Goal: Task Accomplishment & Management: Manage account settings

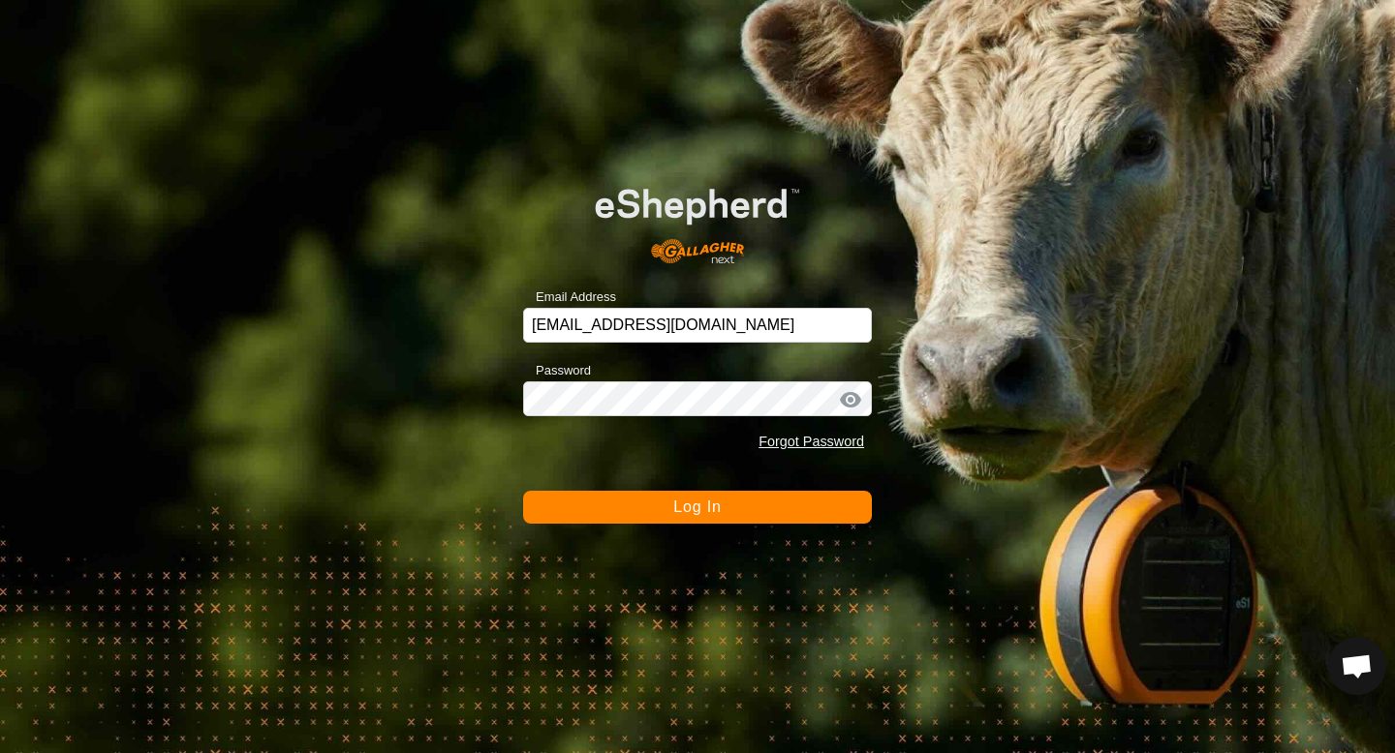
scroll to position [1831, 0]
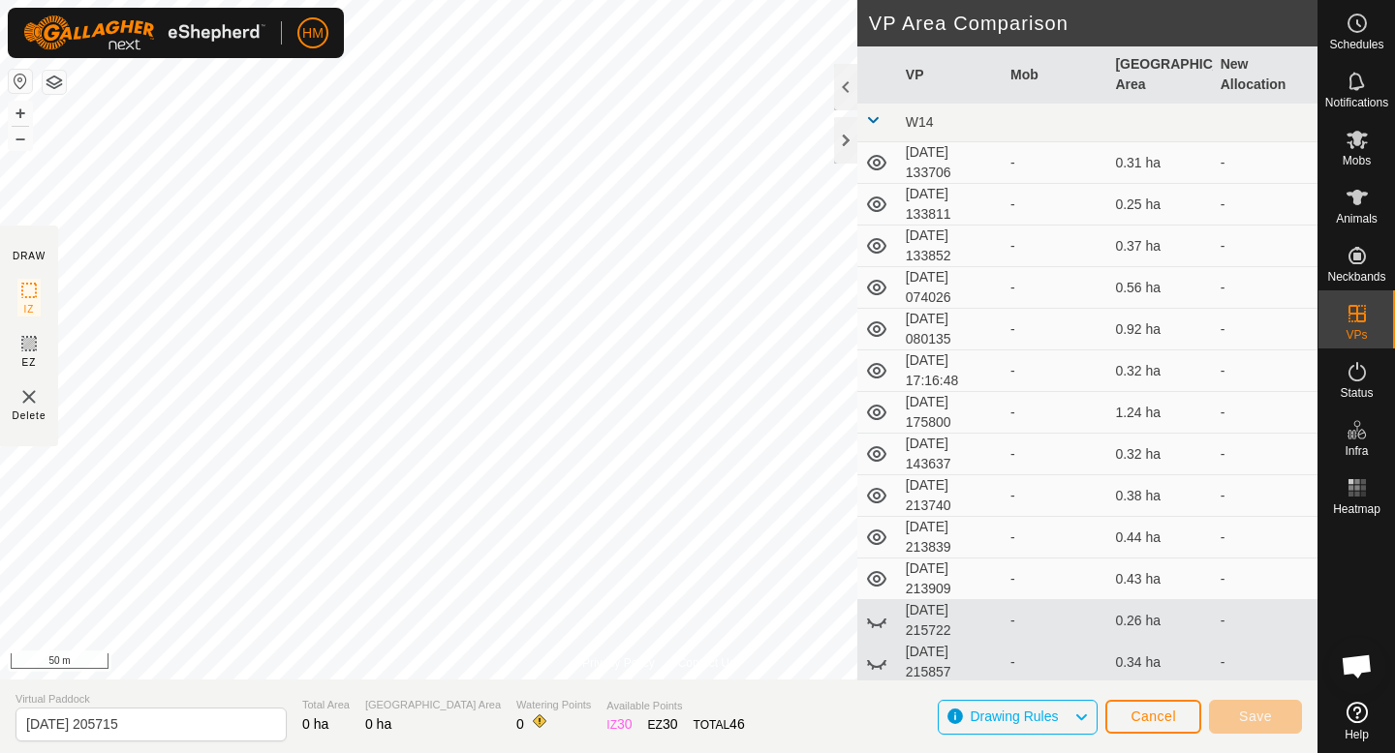
scroll to position [1831, 0]
click at [1149, 709] on span "Cancel" at bounding box center [1153, 716] width 46 height 15
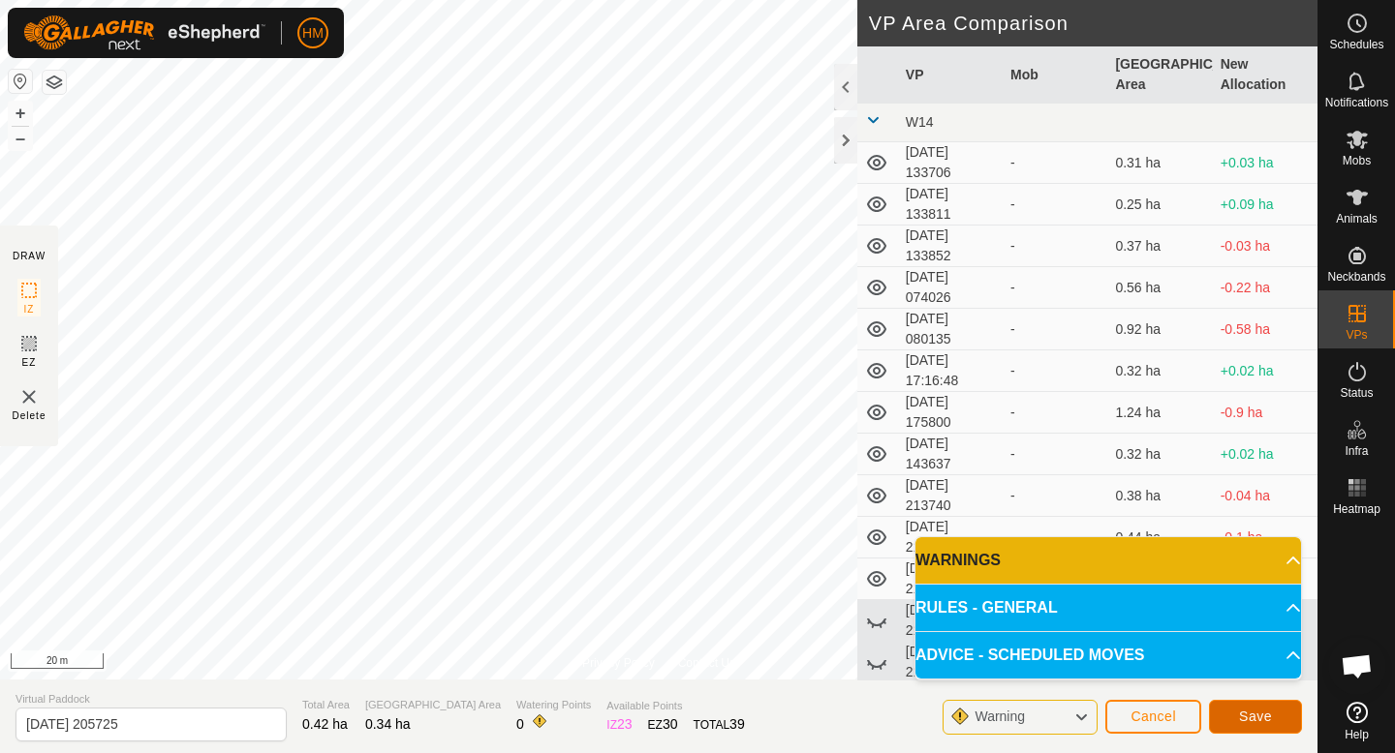
click at [1253, 710] on span "Save" at bounding box center [1255, 716] width 33 height 15
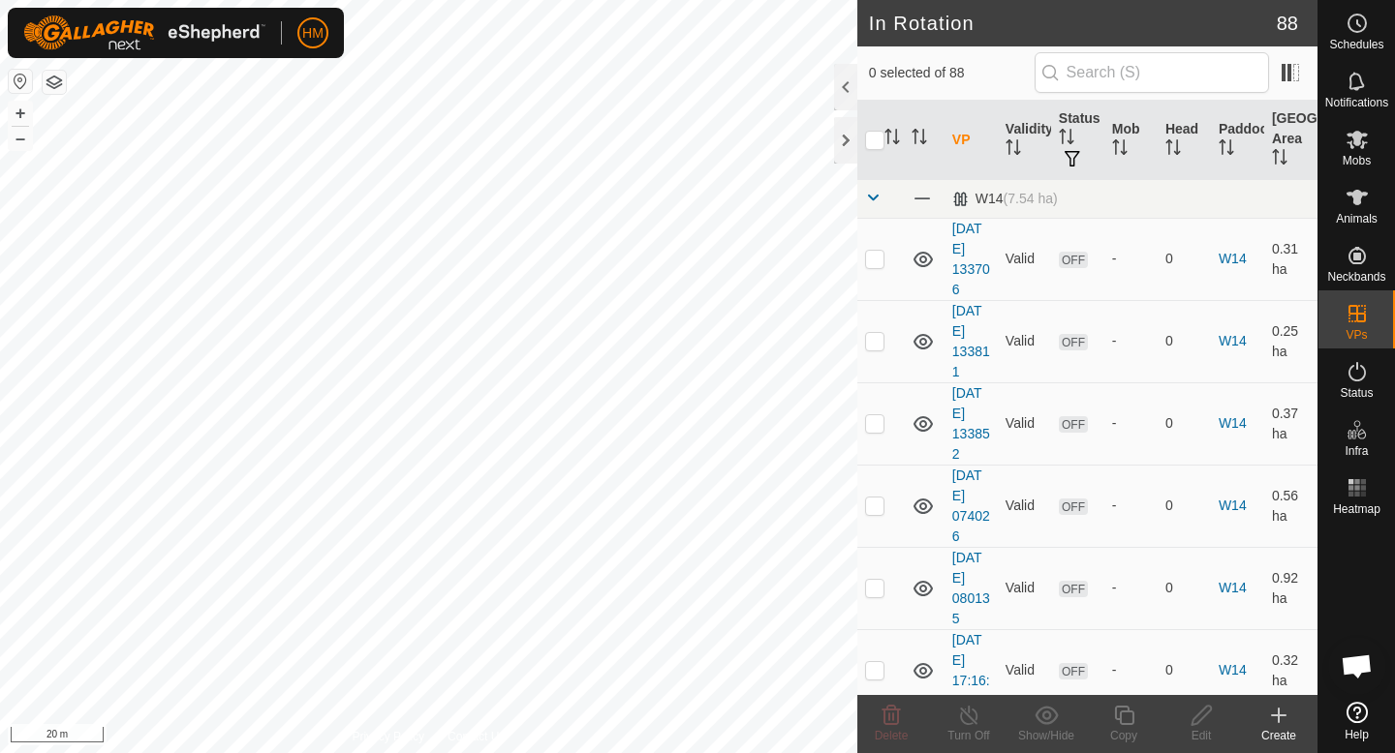
click at [1285, 725] on icon at bounding box center [1278, 715] width 23 height 23
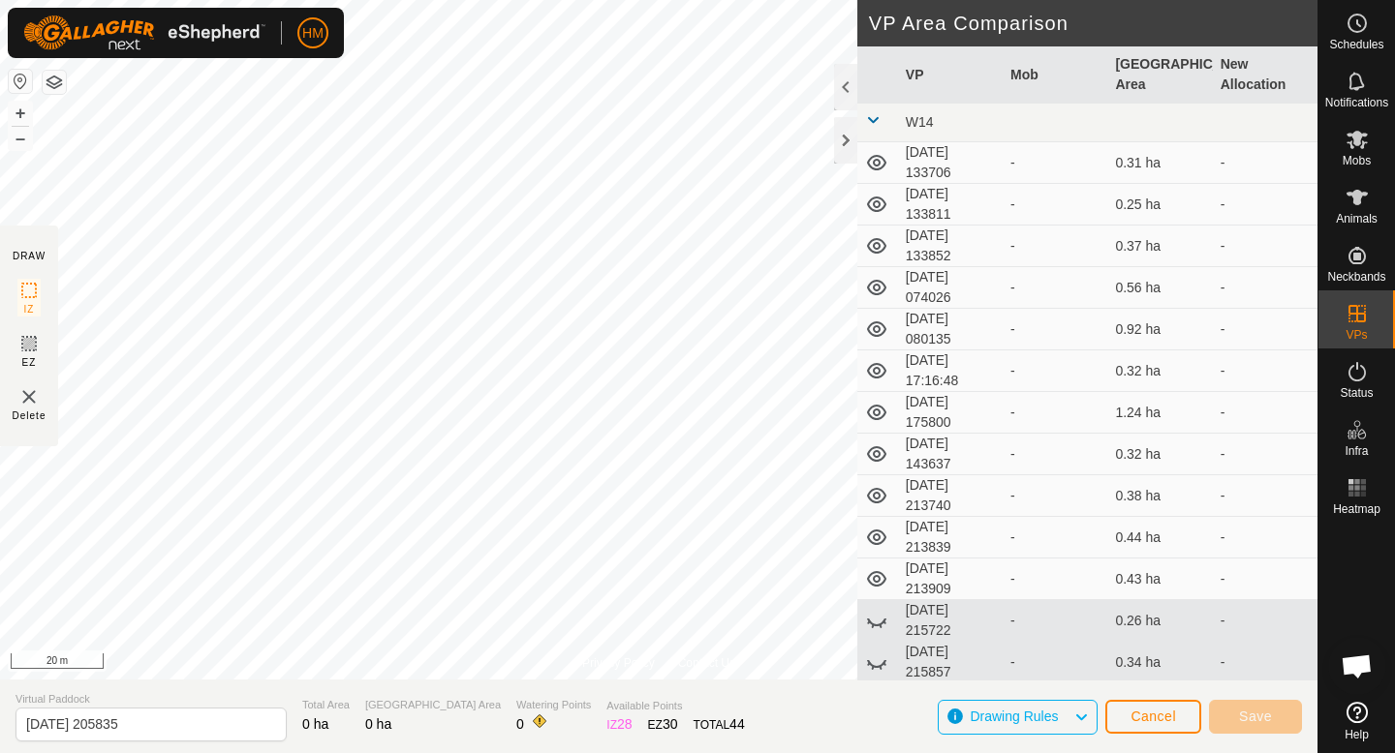
click at [529, 600] on div "HM Schedules Notifications Mobs Animals Neckbands VPs Status Infra Heatmap Help…" at bounding box center [697, 376] width 1395 height 753
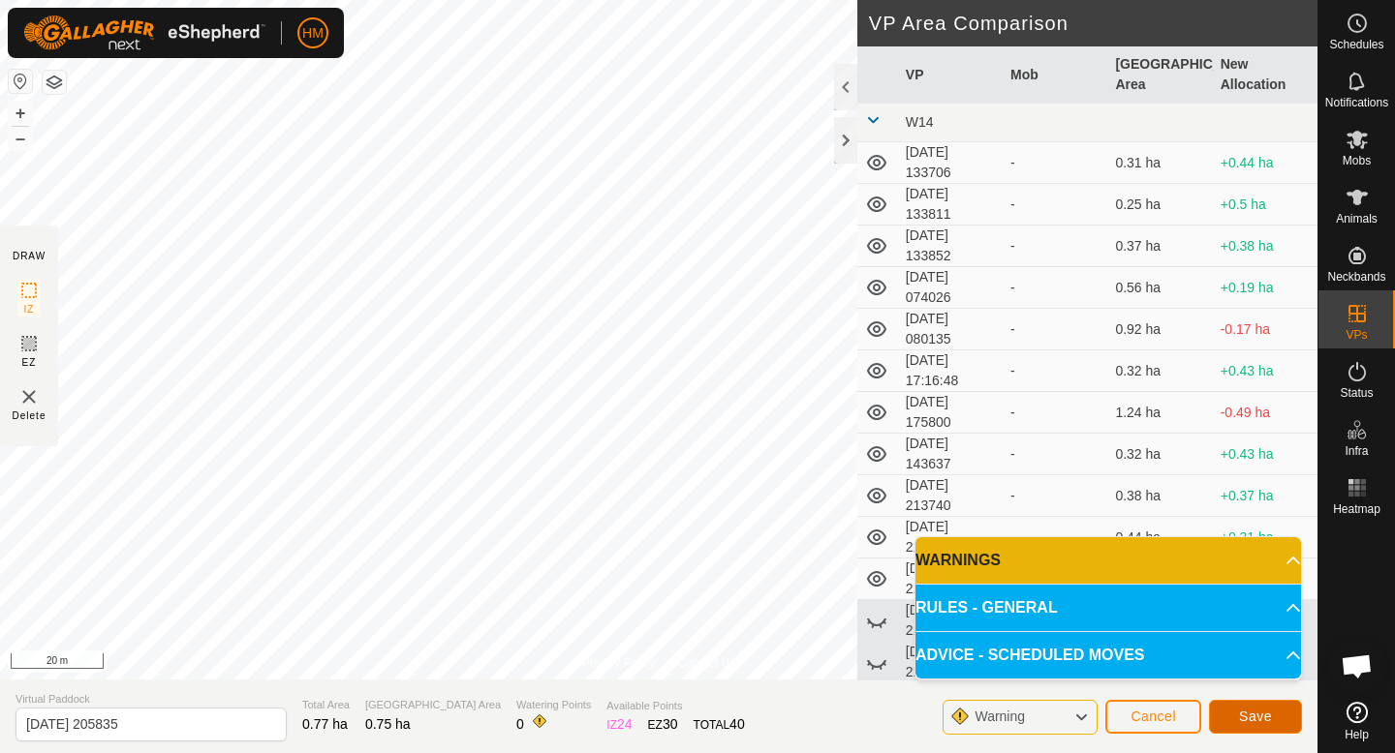
click at [1245, 716] on span "Save" at bounding box center [1255, 716] width 33 height 15
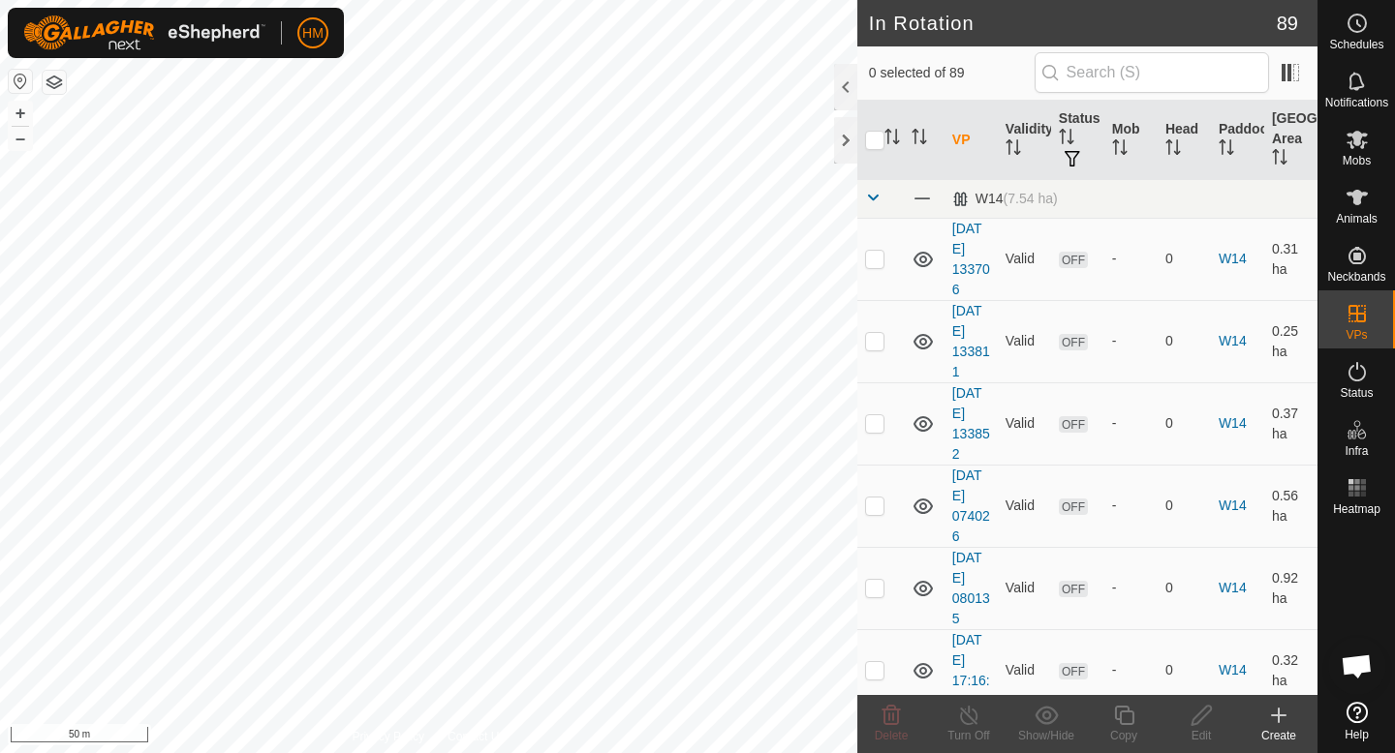
click at [1286, 716] on icon at bounding box center [1278, 715] width 23 height 23
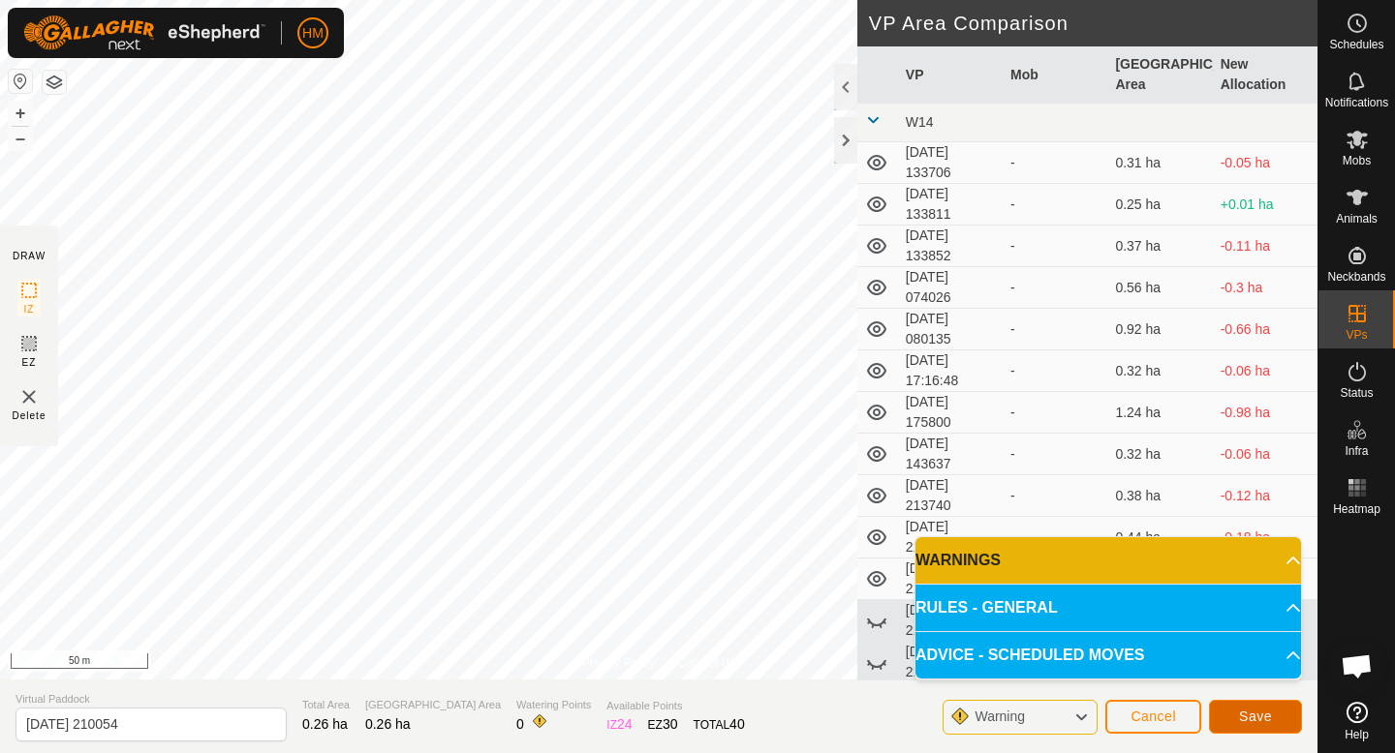
click at [1244, 705] on button "Save" at bounding box center [1255, 717] width 93 height 34
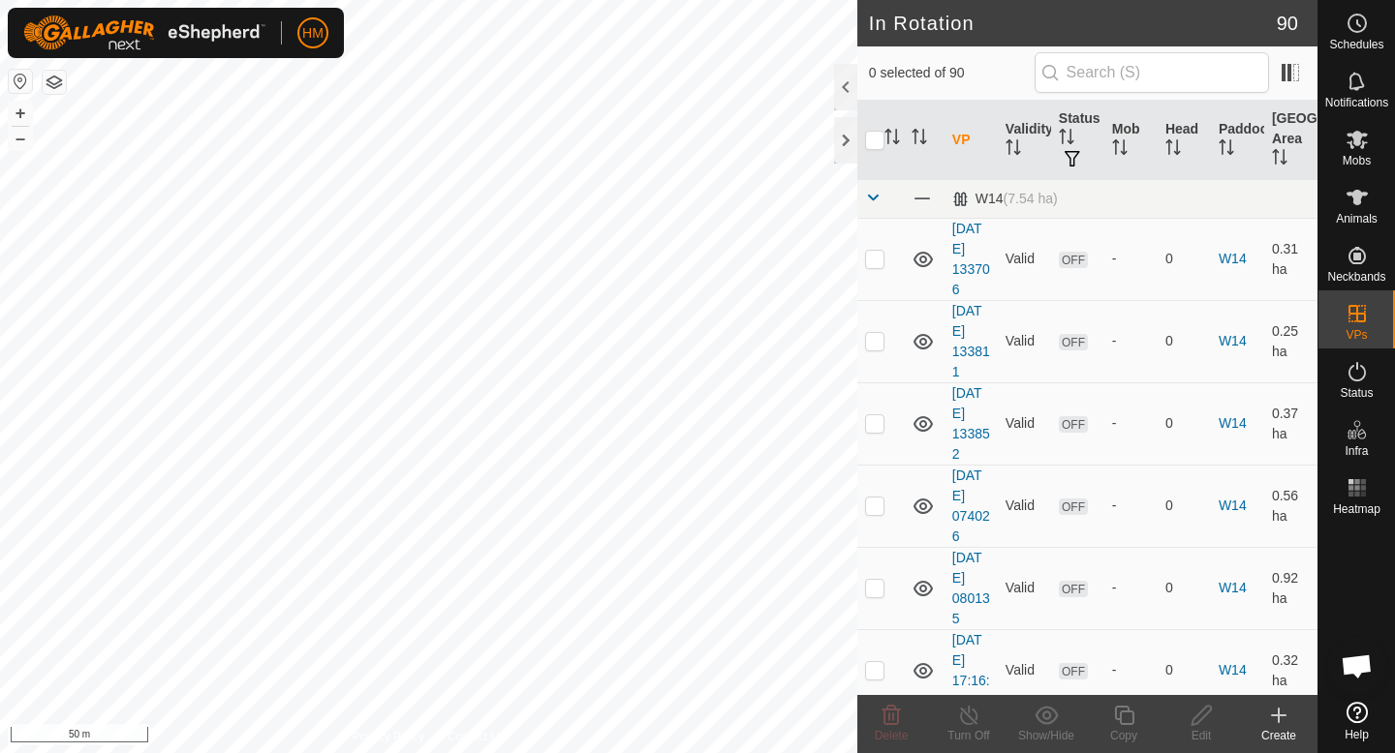
click at [1280, 719] on icon at bounding box center [1278, 715] width 23 height 23
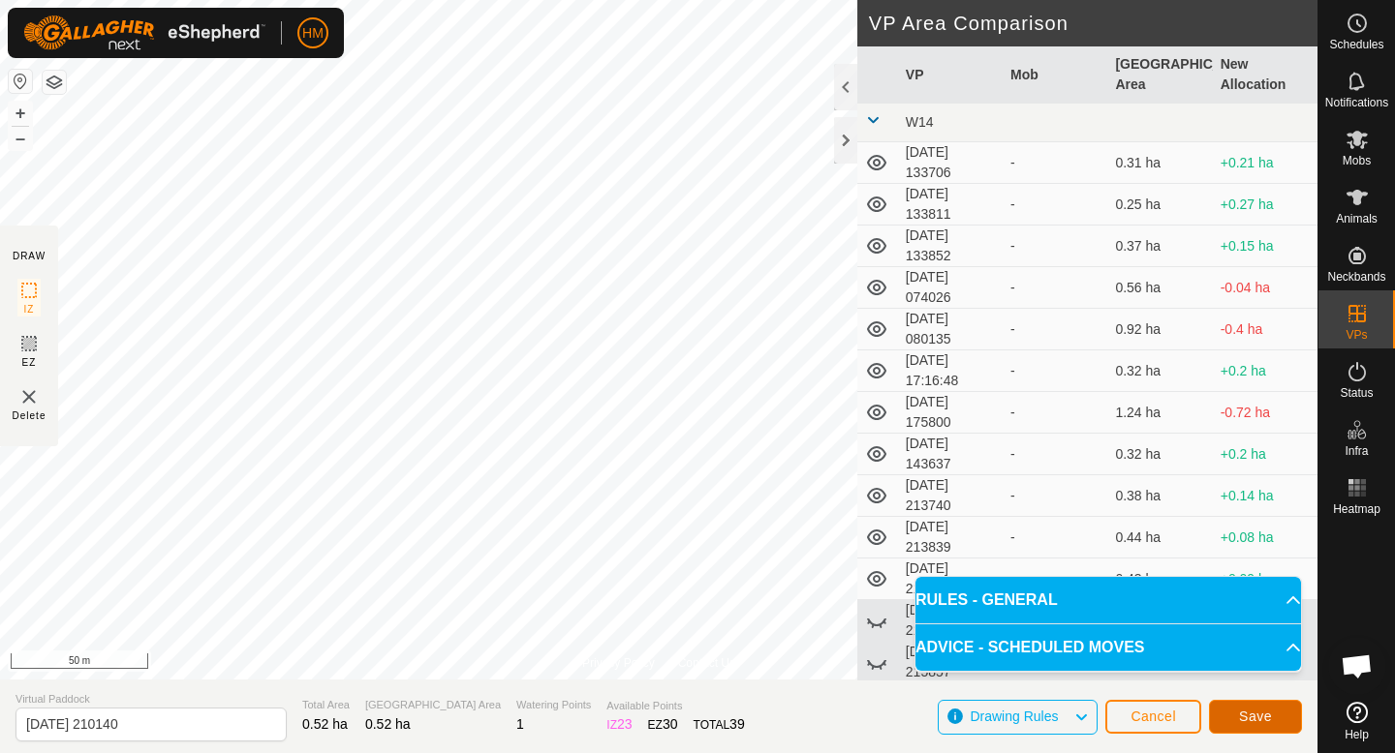
click at [1250, 711] on span "Save" at bounding box center [1255, 716] width 33 height 15
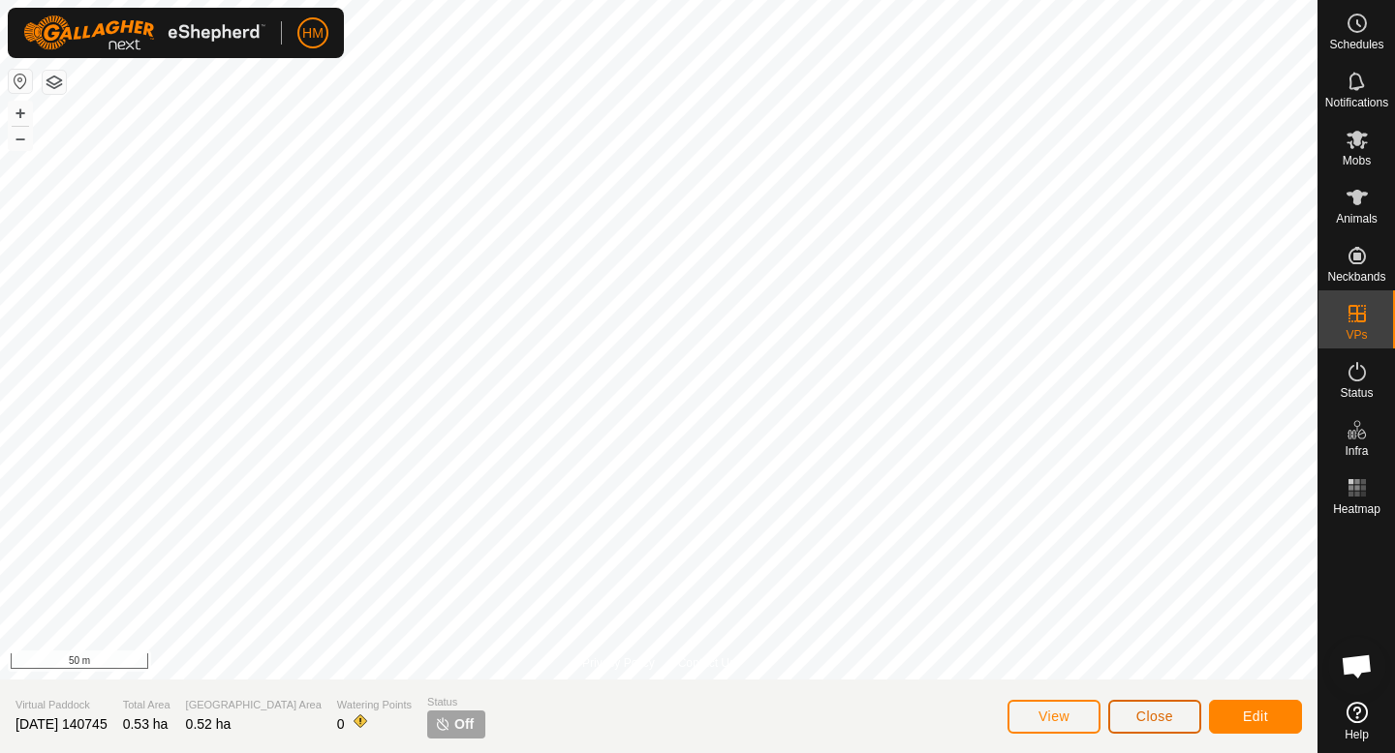
click at [1156, 716] on span "Close" at bounding box center [1154, 716] width 37 height 15
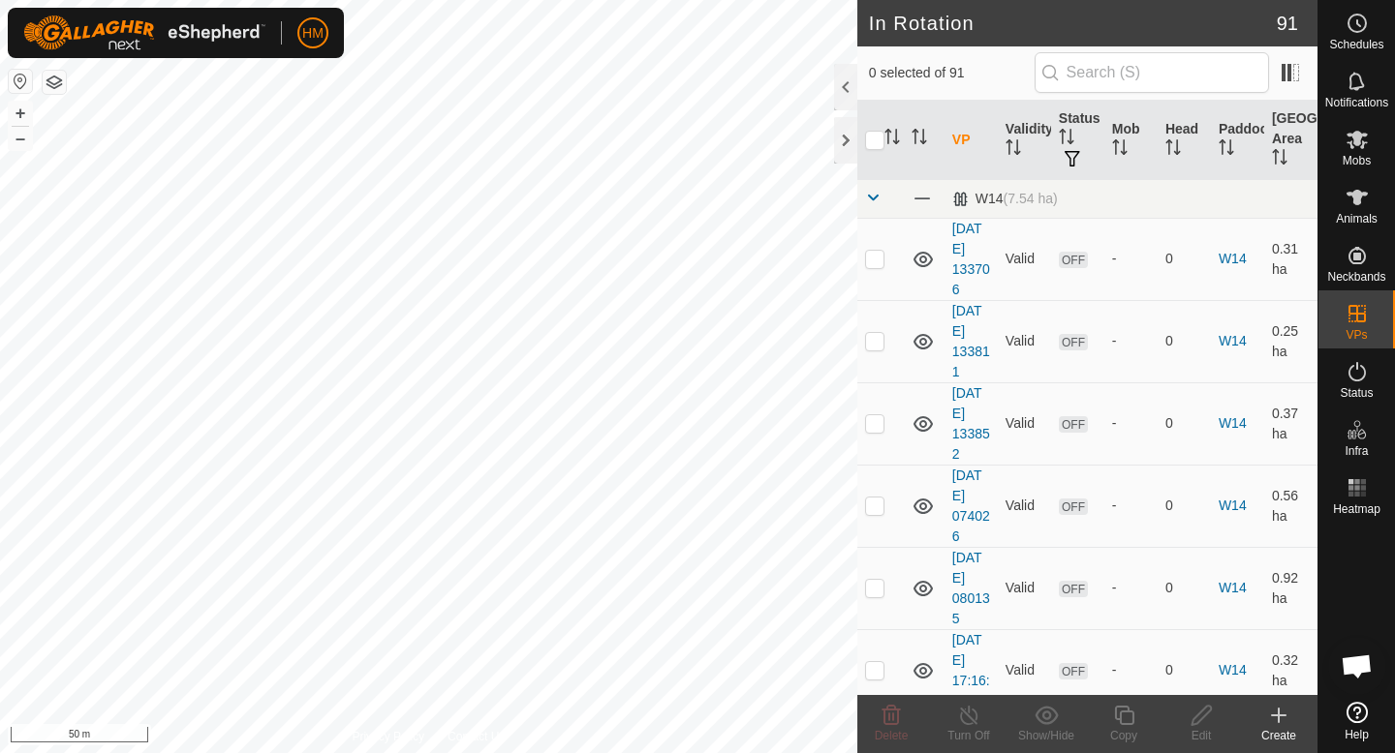
click at [1277, 729] on div "Create" at bounding box center [1278, 735] width 77 height 17
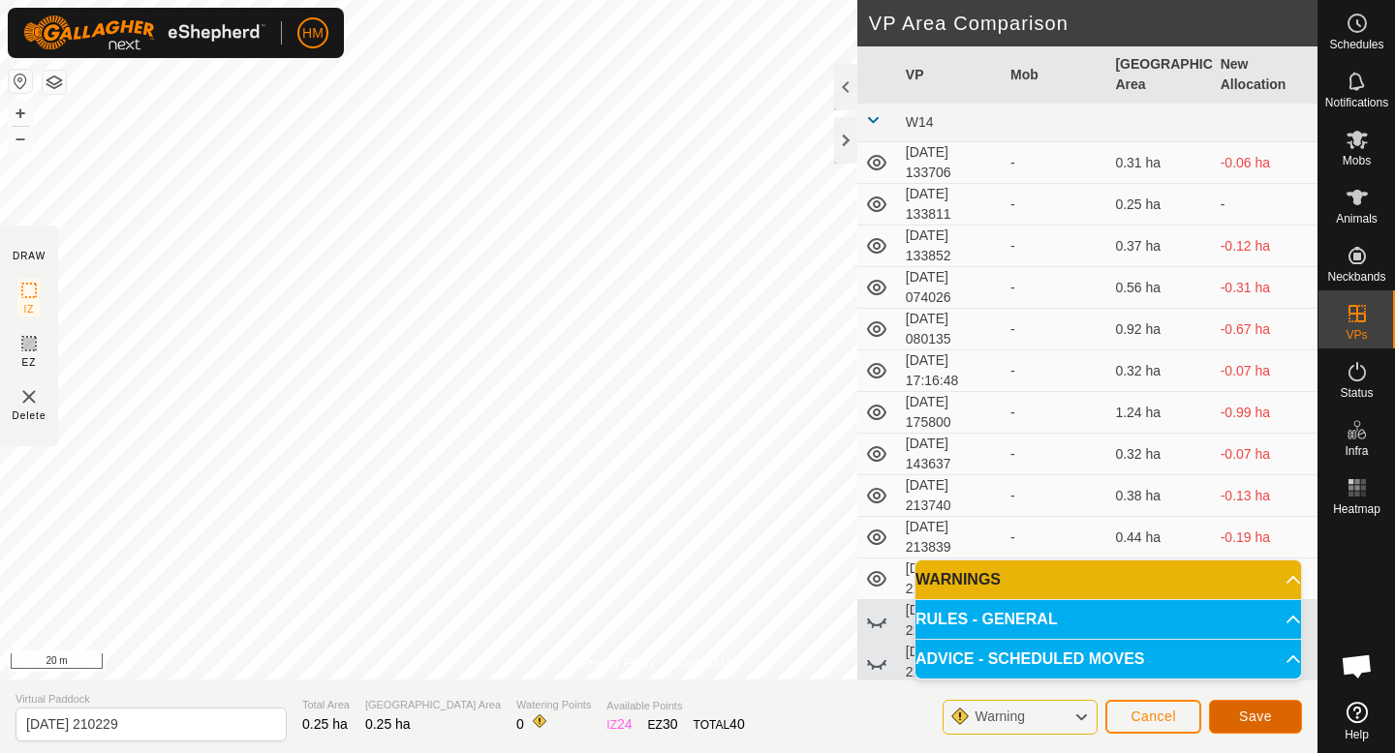
click at [1256, 723] on span "Save" at bounding box center [1255, 716] width 33 height 15
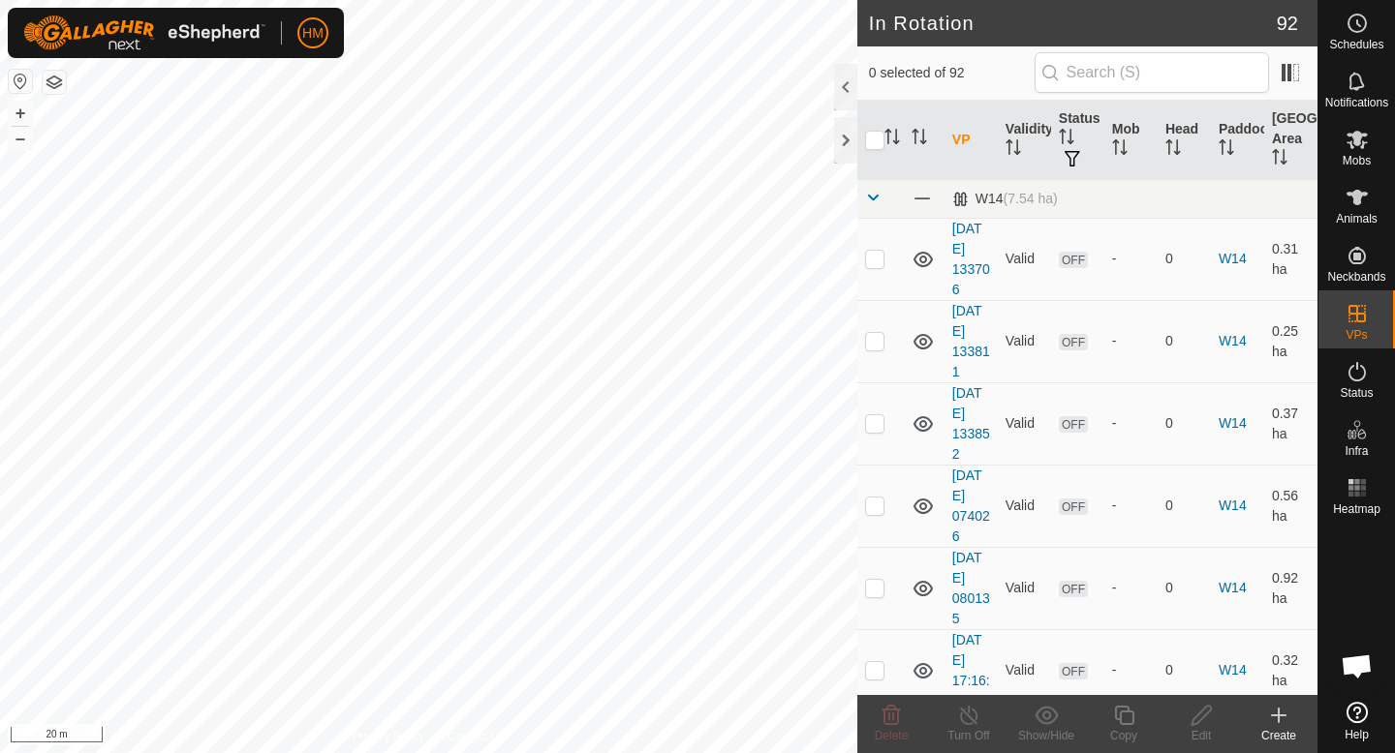
click at [1278, 722] on icon at bounding box center [1278, 716] width 0 height 14
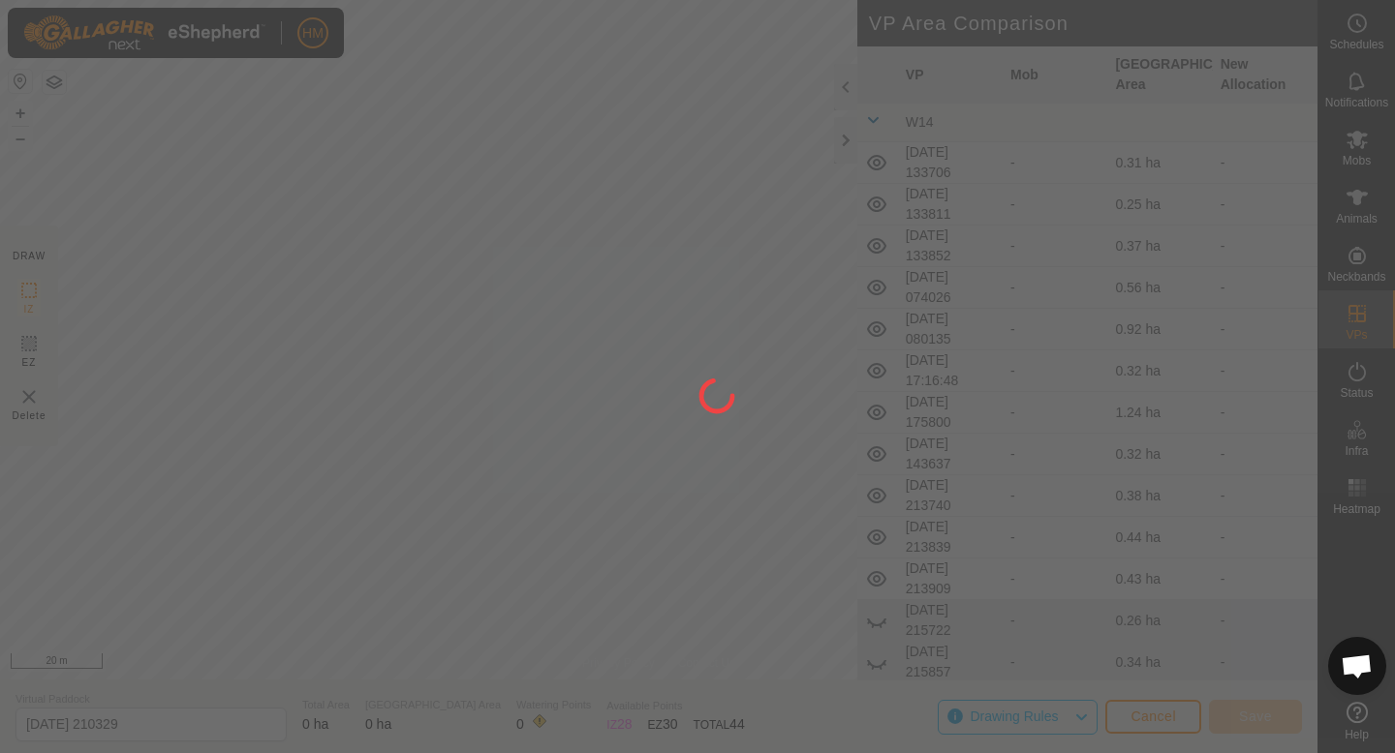
click at [750, 77] on div at bounding box center [697, 376] width 1395 height 753
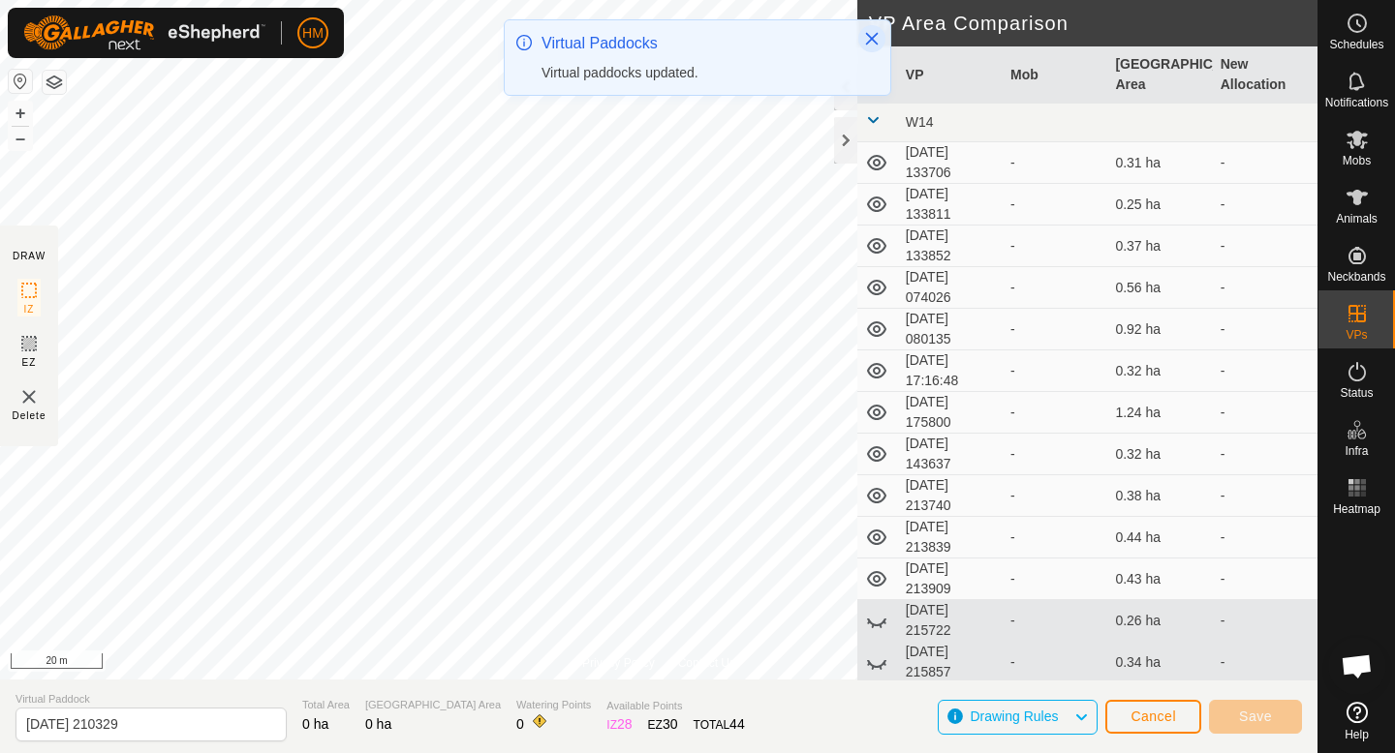
click at [873, 34] on icon "Close" at bounding box center [871, 38] width 15 height 15
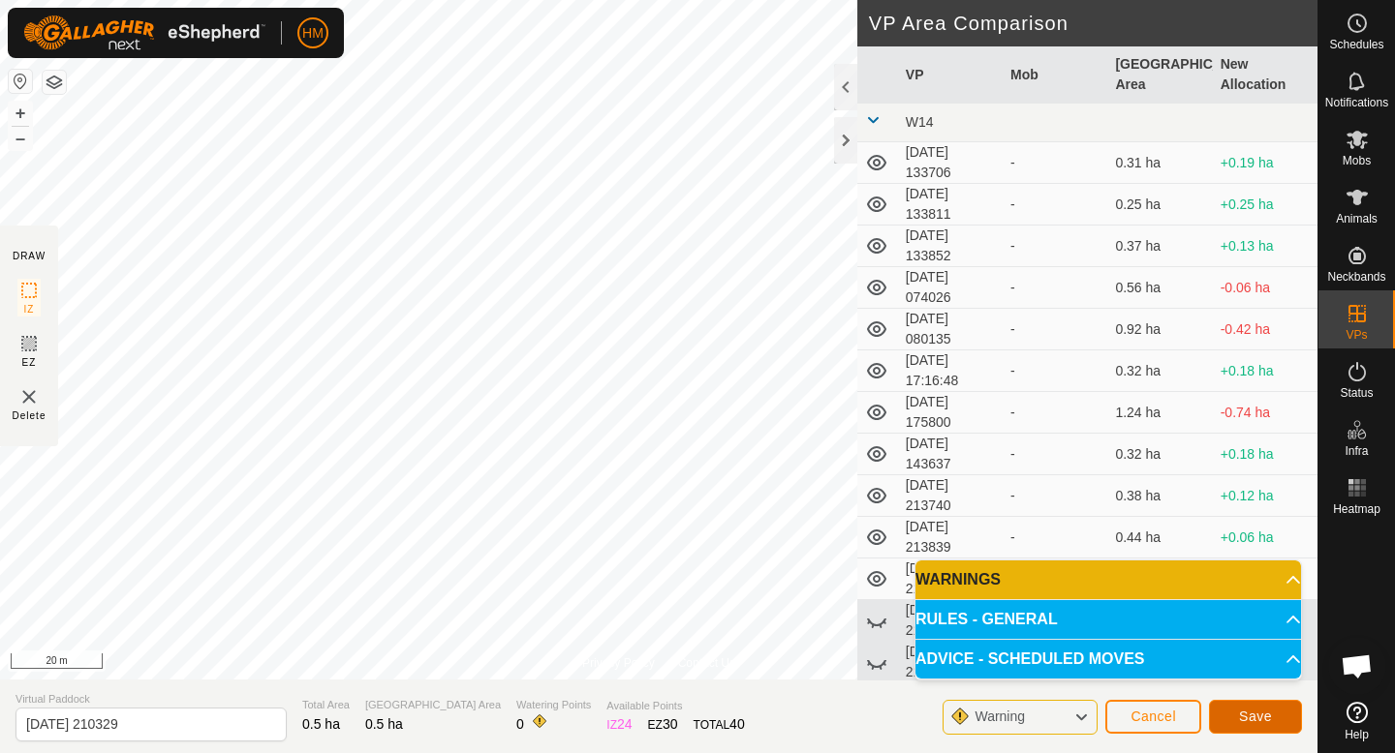
click at [1259, 710] on span "Save" at bounding box center [1255, 716] width 33 height 15
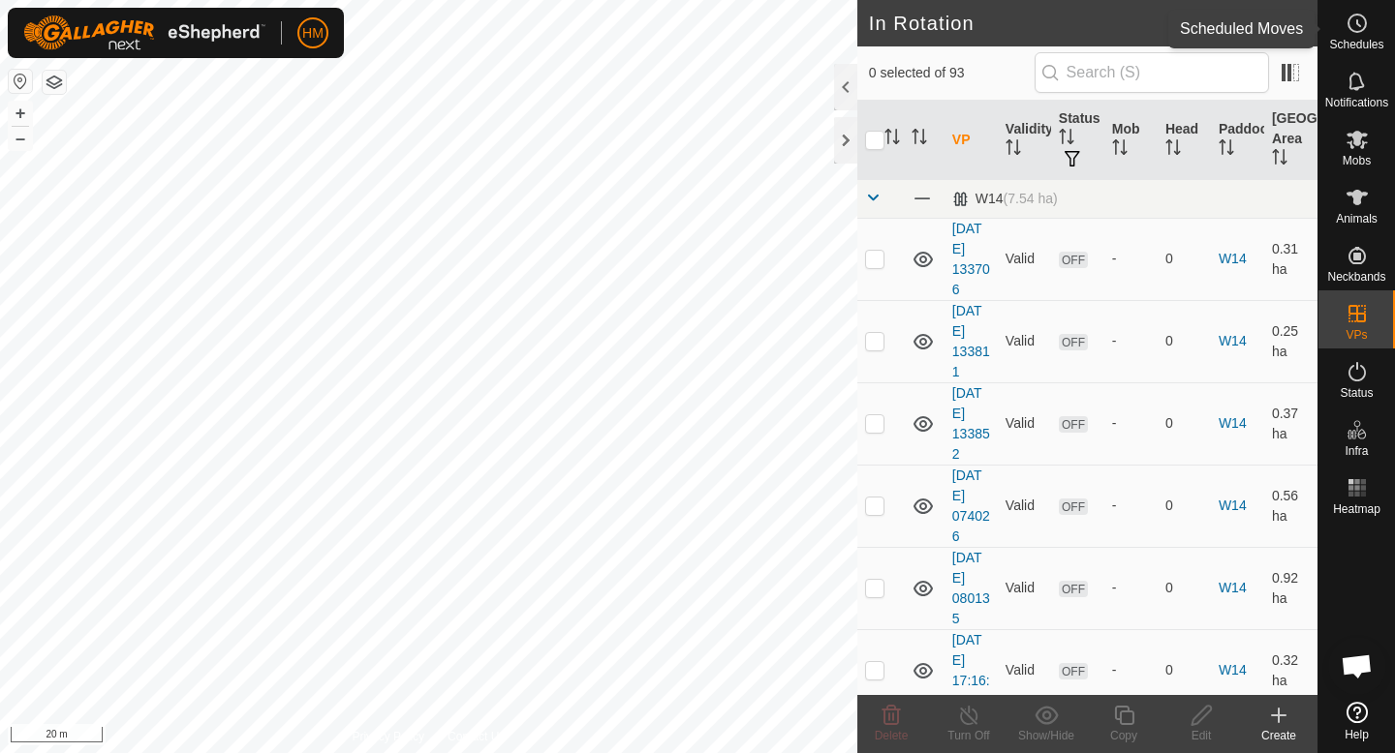
click at [1364, 39] on span "Schedules" at bounding box center [1356, 45] width 54 height 12
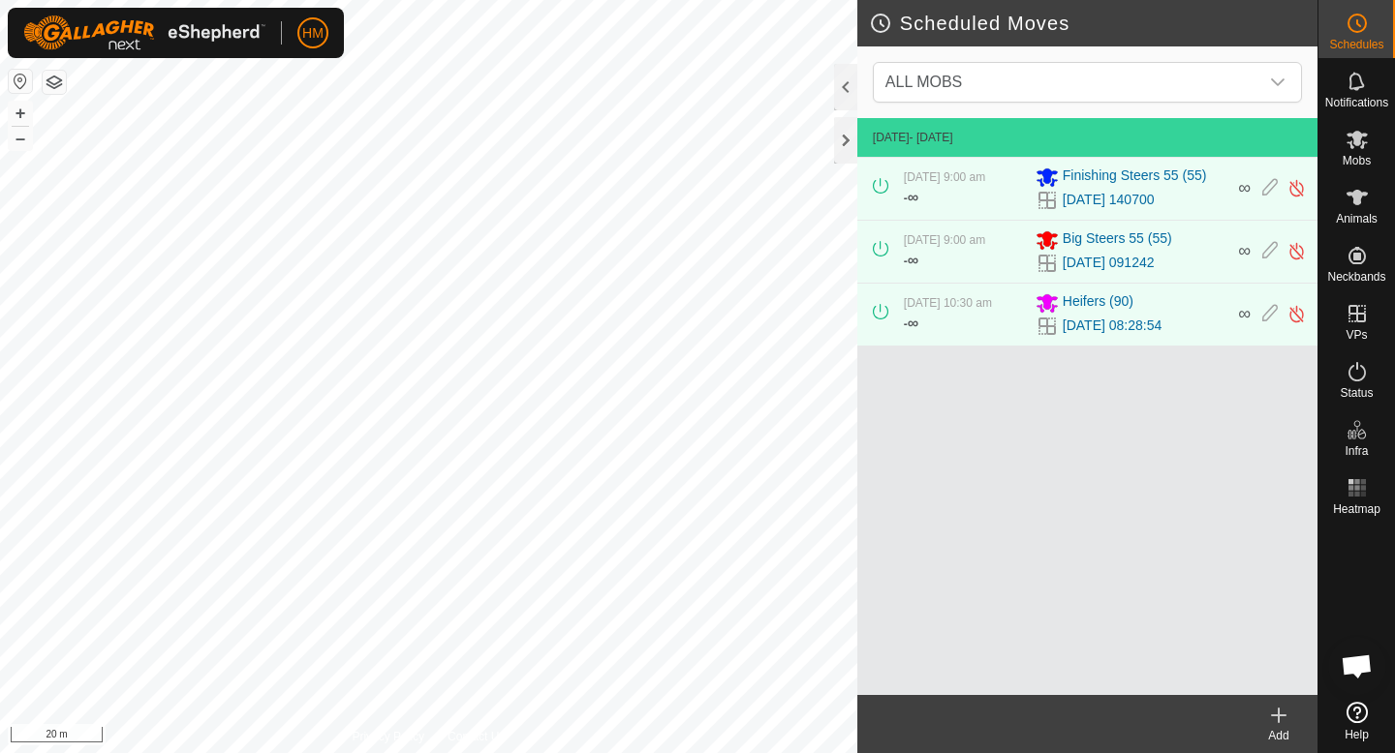
click at [1280, 721] on icon at bounding box center [1278, 715] width 23 height 23
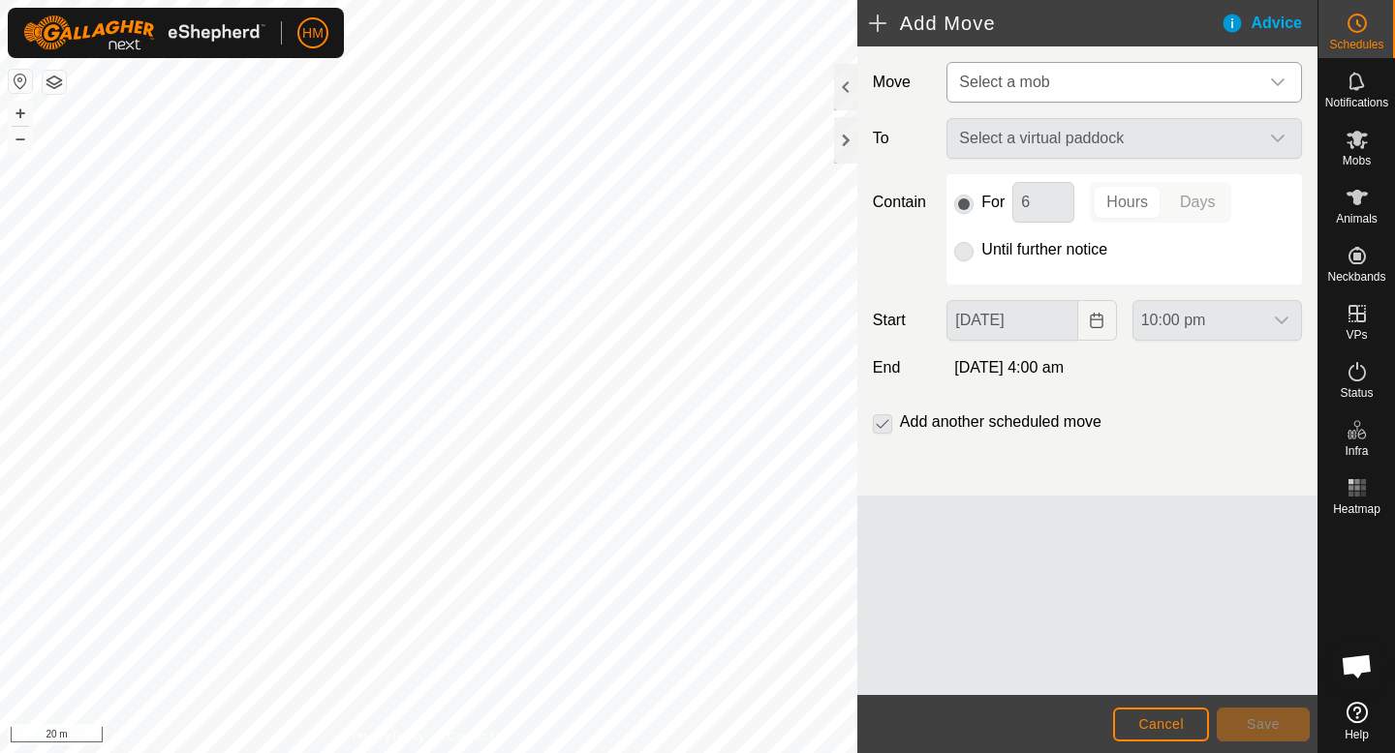
click at [1135, 72] on span "Select a mob" at bounding box center [1104, 82] width 307 height 39
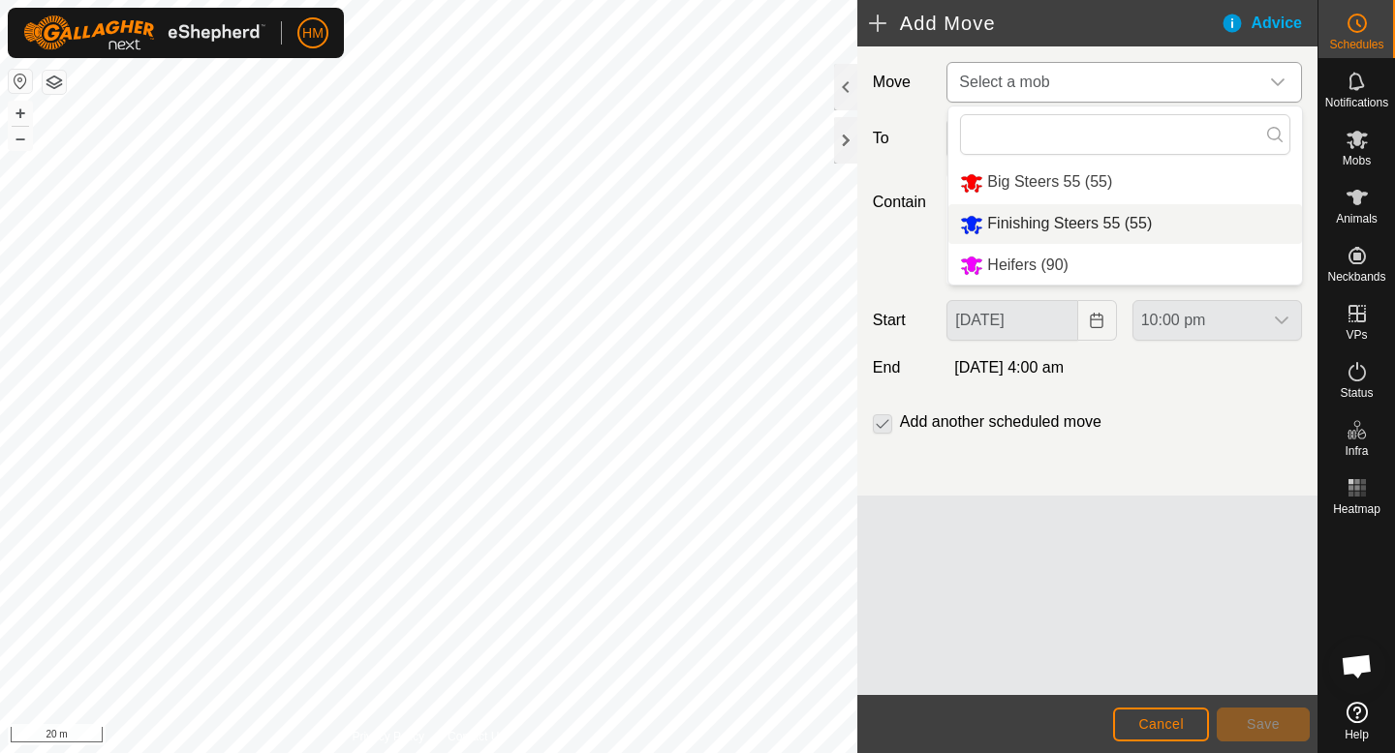
click at [1062, 218] on li "Finishing Steers 55 (55)" at bounding box center [1124, 224] width 353 height 40
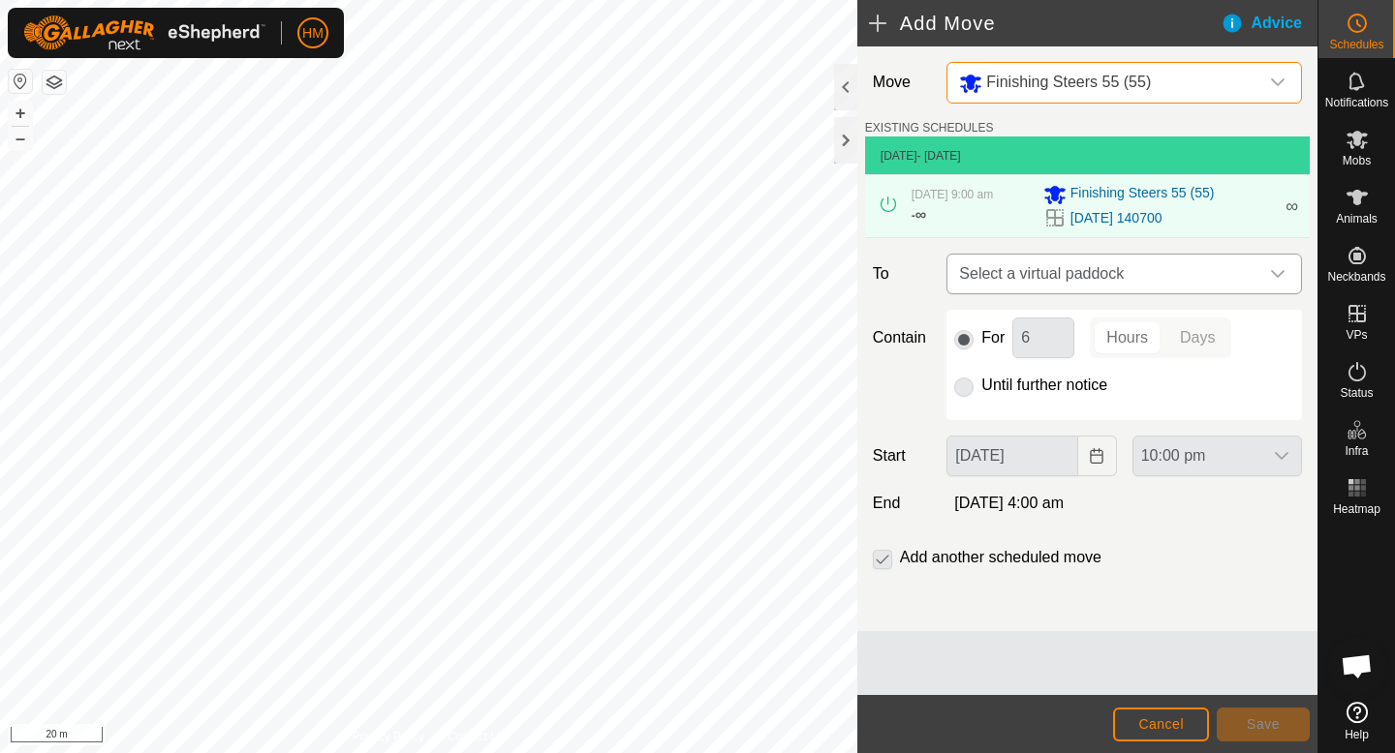
click at [1145, 277] on span "Select a virtual paddock" at bounding box center [1104, 274] width 307 height 39
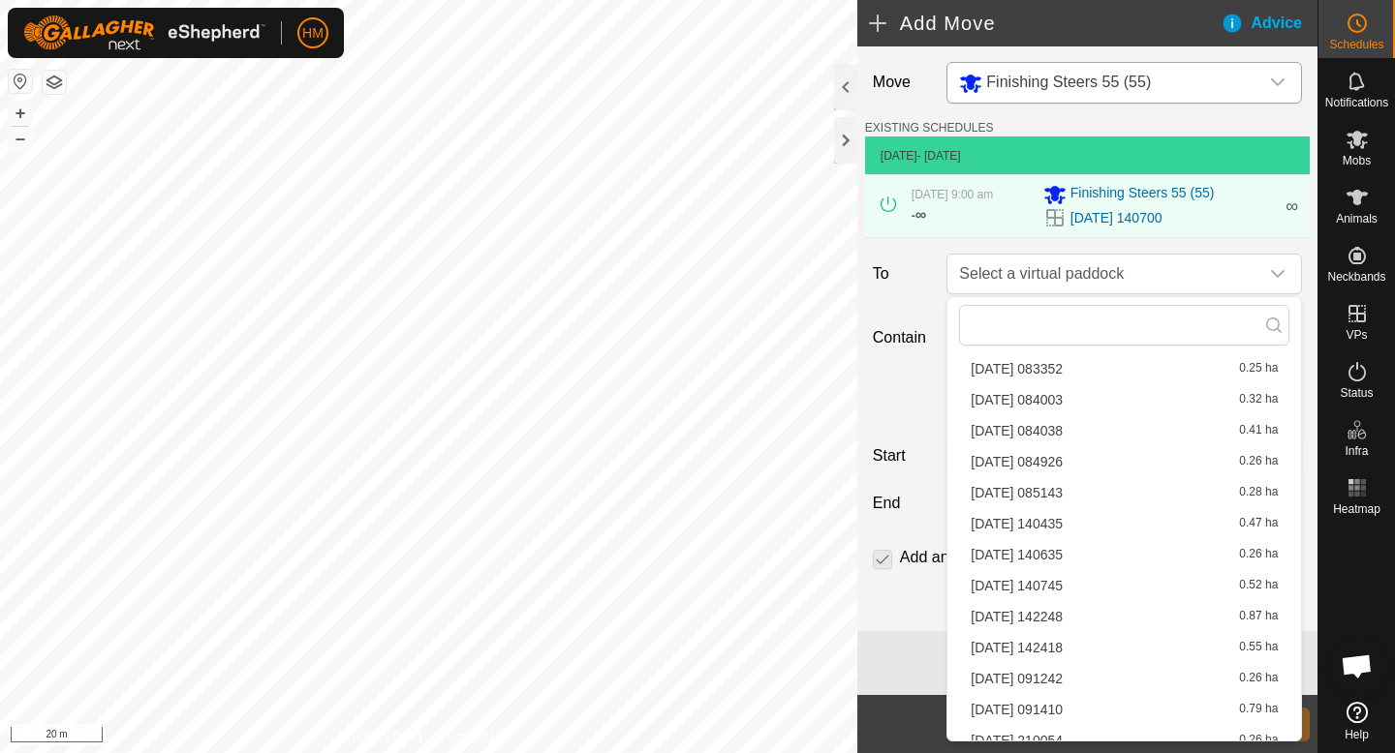
scroll to position [1174, 0]
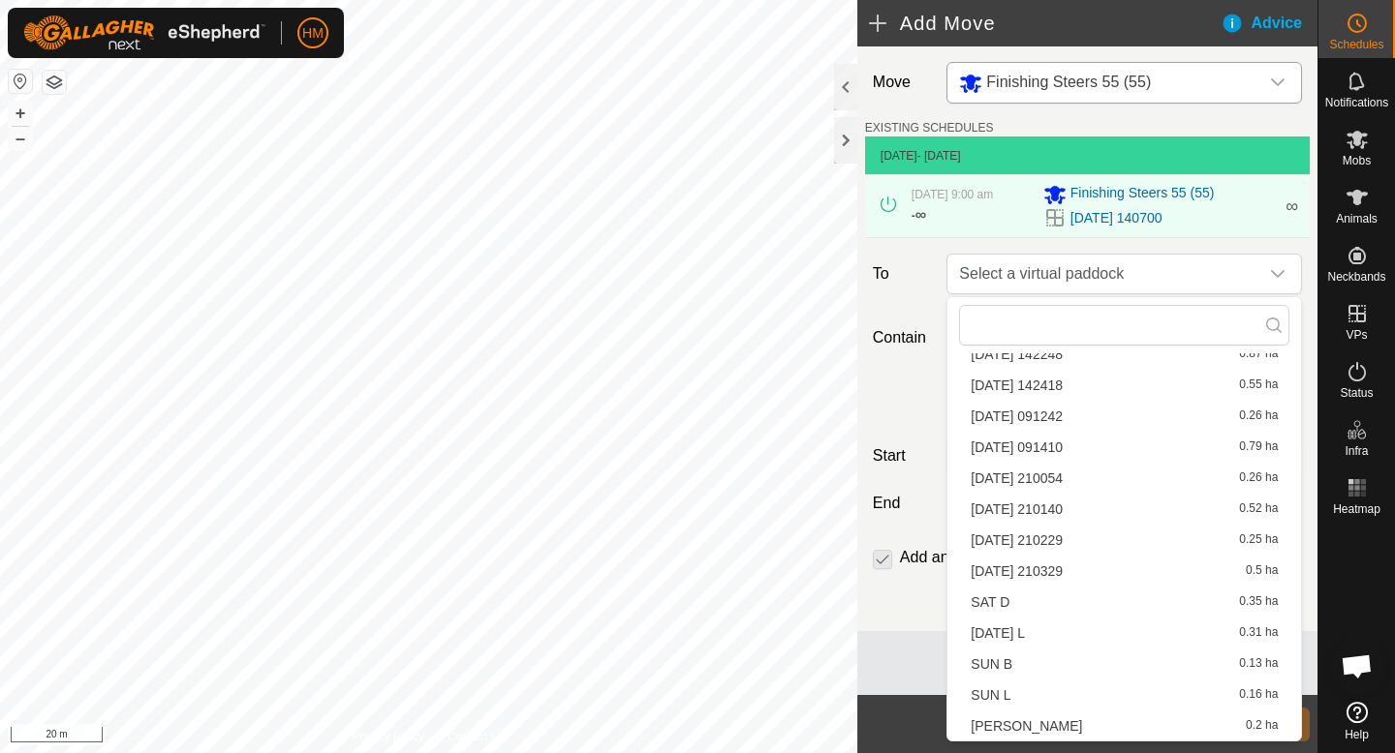
click at [1047, 572] on li "[DATE] 210329 0.5 ha" at bounding box center [1124, 571] width 330 height 29
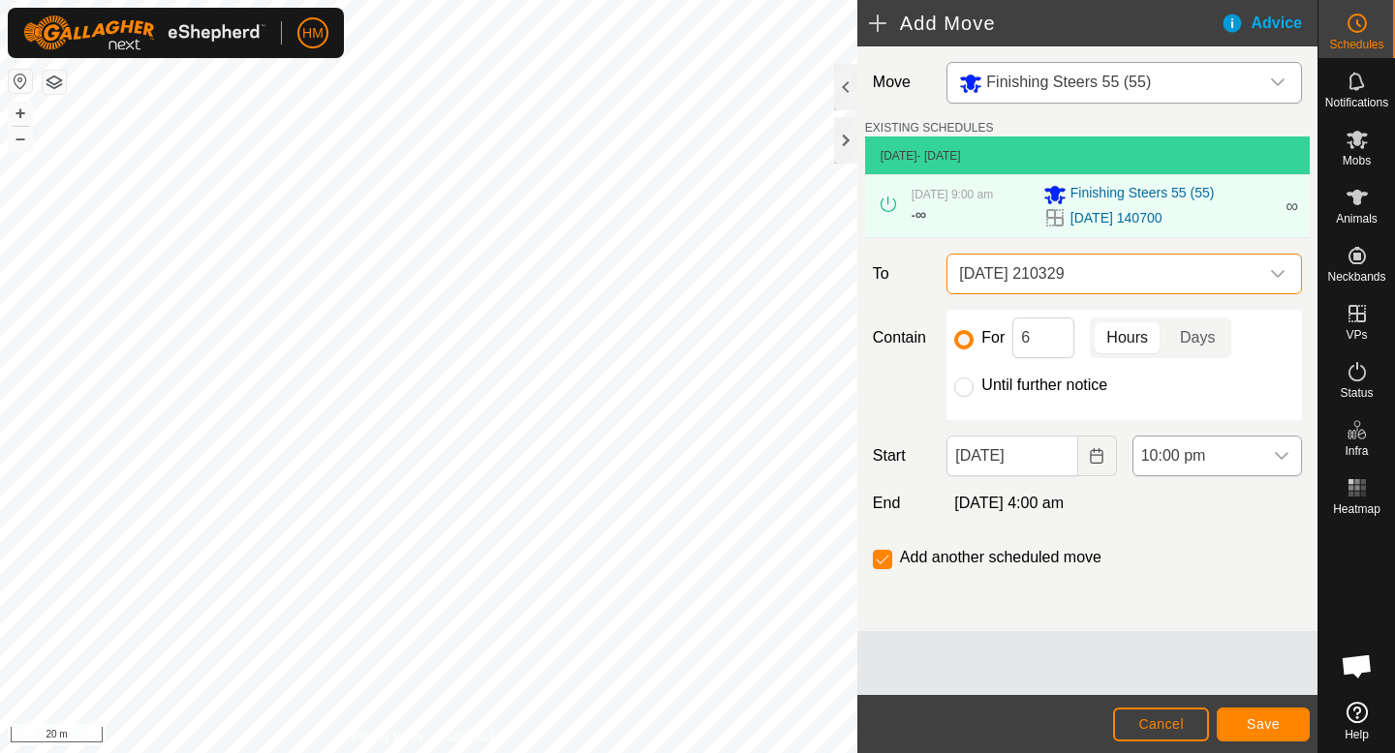
click at [1274, 453] on icon "dropdown trigger" at bounding box center [1280, 455] width 15 height 15
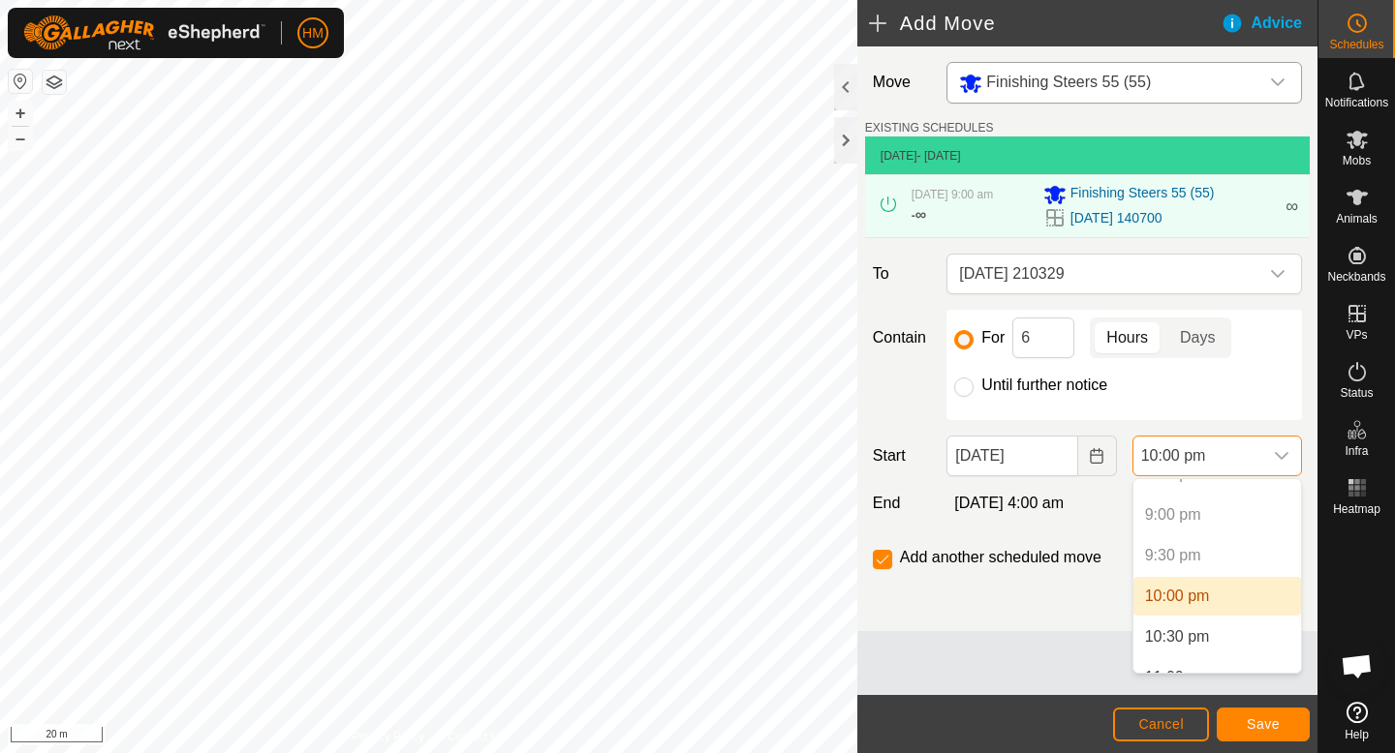
scroll to position [1649, 0]
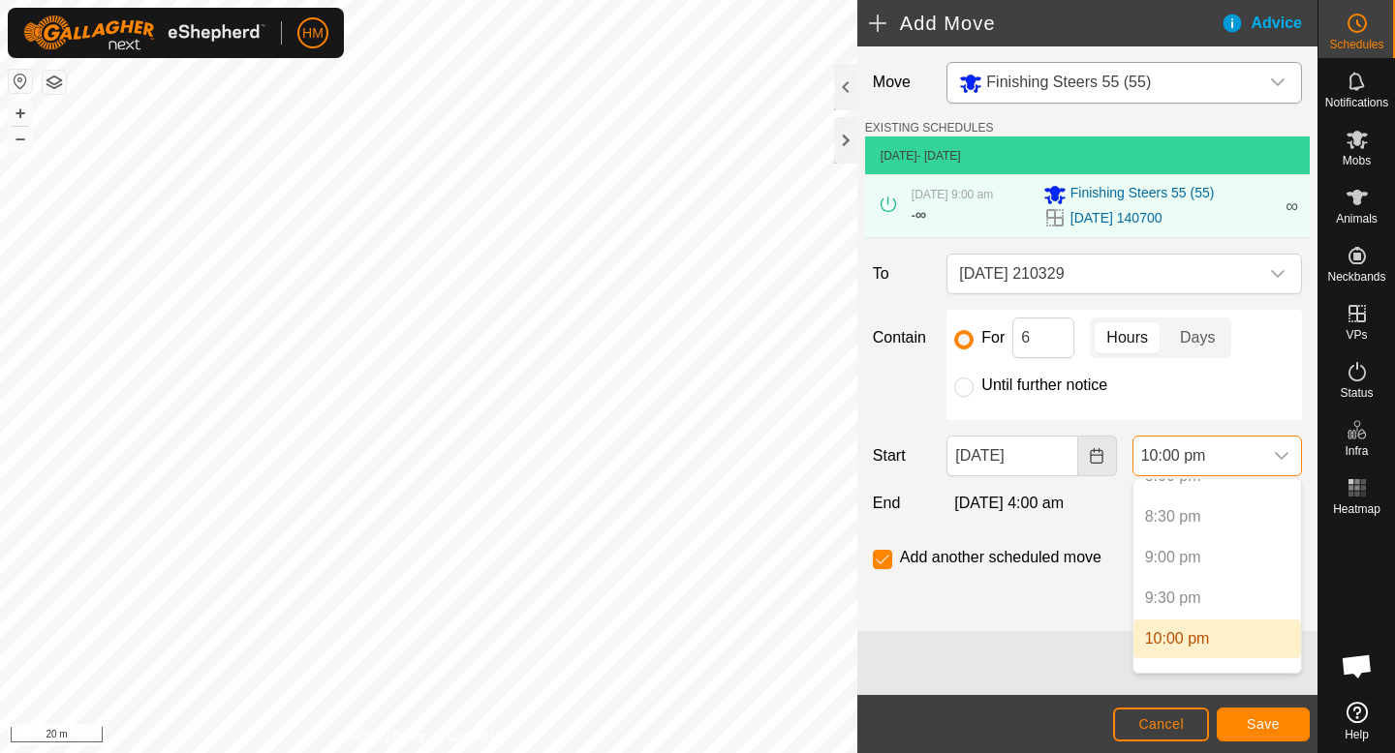
click at [1106, 461] on button "Choose Date" at bounding box center [1097, 456] width 39 height 41
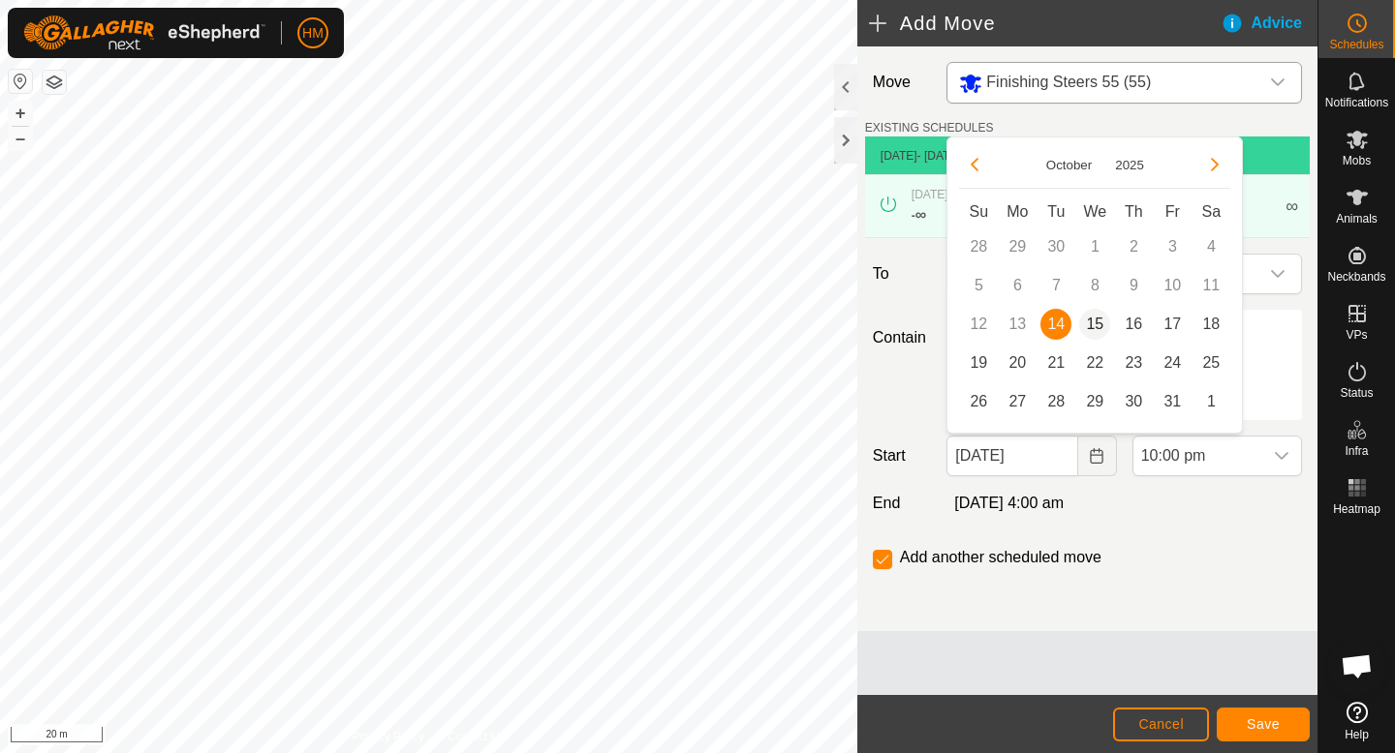
click at [1097, 323] on span "15" at bounding box center [1094, 324] width 31 height 31
type input "[DATE]"
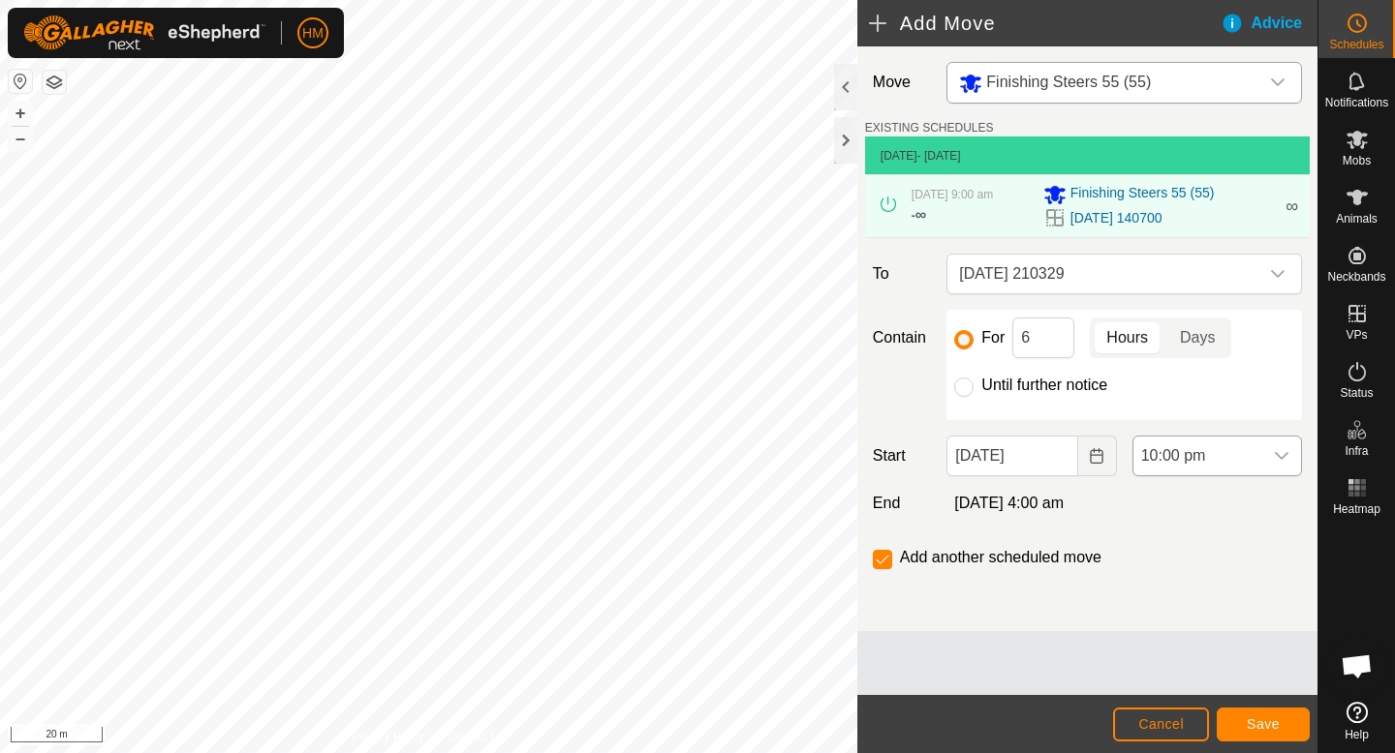
click at [1273, 450] on icon "dropdown trigger" at bounding box center [1280, 455] width 15 height 15
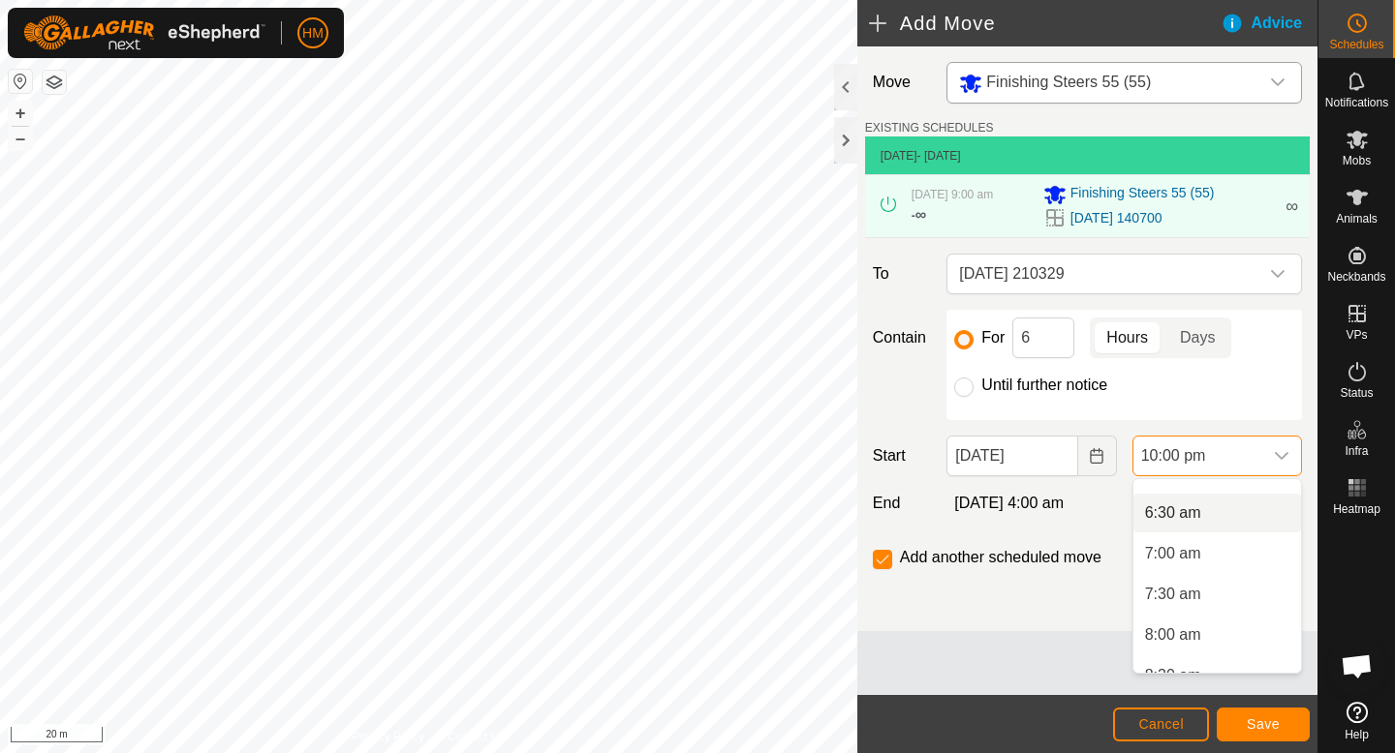
scroll to position [516, 0]
click at [1225, 562] on li "7:00 am" at bounding box center [1217, 552] width 168 height 39
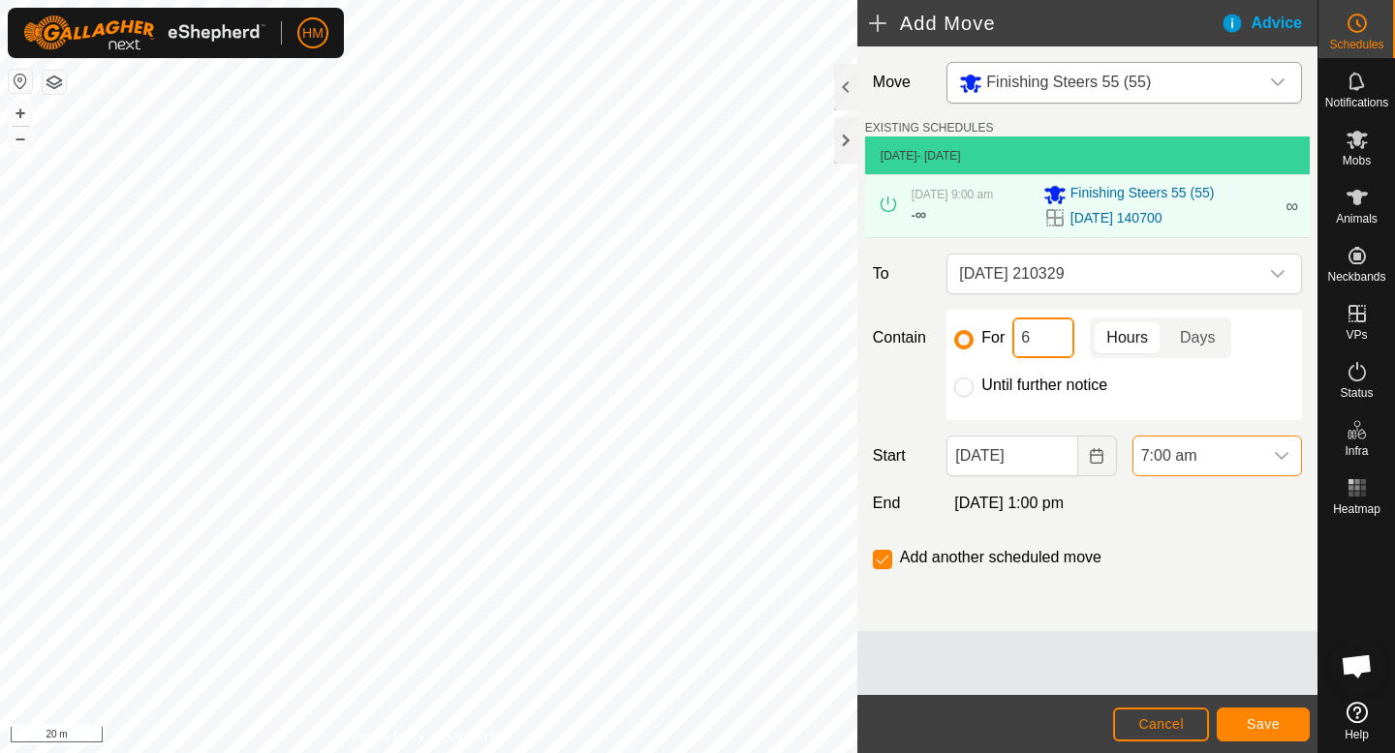
click at [1043, 341] on input "6" at bounding box center [1043, 338] width 62 height 41
type input "1"
click at [1255, 720] on span "Save" at bounding box center [1262, 724] width 33 height 15
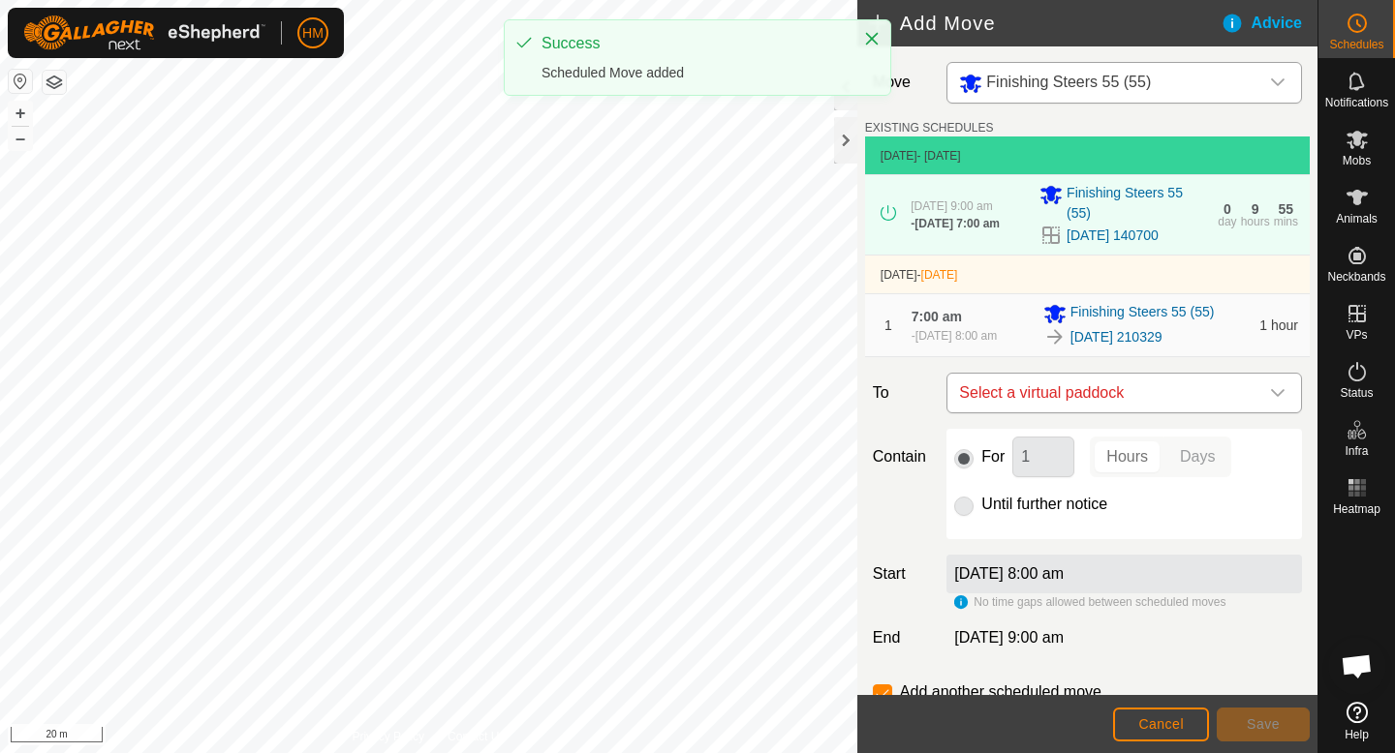
click at [1216, 406] on span "Select a virtual paddock" at bounding box center [1104, 393] width 307 height 39
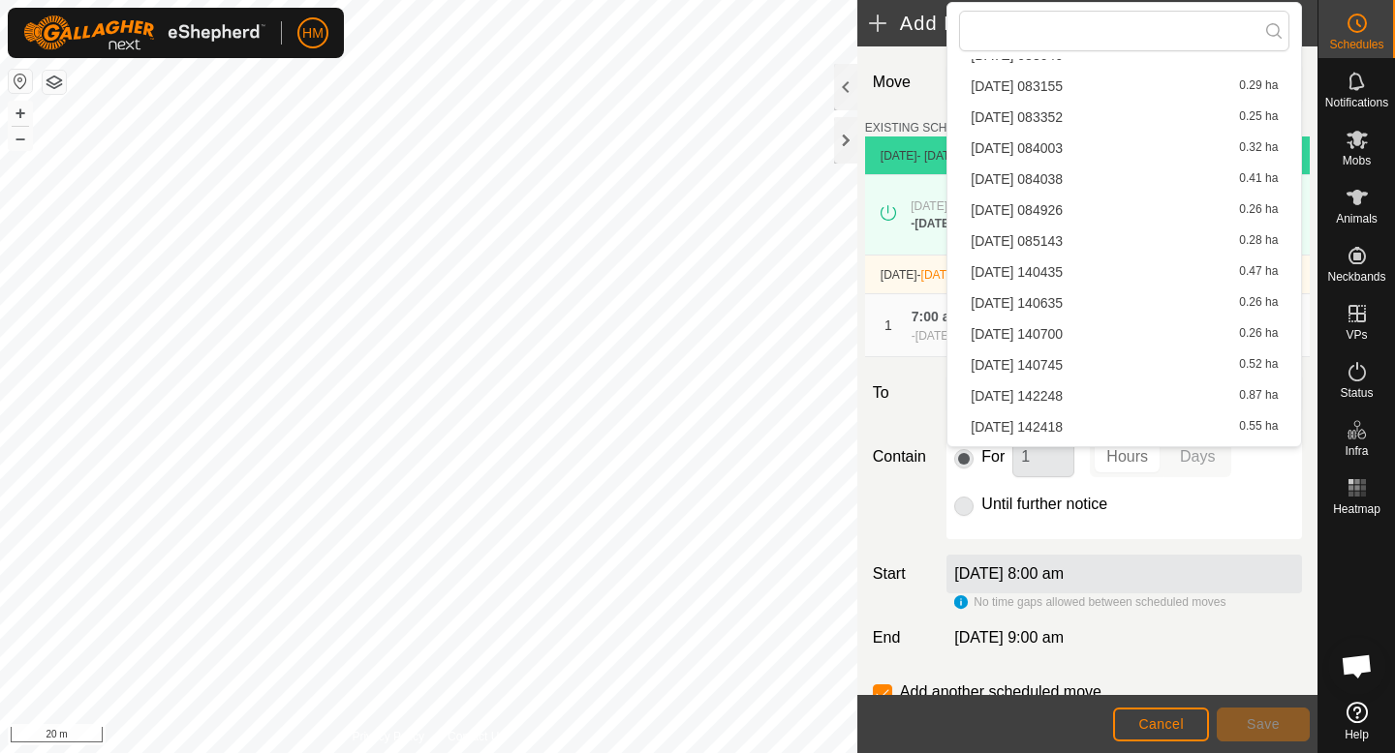
scroll to position [1174, 0]
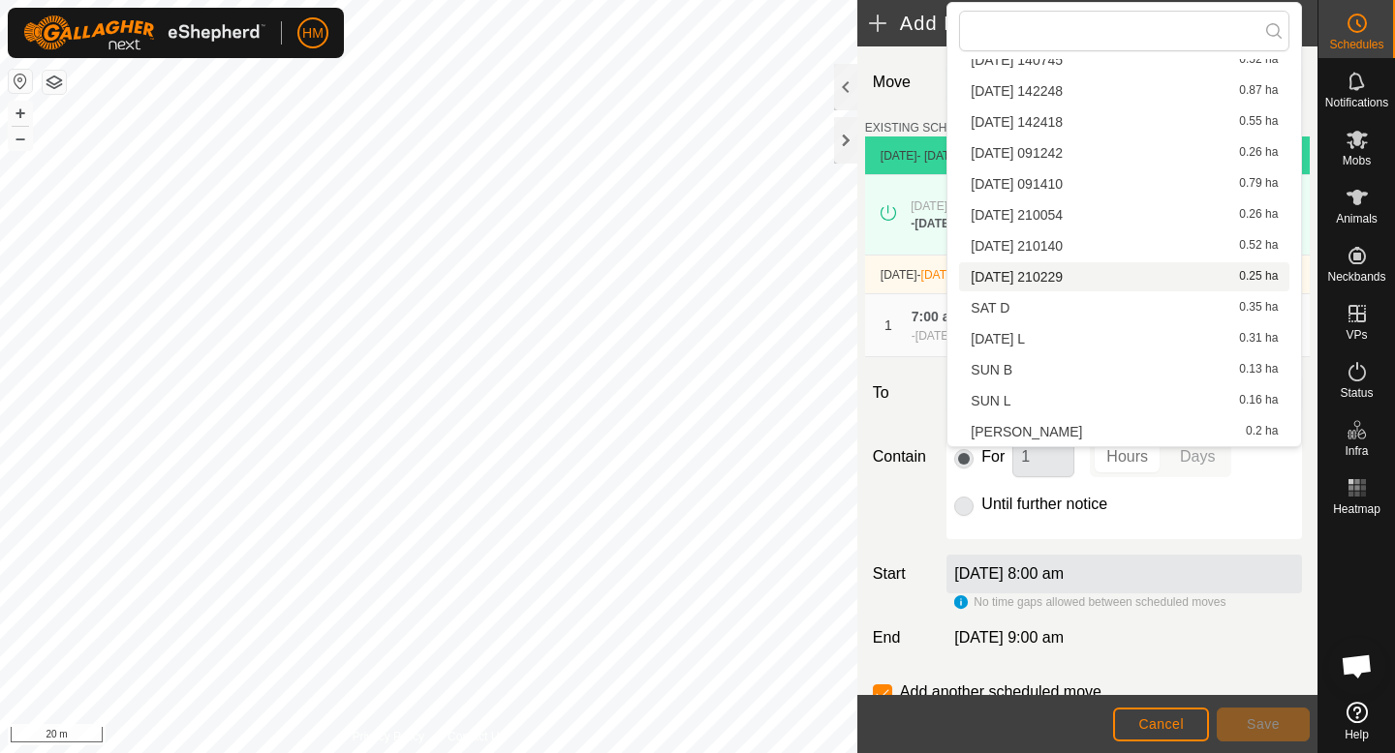
click at [1111, 280] on li "[DATE] [DATE] 0.25 ha" at bounding box center [1124, 276] width 330 height 29
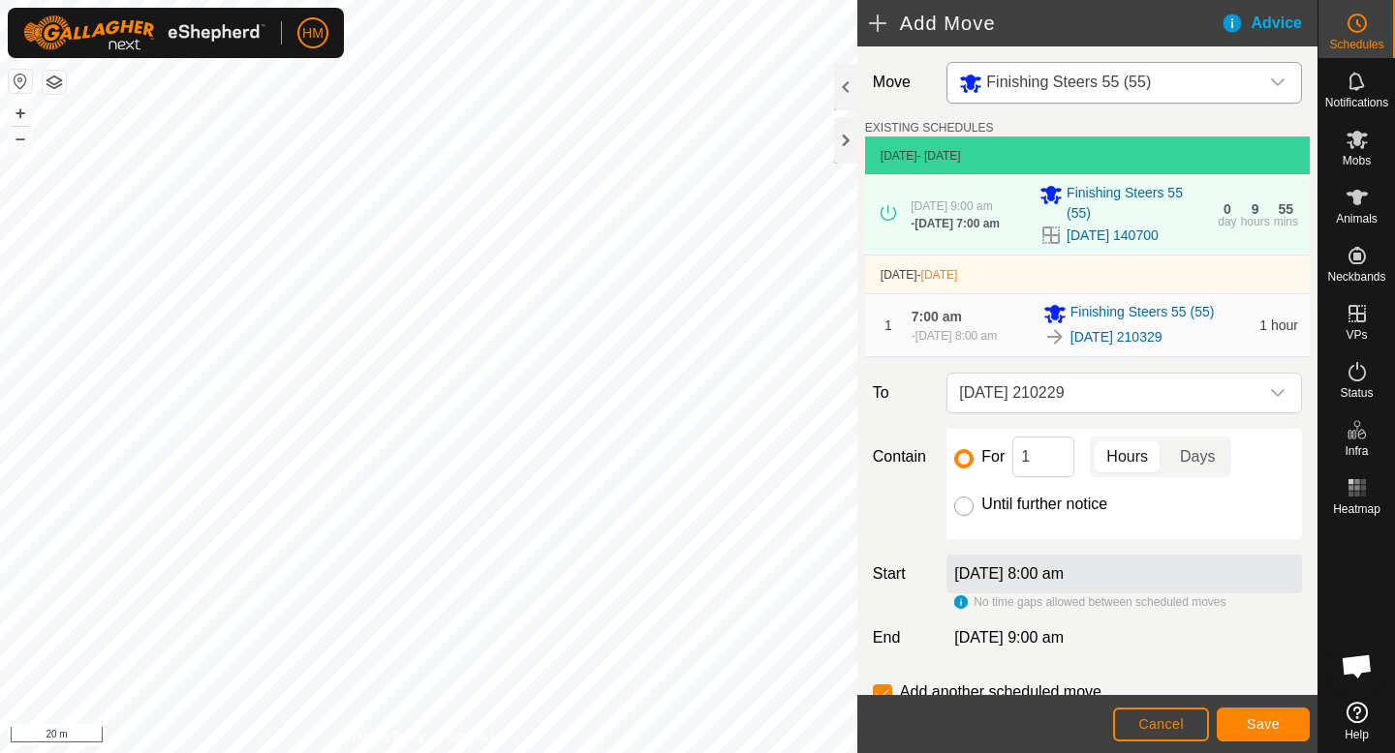
click at [965, 506] on input "Until further notice" at bounding box center [963, 506] width 19 height 19
radio input "true"
checkbox input "false"
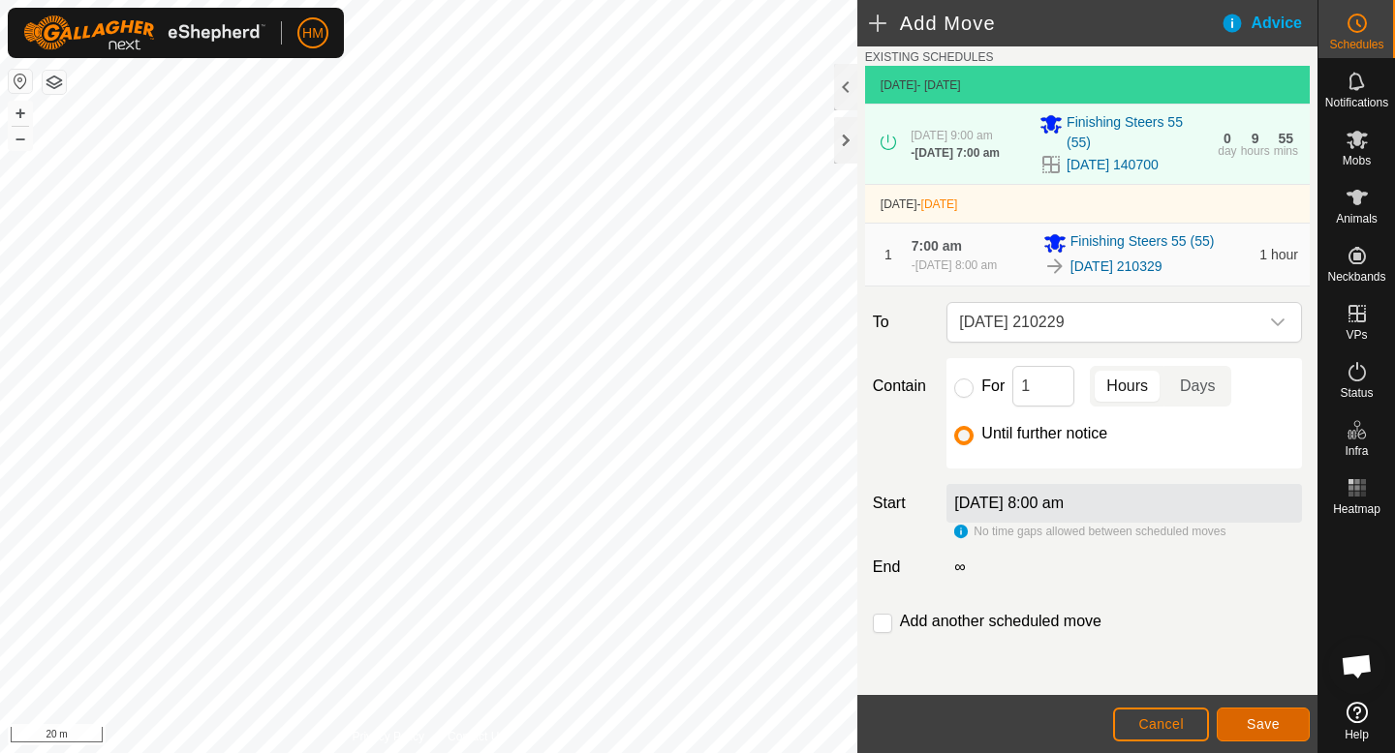
click at [1254, 723] on span "Save" at bounding box center [1262, 724] width 33 height 15
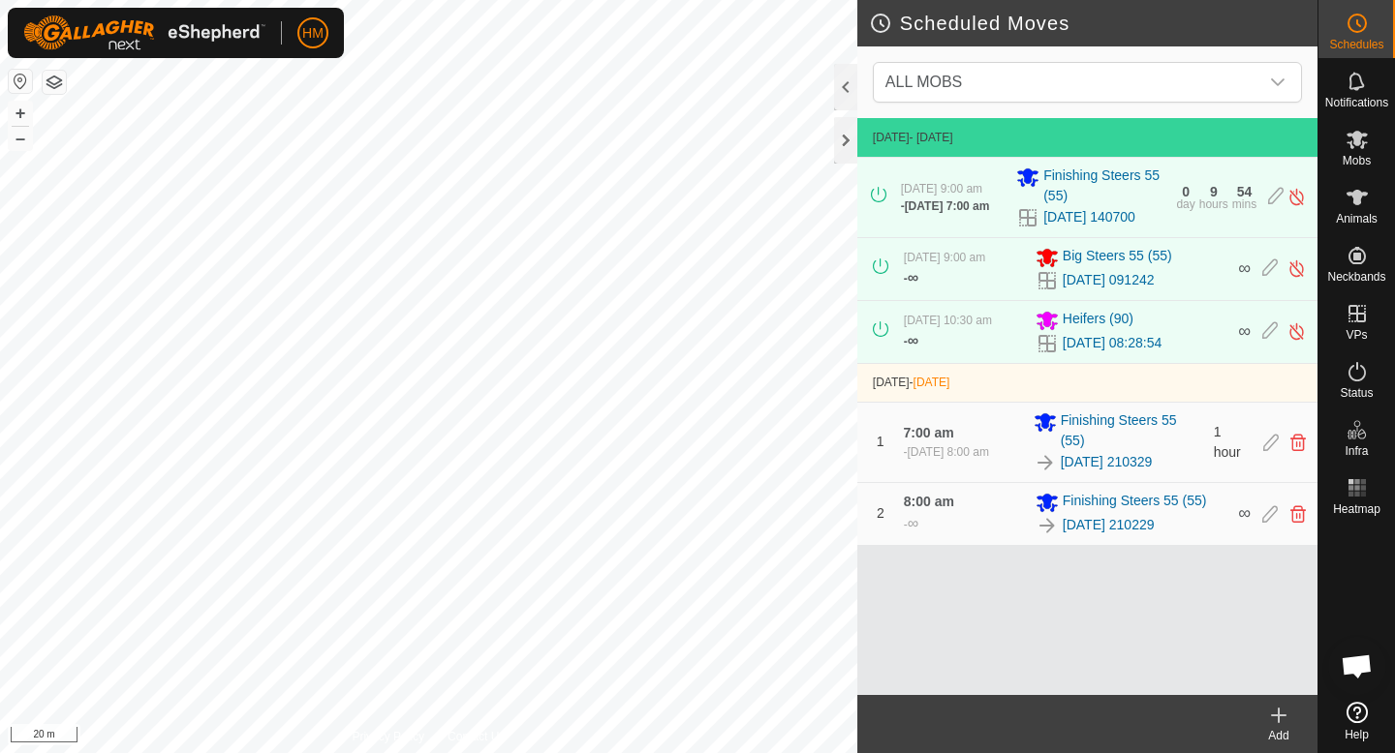
click at [1280, 716] on icon at bounding box center [1279, 716] width 14 height 0
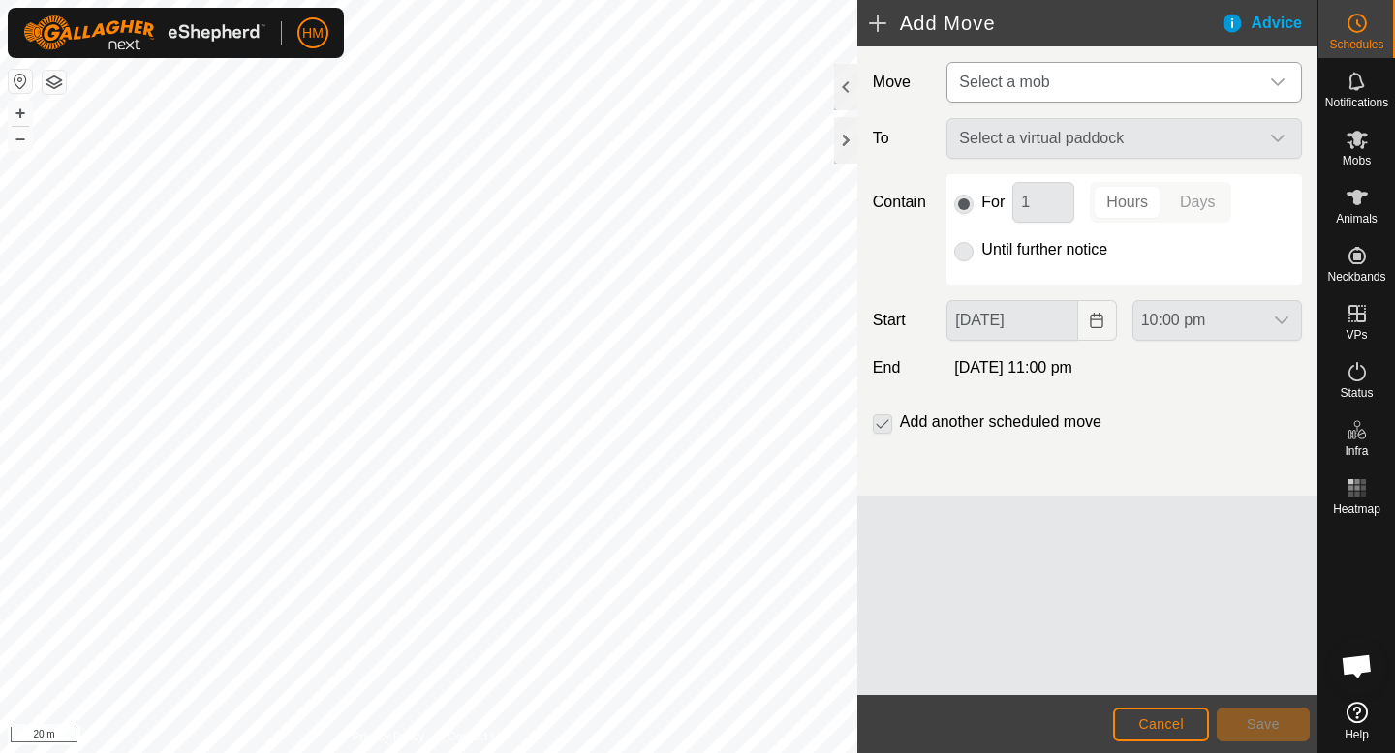
click at [1120, 100] on span "Select a mob" at bounding box center [1104, 82] width 307 height 39
click at [1113, 85] on span "Select a mob" at bounding box center [1104, 82] width 307 height 39
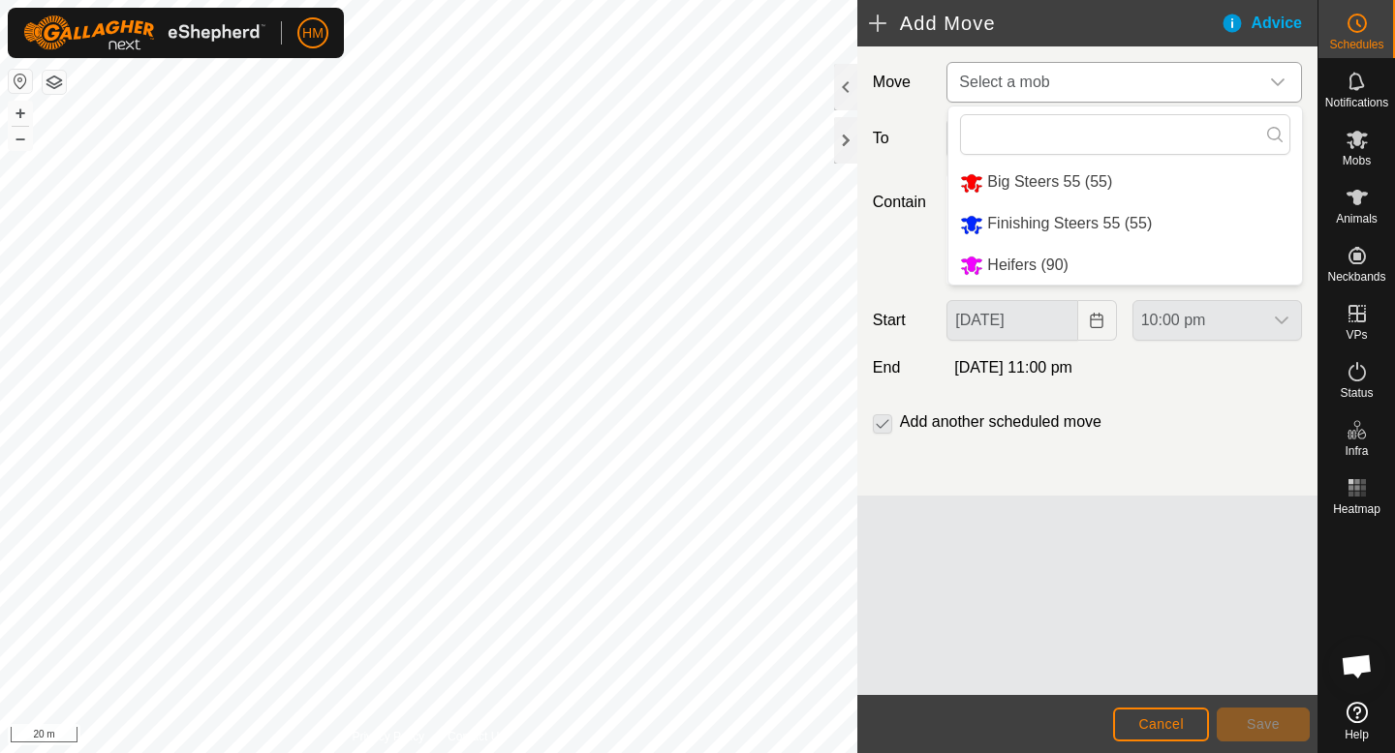
click at [1107, 171] on li "Big Steers 55 (55)" at bounding box center [1124, 183] width 353 height 40
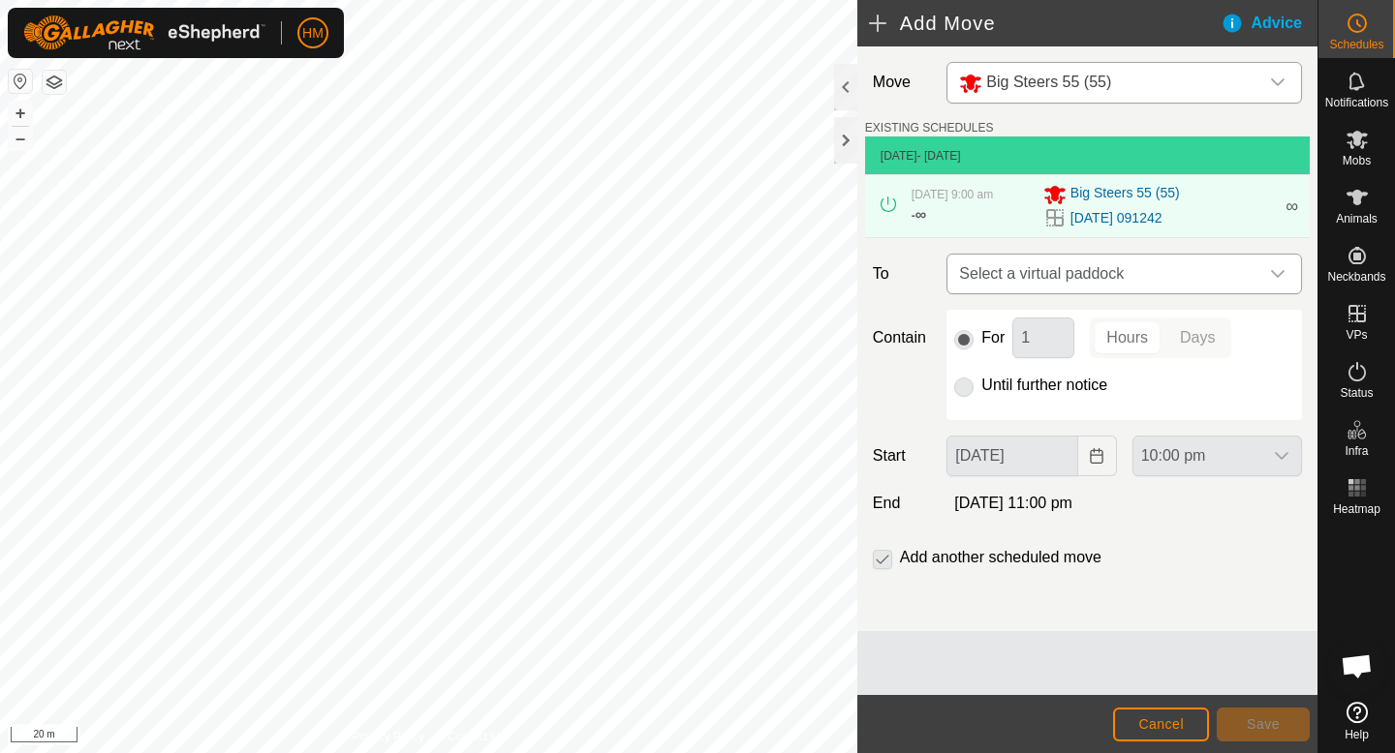
click at [1134, 281] on span "Select a virtual paddock" at bounding box center [1104, 274] width 307 height 39
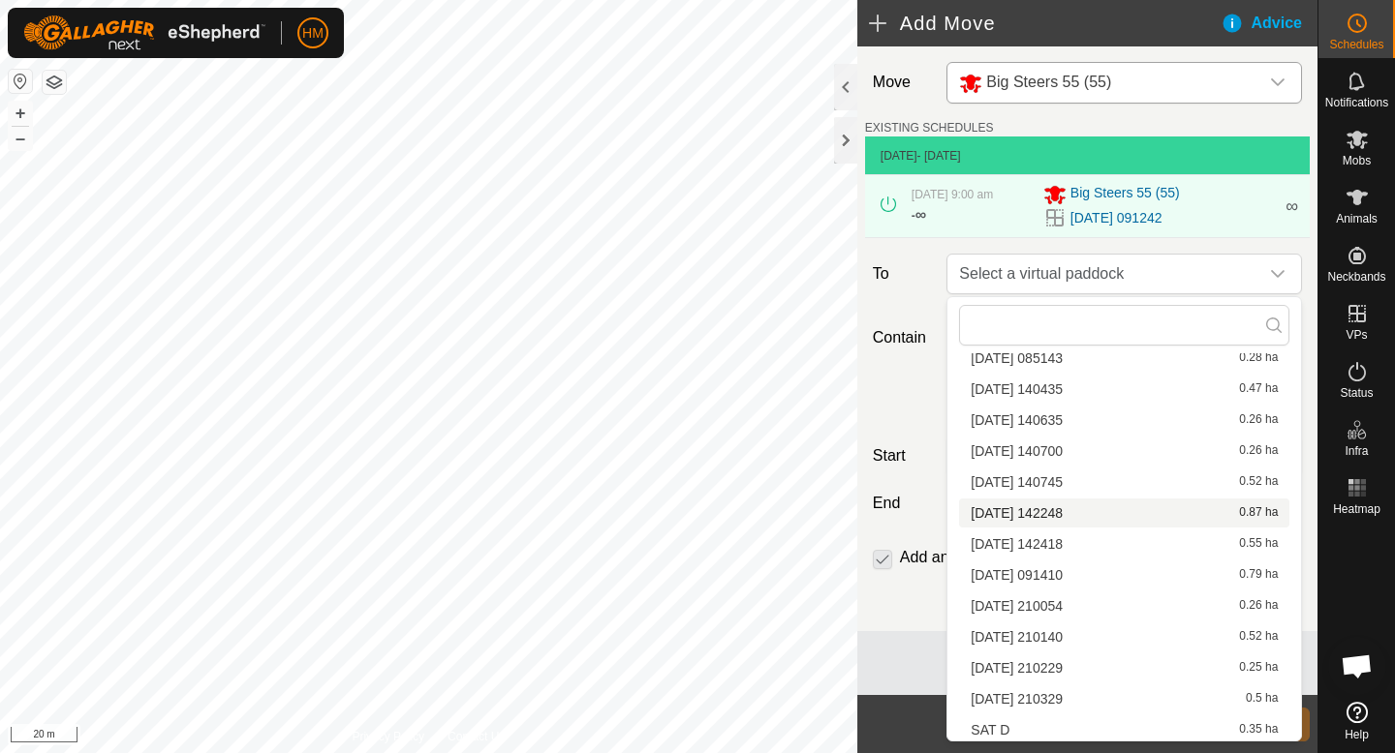
scroll to position [1055, 0]
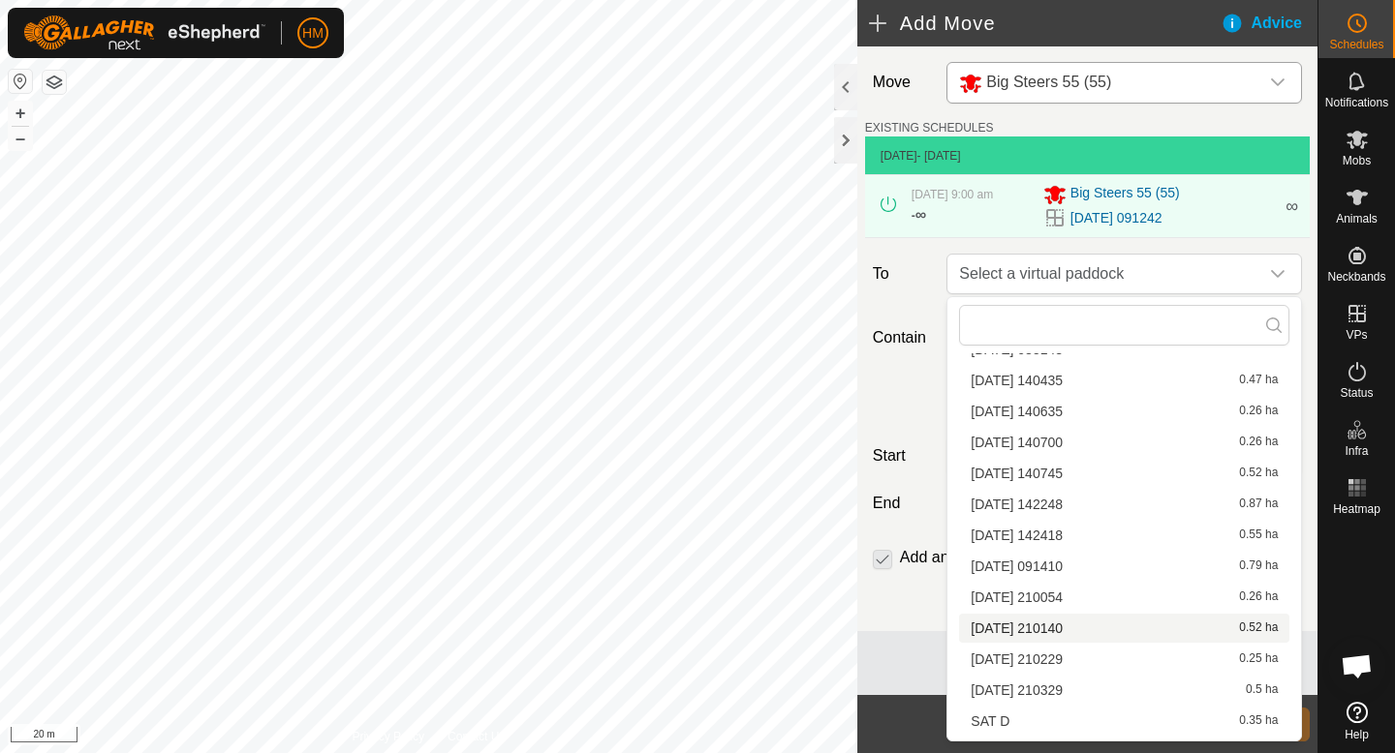
click at [1057, 629] on li "[DATE] 210140 0.52 ha" at bounding box center [1124, 628] width 330 height 29
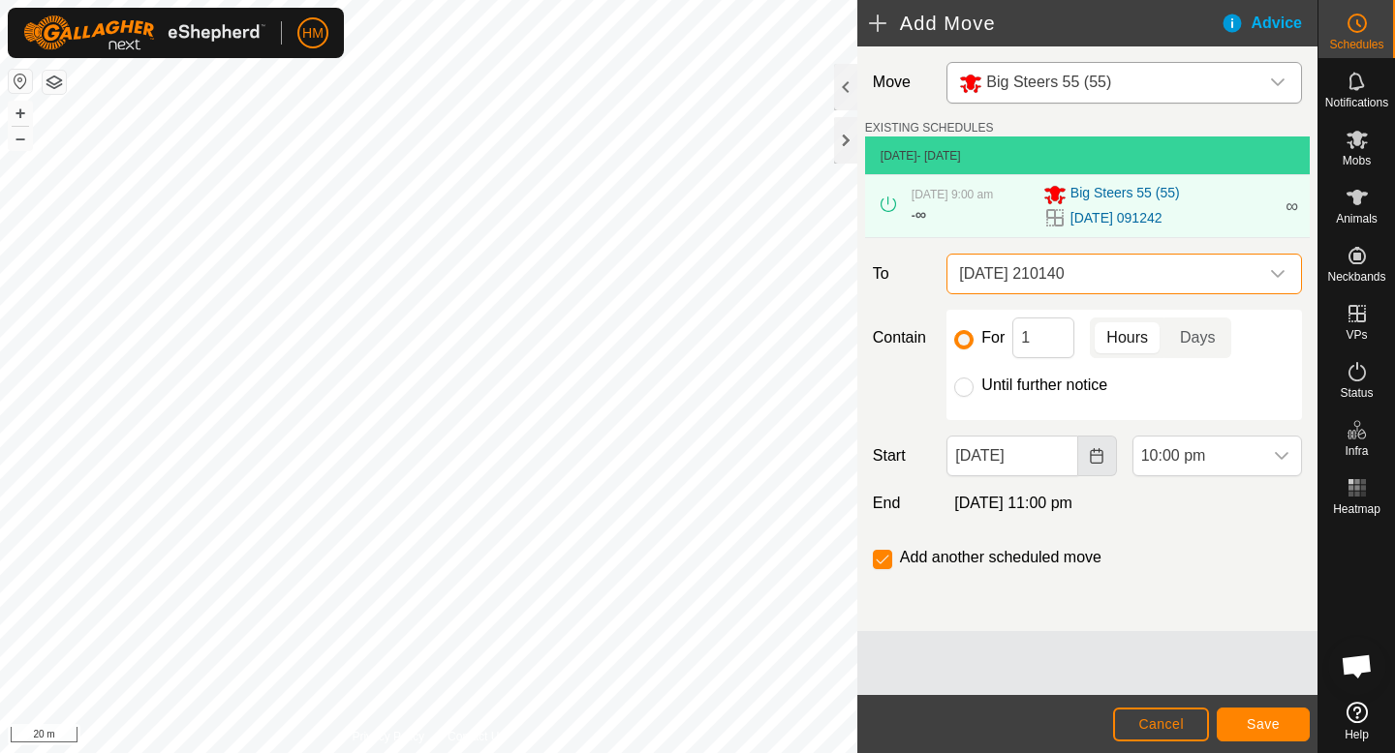
click at [1091, 448] on icon "Choose Date" at bounding box center [1096, 455] width 15 height 15
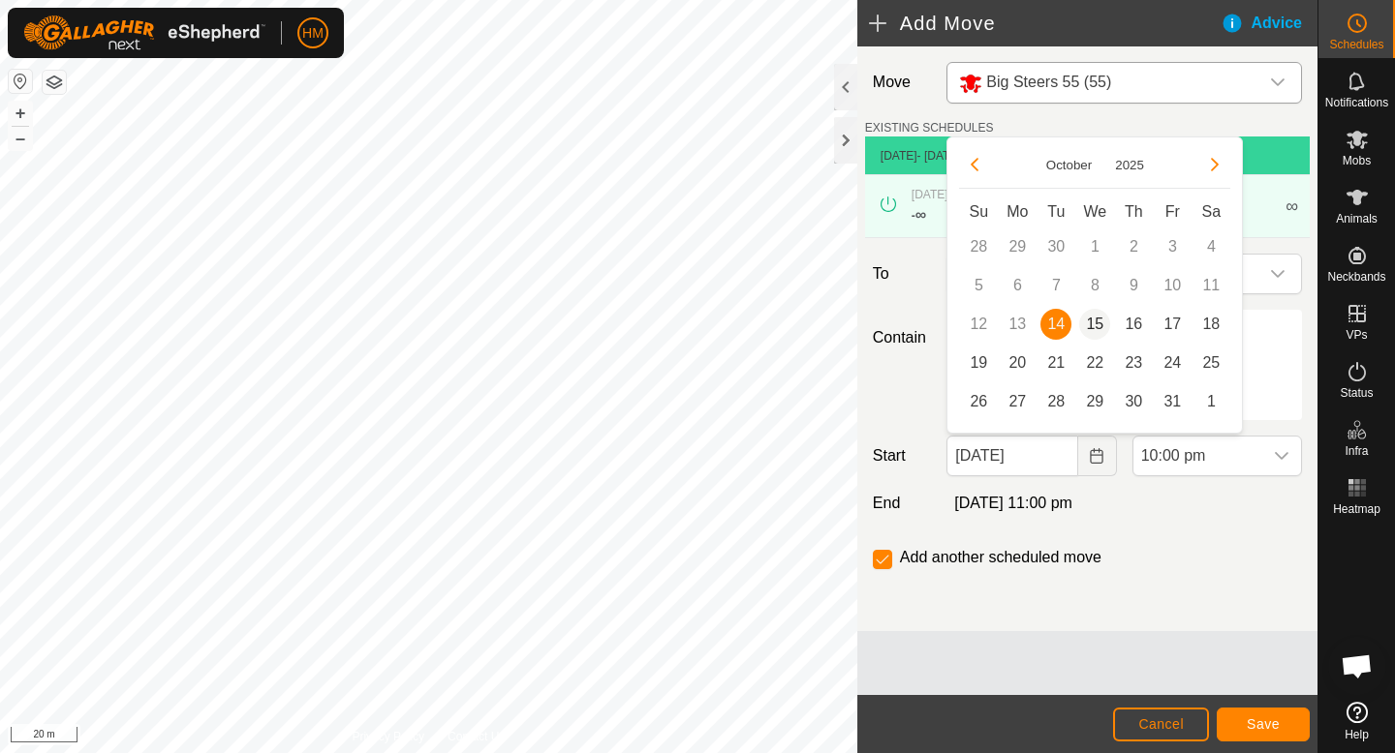
click at [1091, 322] on span "15" at bounding box center [1094, 324] width 31 height 31
type input "[DATE]"
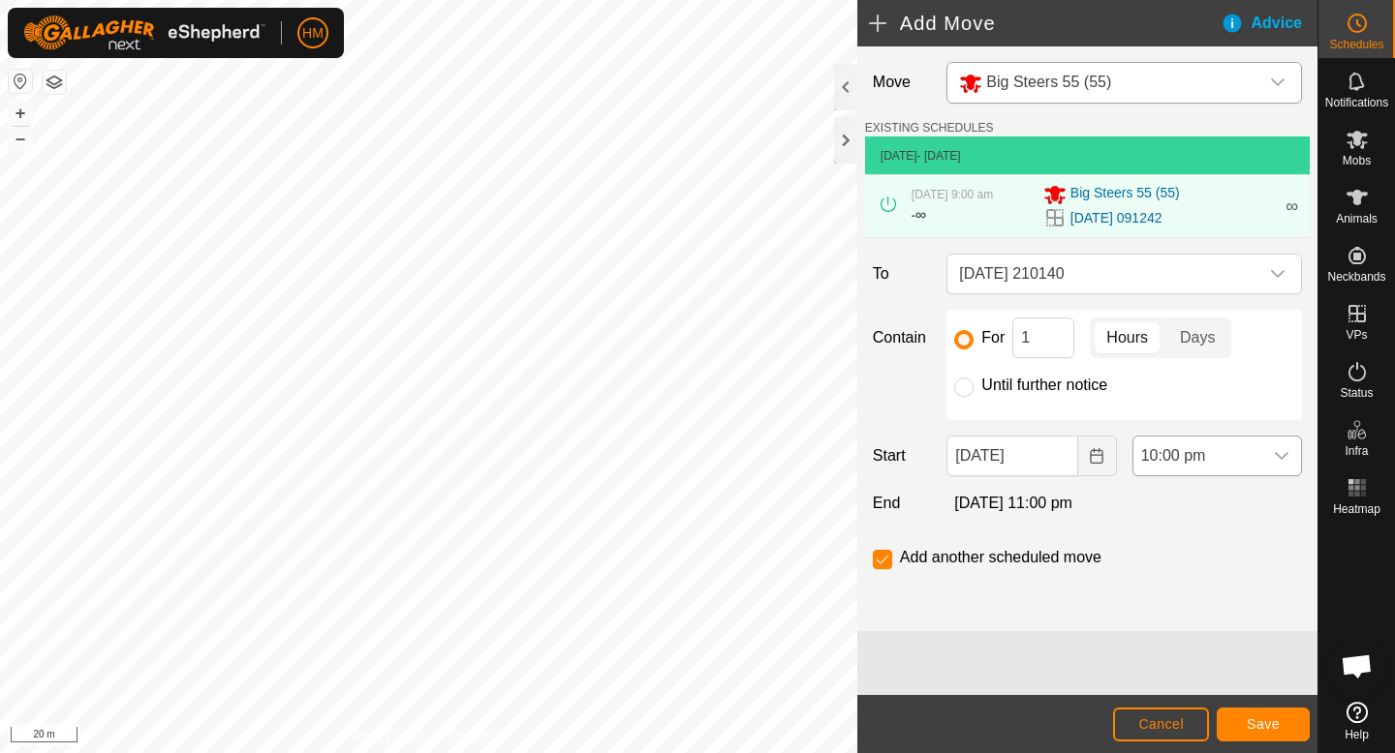
click at [1277, 454] on icon "dropdown trigger" at bounding box center [1280, 455] width 15 height 15
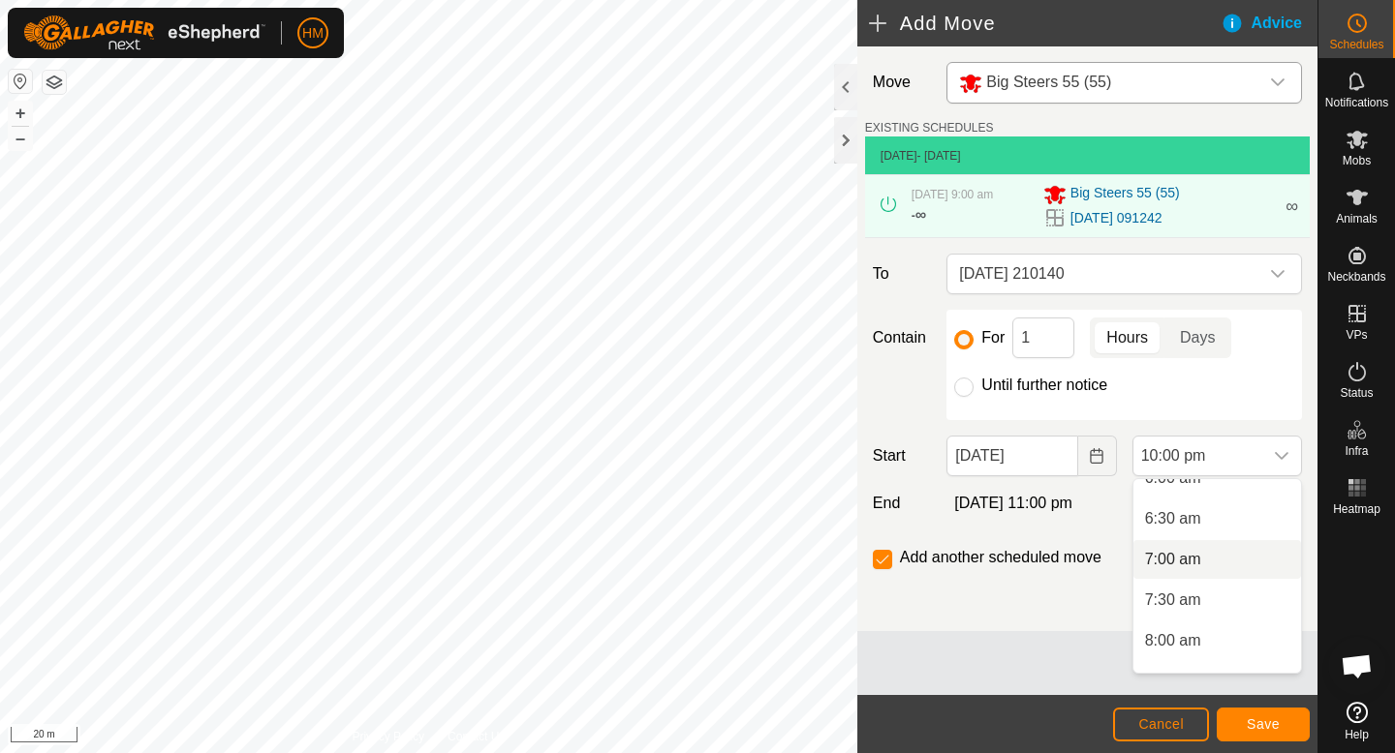
click at [1206, 555] on li "7:00 am" at bounding box center [1217, 559] width 168 height 39
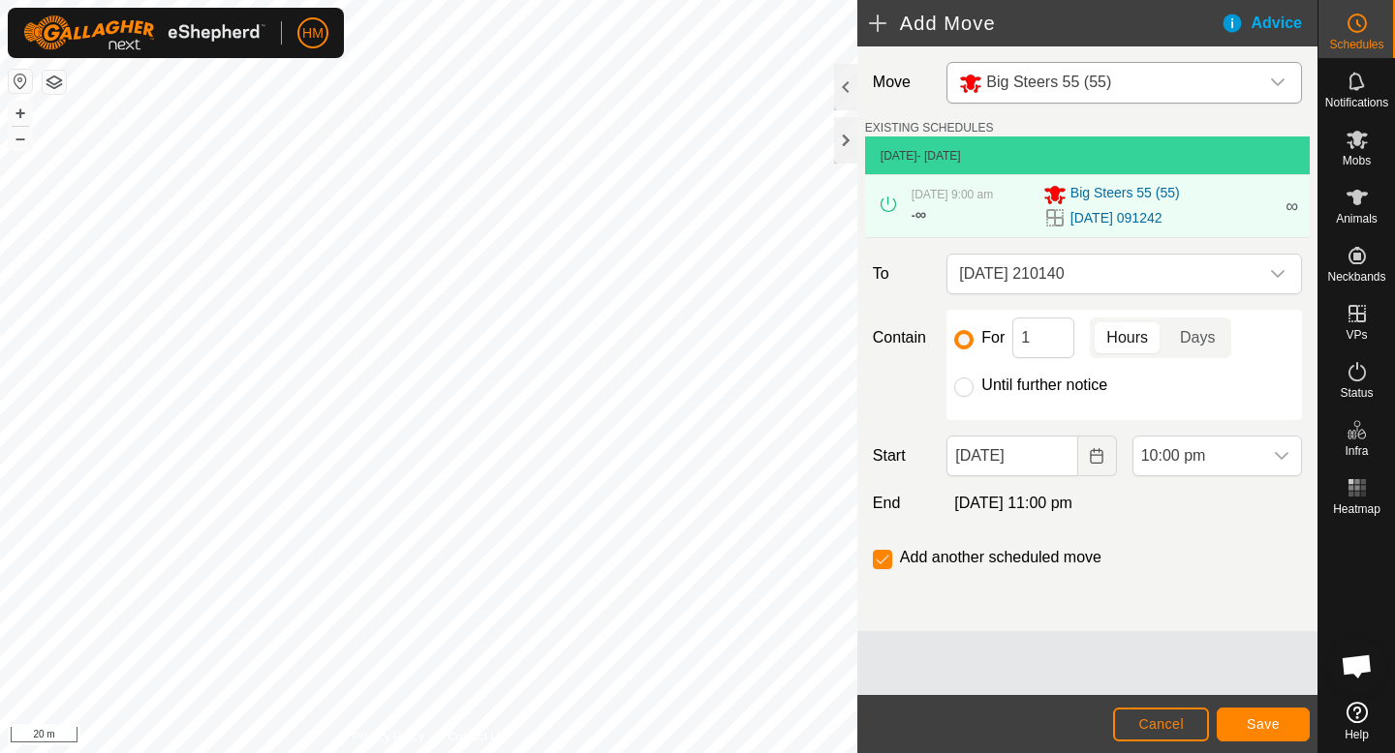
scroll to position [1635, 0]
click at [1279, 732] on button "Save" at bounding box center [1262, 725] width 93 height 34
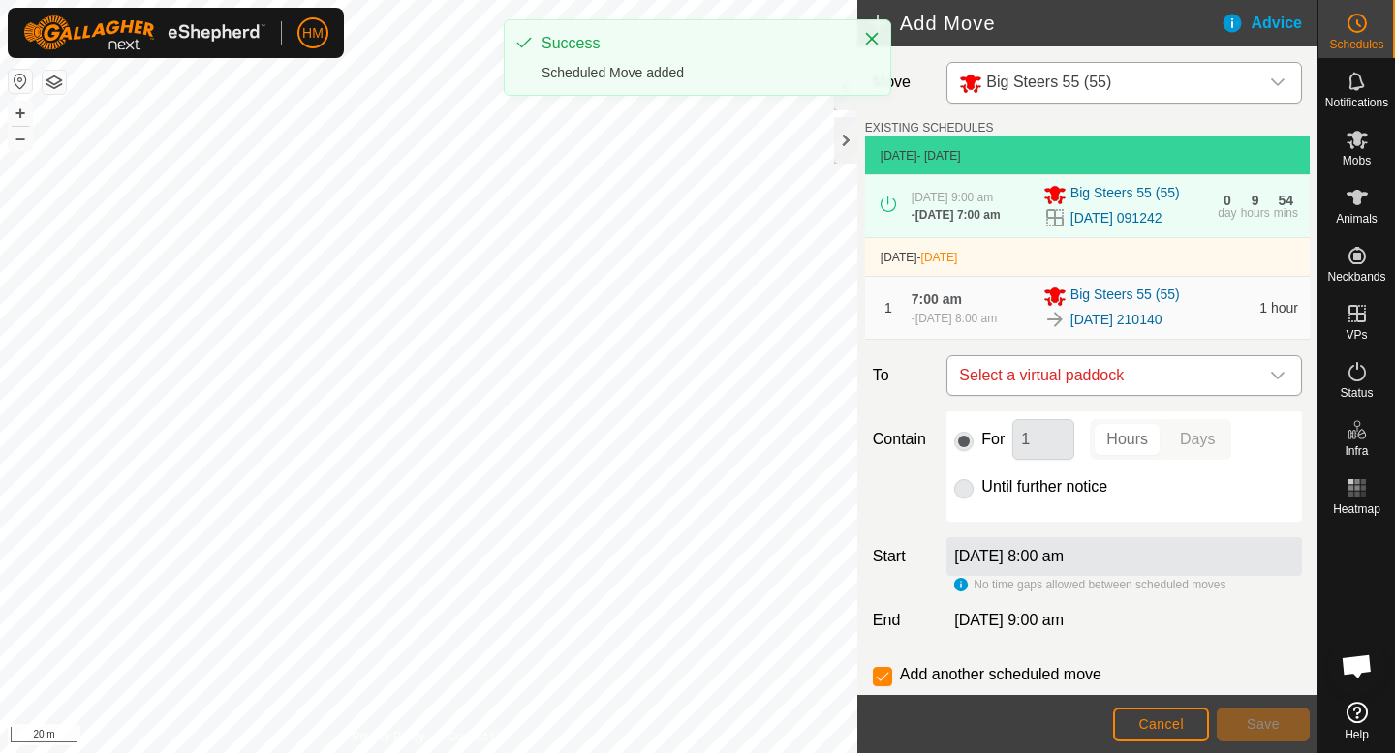
click at [1169, 382] on span "Select a virtual paddock" at bounding box center [1104, 375] width 307 height 39
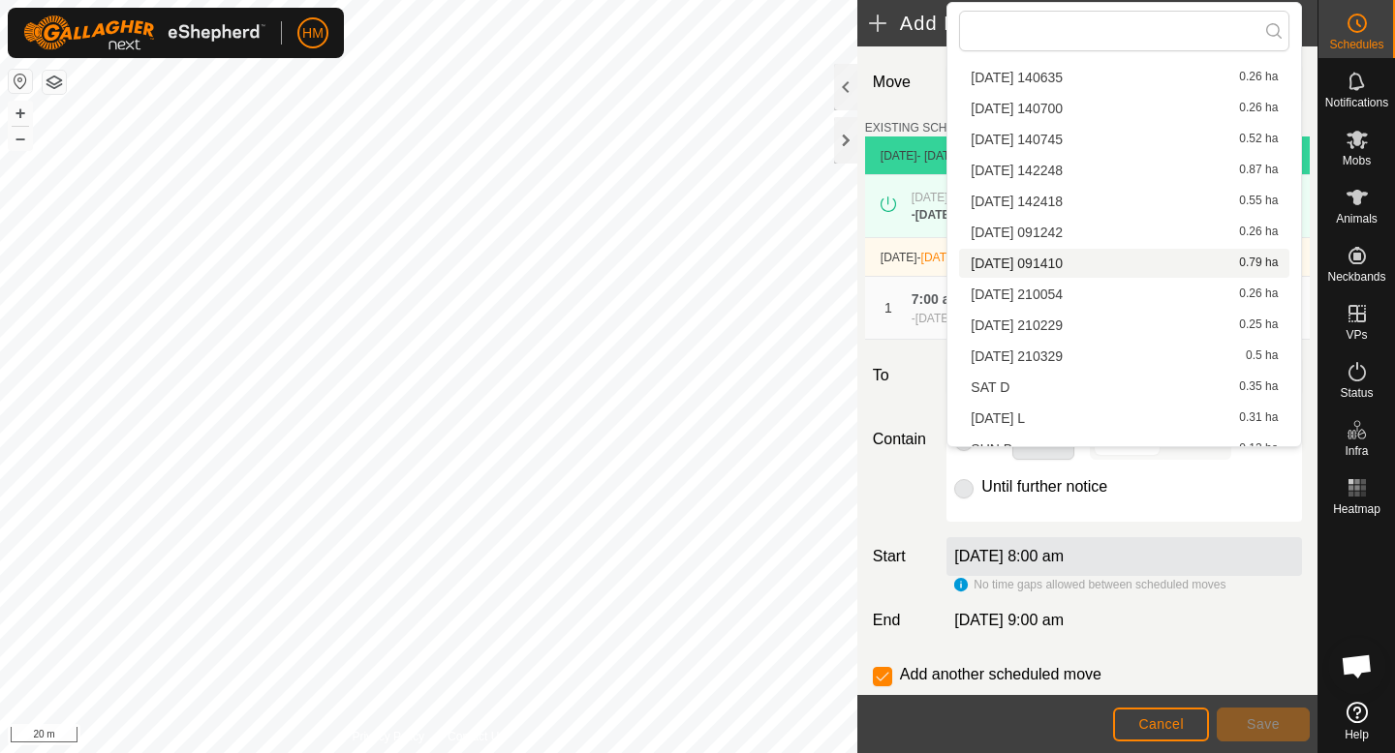
scroll to position [1098, 0]
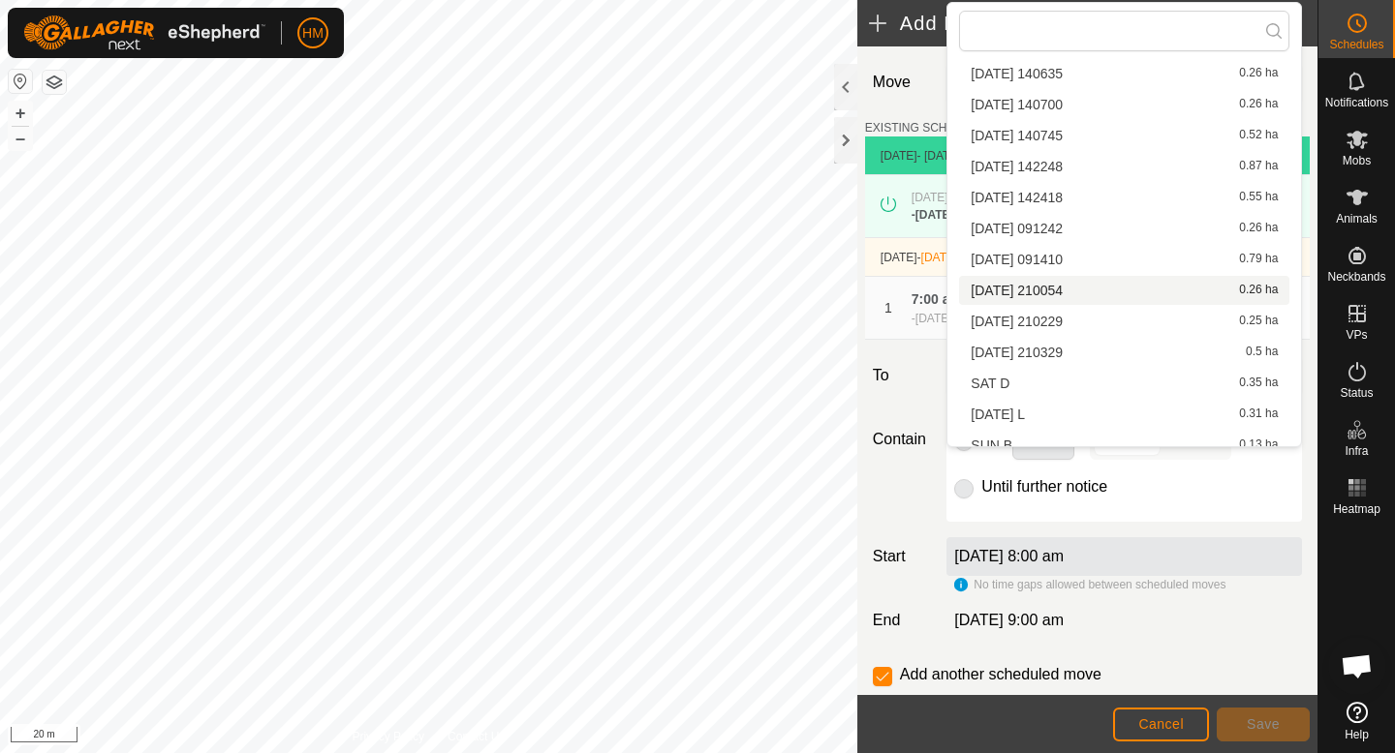
click at [1038, 291] on li "[DATE] 210054 0.26 ha" at bounding box center [1124, 290] width 330 height 29
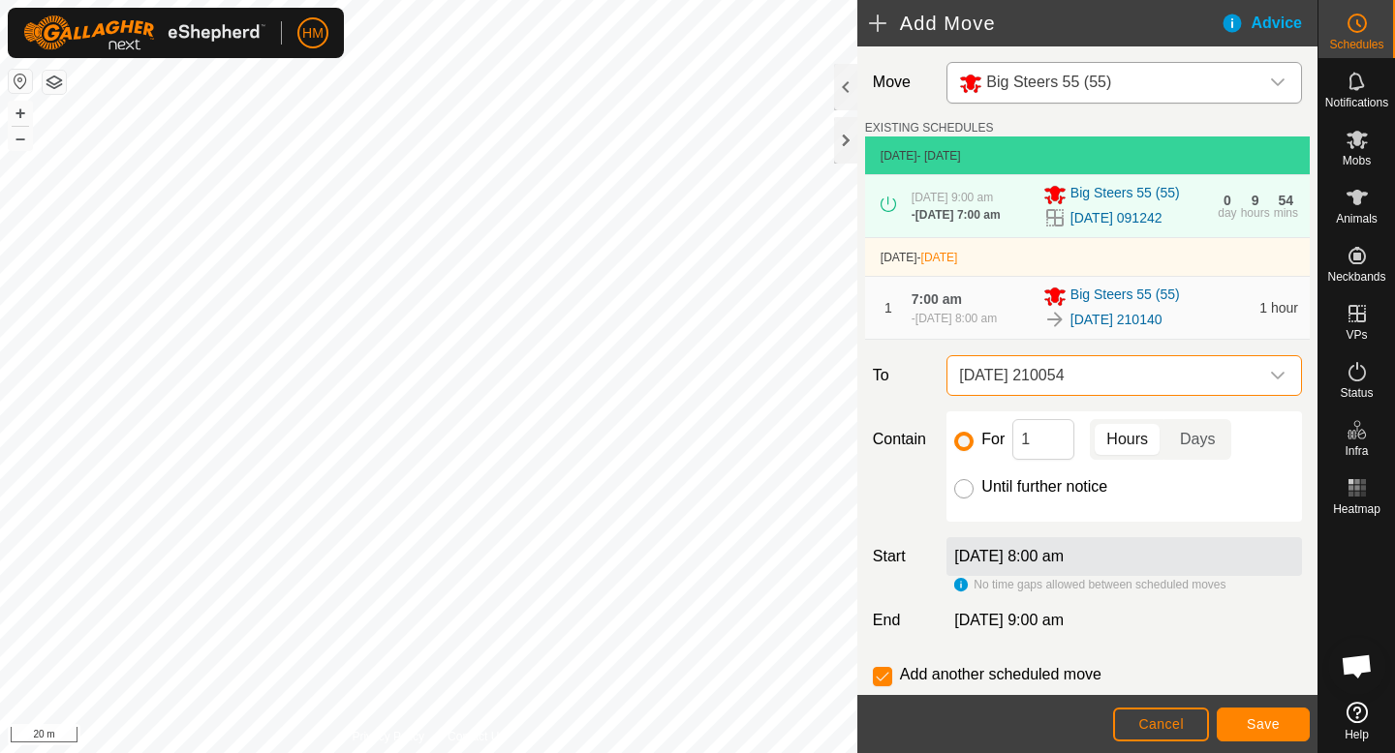
click at [963, 488] on input "Until further notice" at bounding box center [963, 488] width 19 height 19
radio input "true"
checkbox input "false"
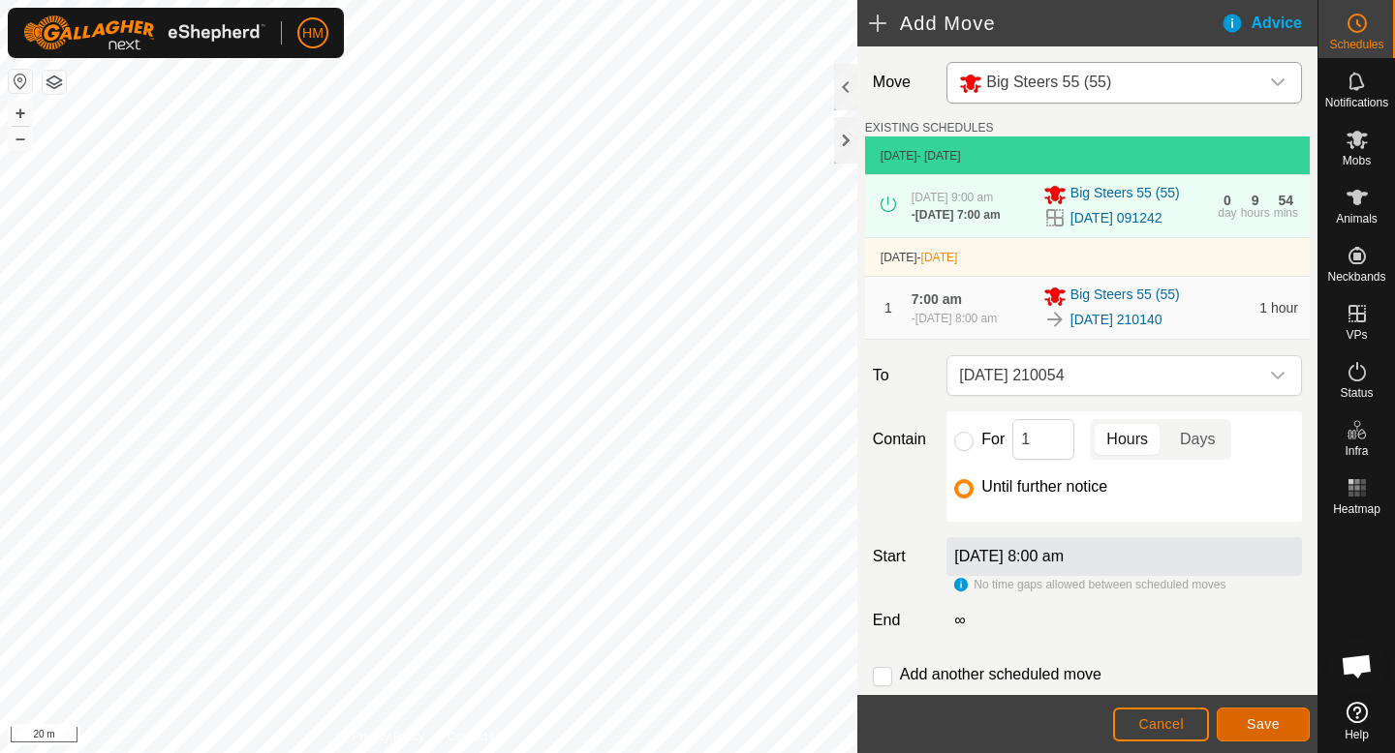
click at [1293, 726] on button "Save" at bounding box center [1262, 725] width 93 height 34
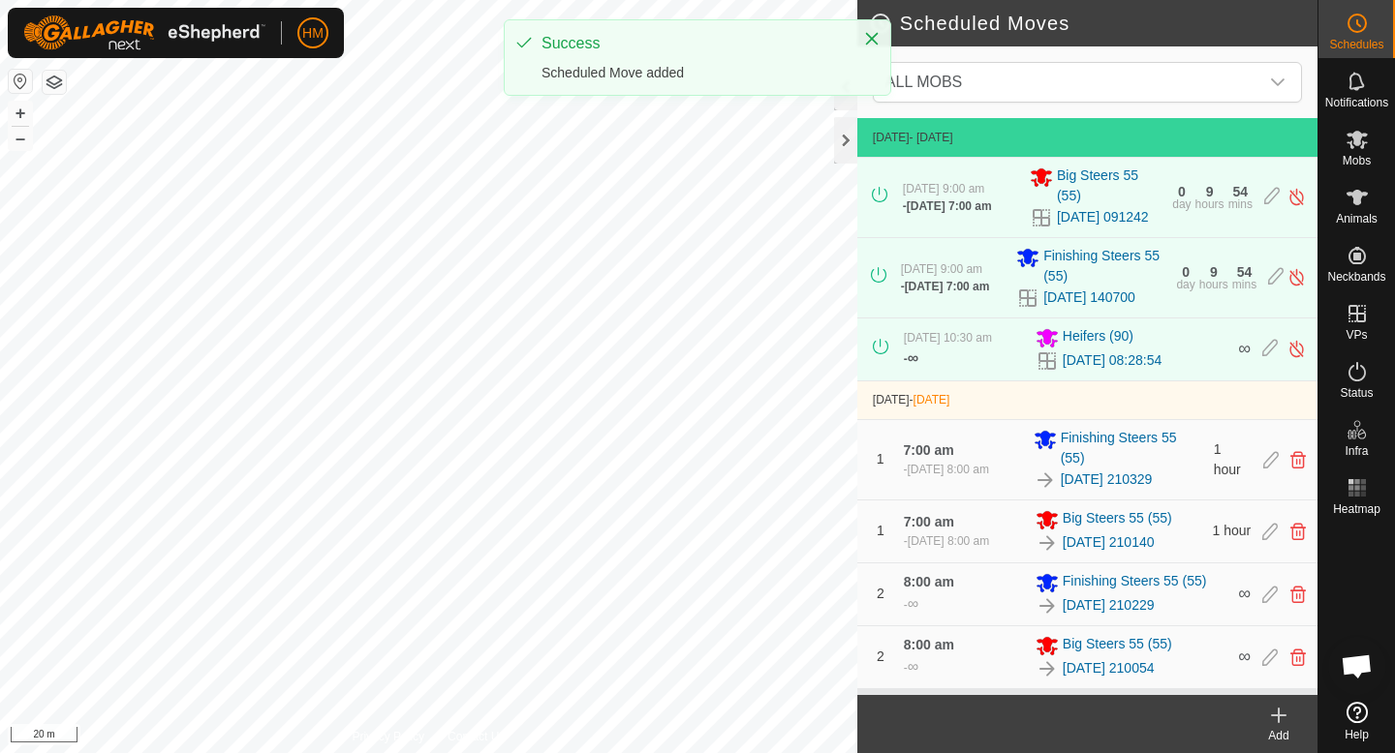
scroll to position [17, 0]
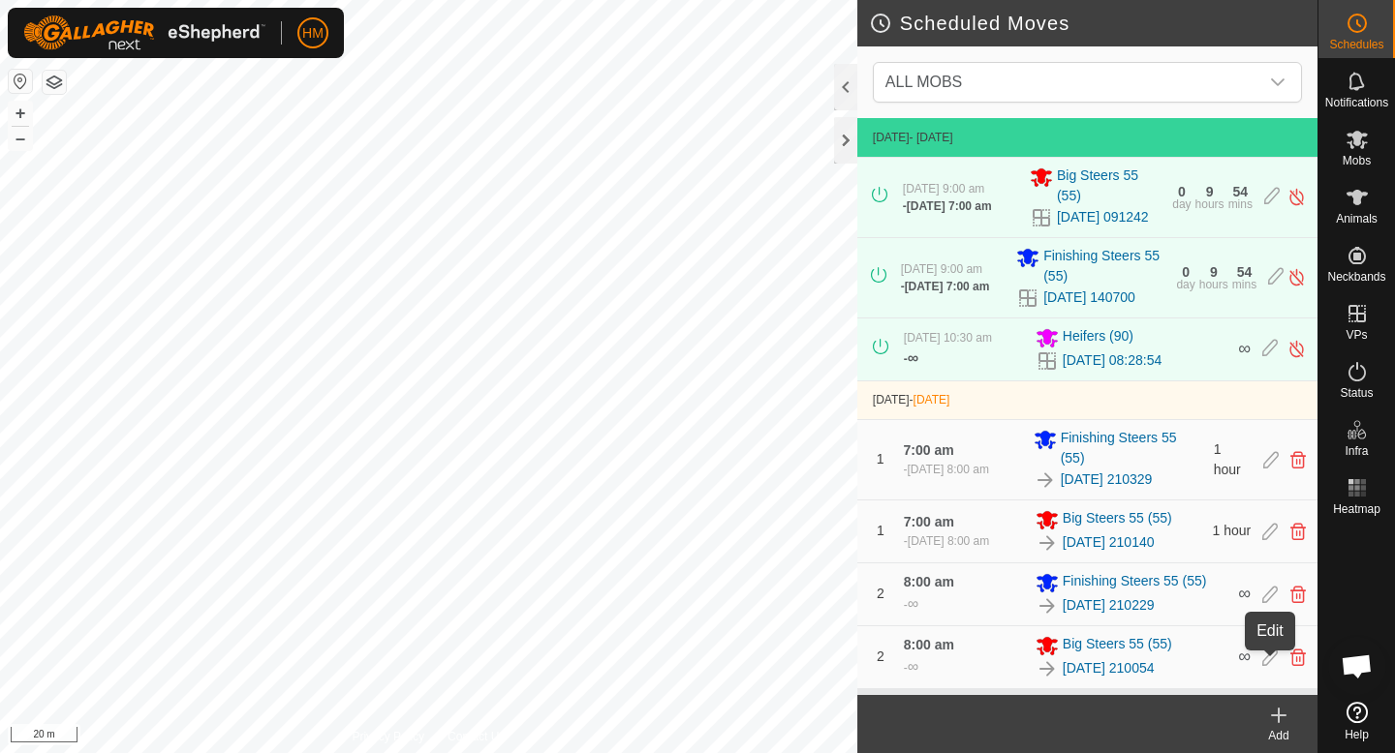
click at [1270, 663] on icon at bounding box center [1269, 657] width 15 height 17
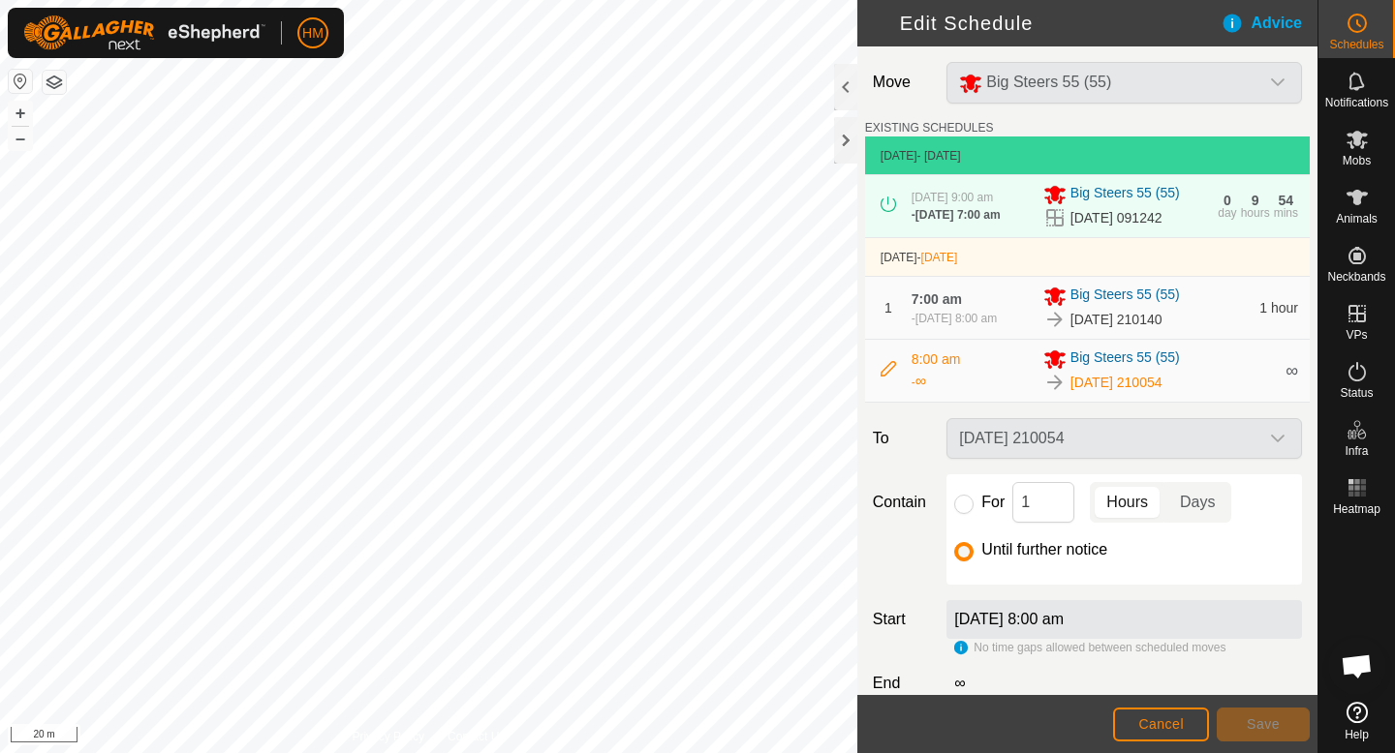
click at [1150, 454] on div "[DATE] 210054" at bounding box center [1123, 438] width 371 height 41
click at [1282, 445] on div "[DATE] 210054" at bounding box center [1123, 438] width 371 height 41
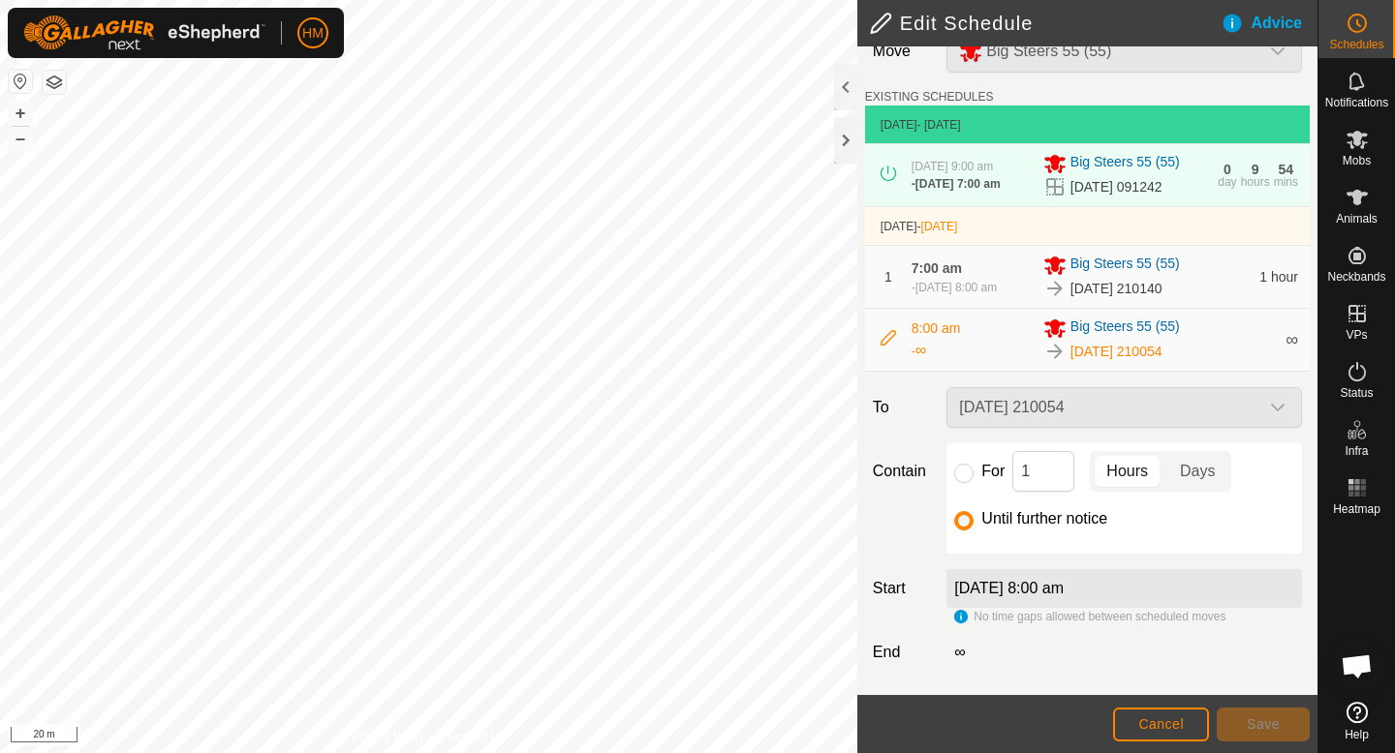
scroll to position [36, 0]
click at [1161, 410] on div "[DATE] 210054" at bounding box center [1123, 407] width 371 height 41
click at [1259, 401] on div "[DATE] 210054" at bounding box center [1123, 407] width 371 height 41
click at [1262, 401] on div "[DATE] 210054" at bounding box center [1123, 407] width 371 height 41
drag, startPoint x: 1260, startPoint y: 403, endPoint x: 1211, endPoint y: 416, distance: 51.2
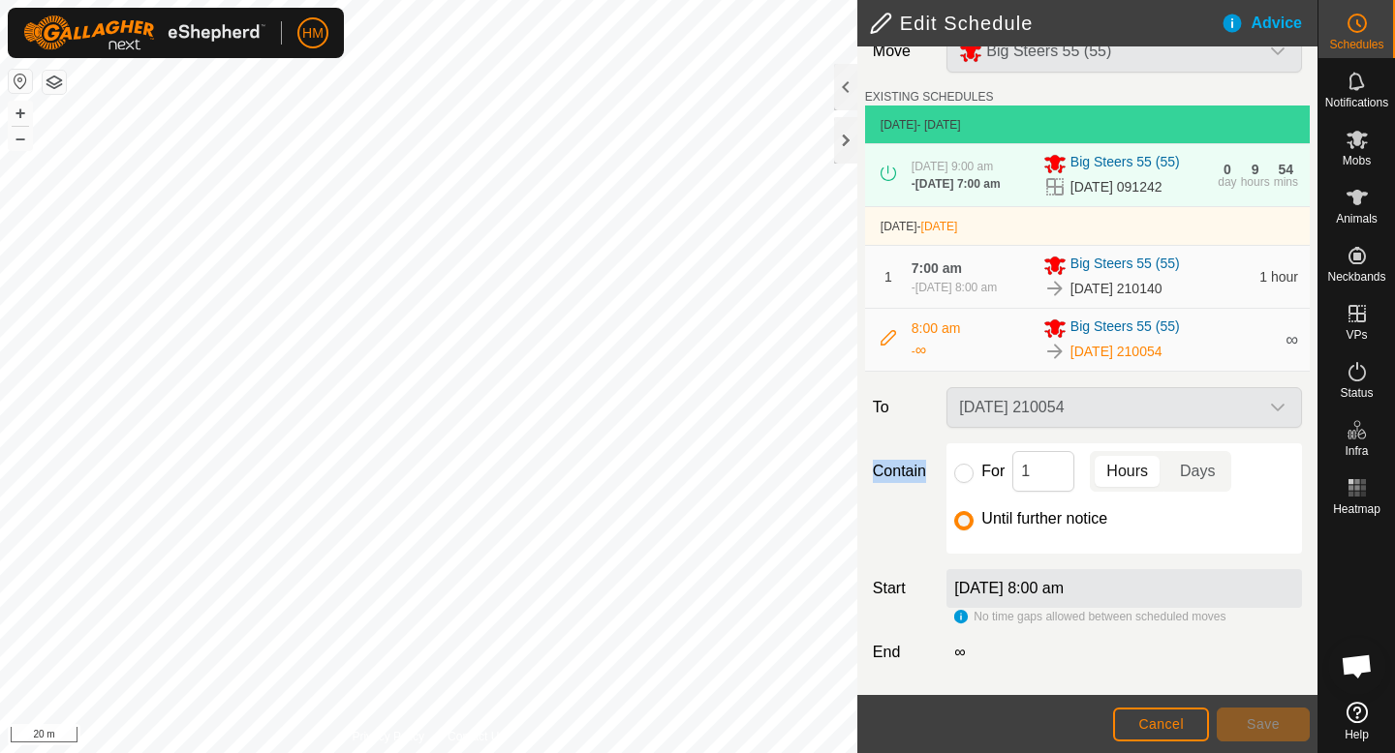
click at [1257, 403] on div "[DATE] 210054" at bounding box center [1123, 407] width 371 height 41
click at [886, 340] on icon at bounding box center [887, 337] width 15 height 15
click at [1168, 721] on span "Cancel" at bounding box center [1161, 724] width 46 height 15
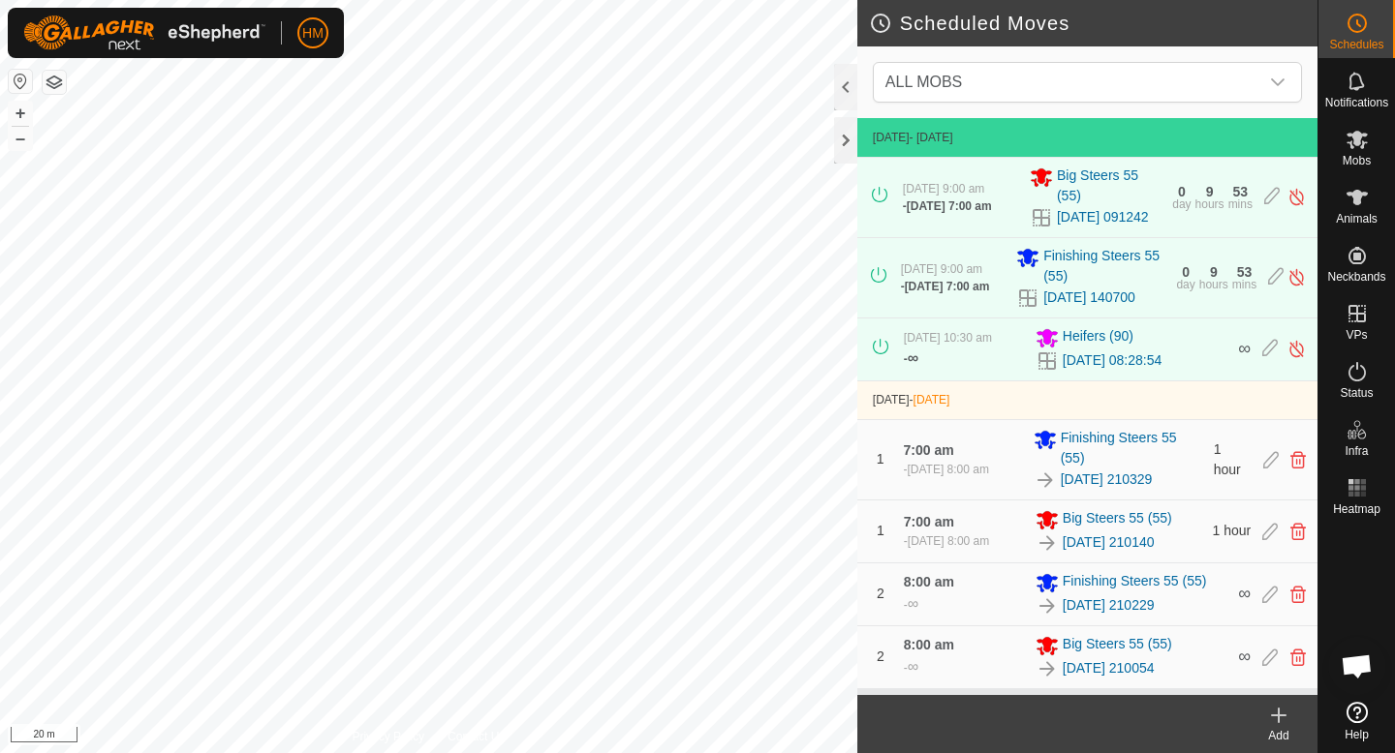
scroll to position [17, 0]
click at [1299, 663] on icon at bounding box center [1297, 657] width 15 height 17
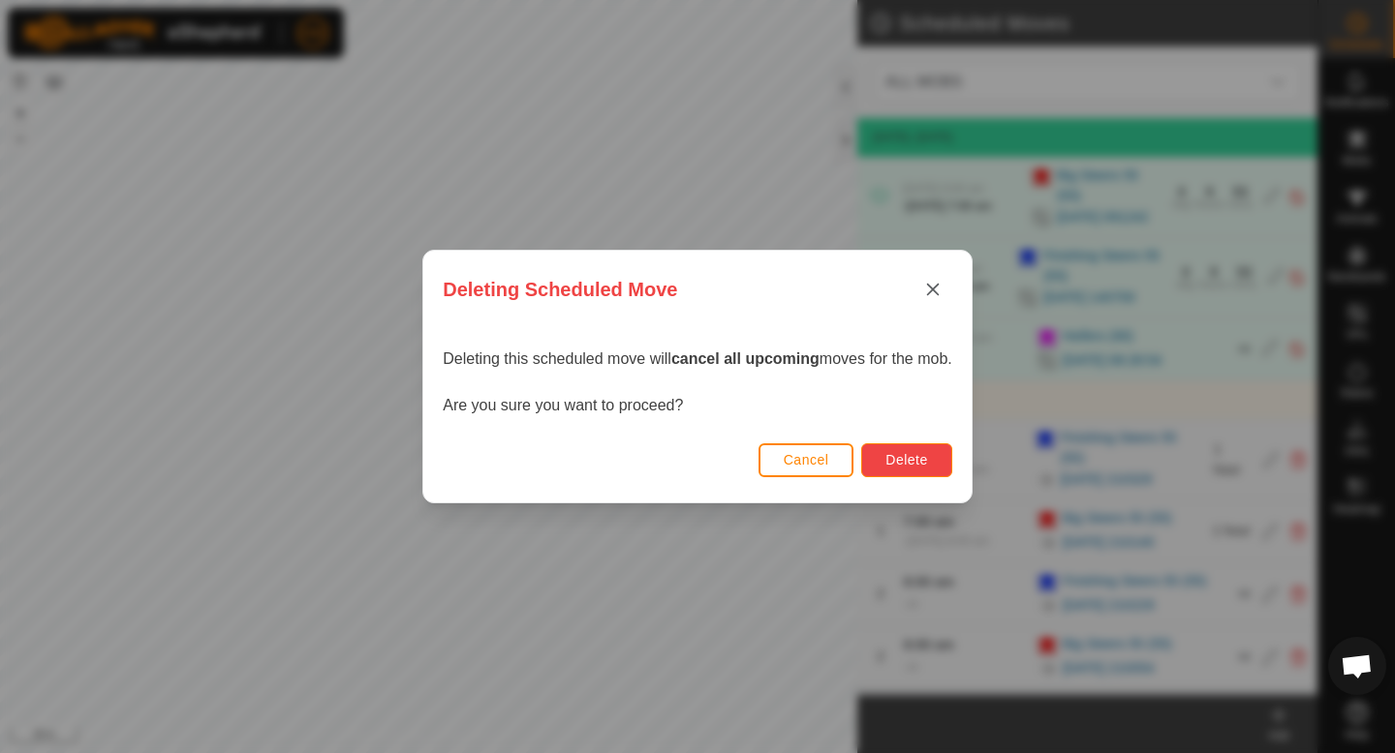
click at [912, 459] on span "Delete" at bounding box center [906, 459] width 42 height 15
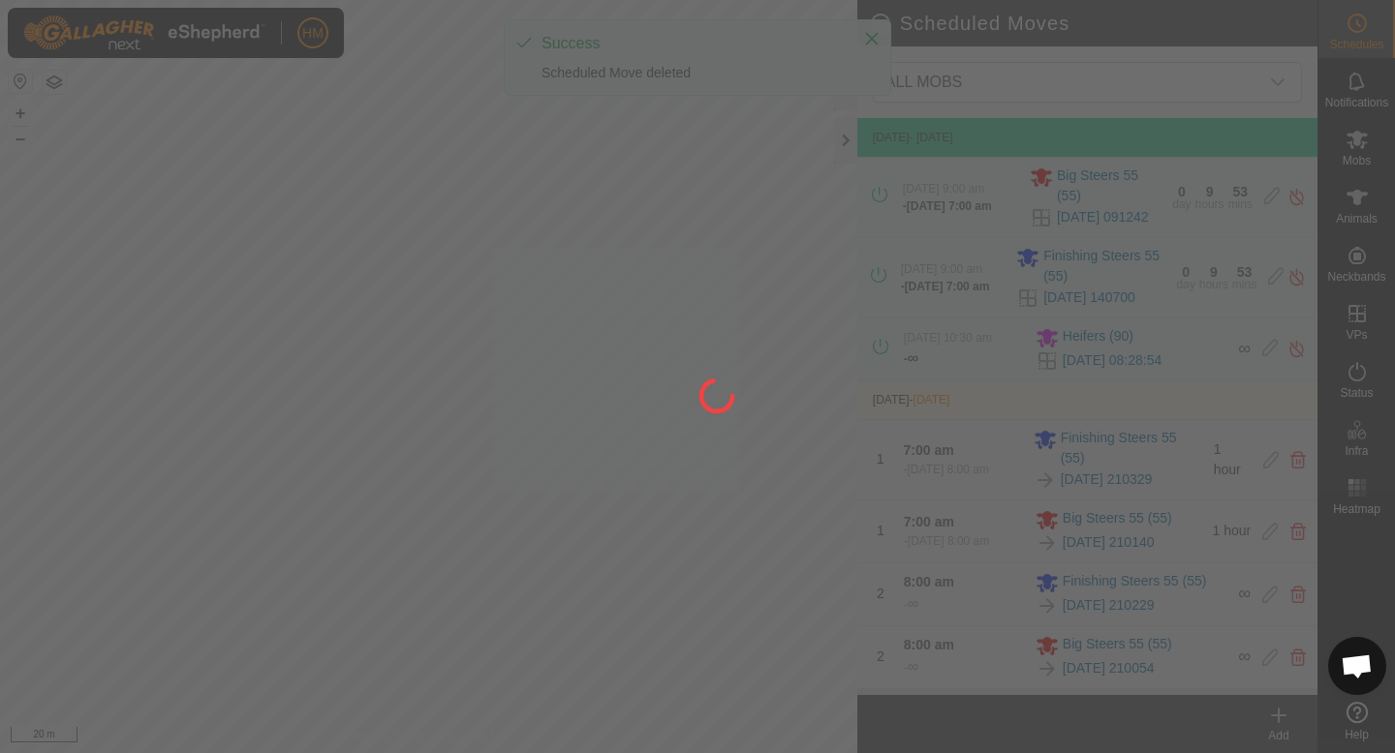
scroll to position [0, 0]
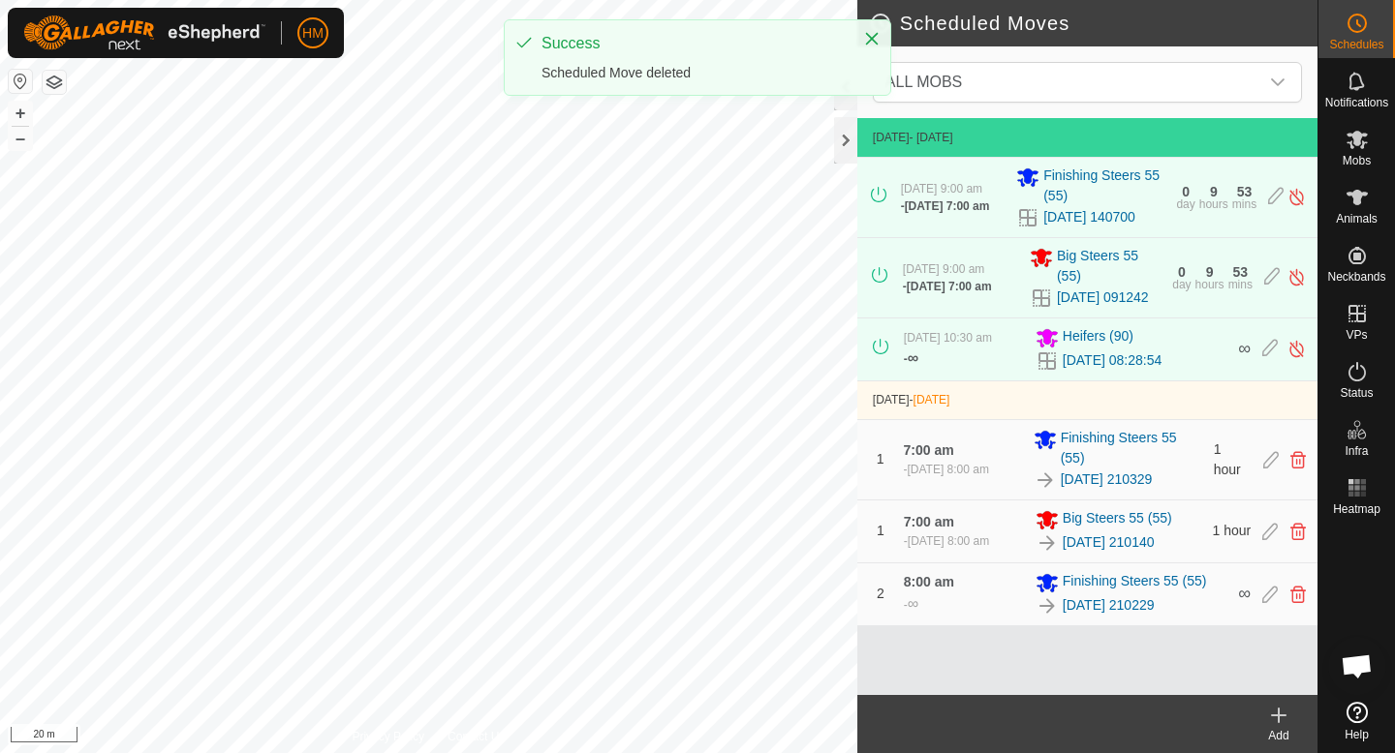
click at [1273, 716] on icon at bounding box center [1279, 716] width 14 height 0
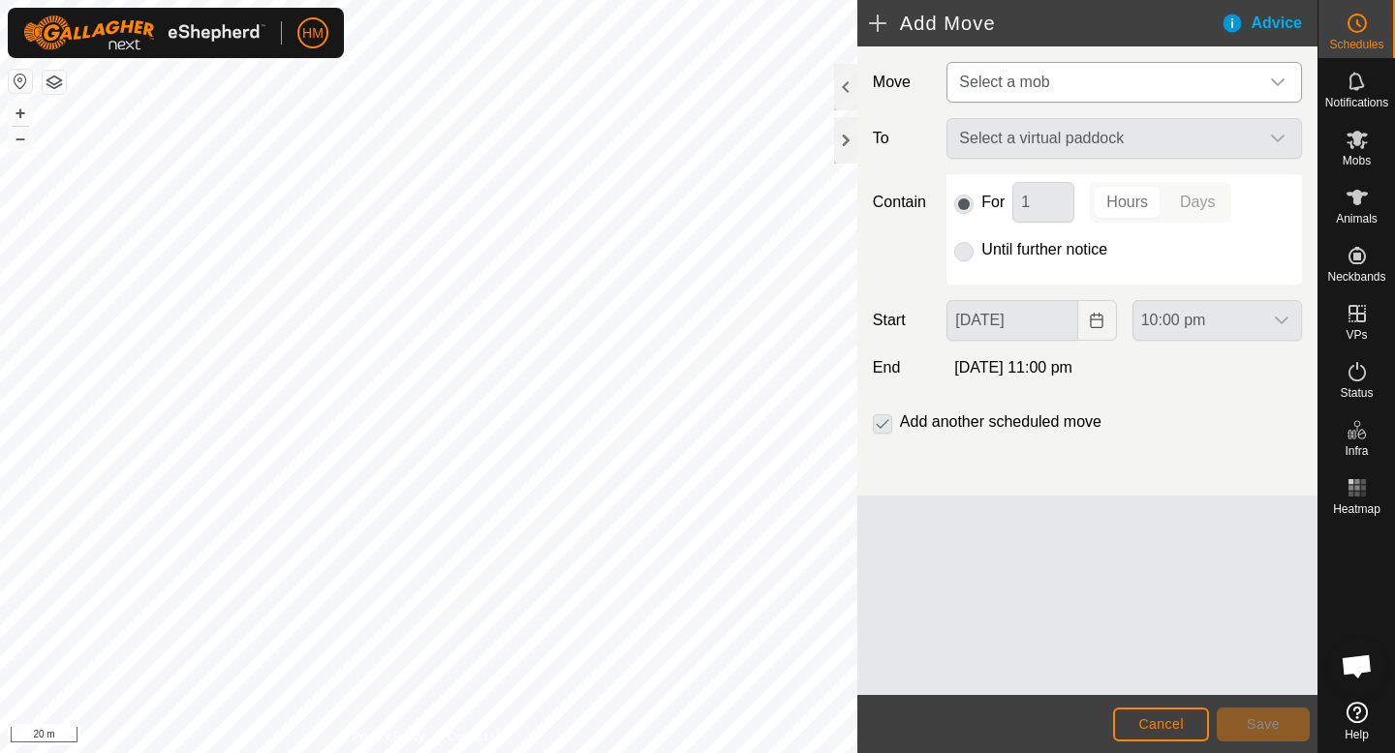
click at [1042, 85] on span "Select a mob" at bounding box center [1004, 82] width 90 height 16
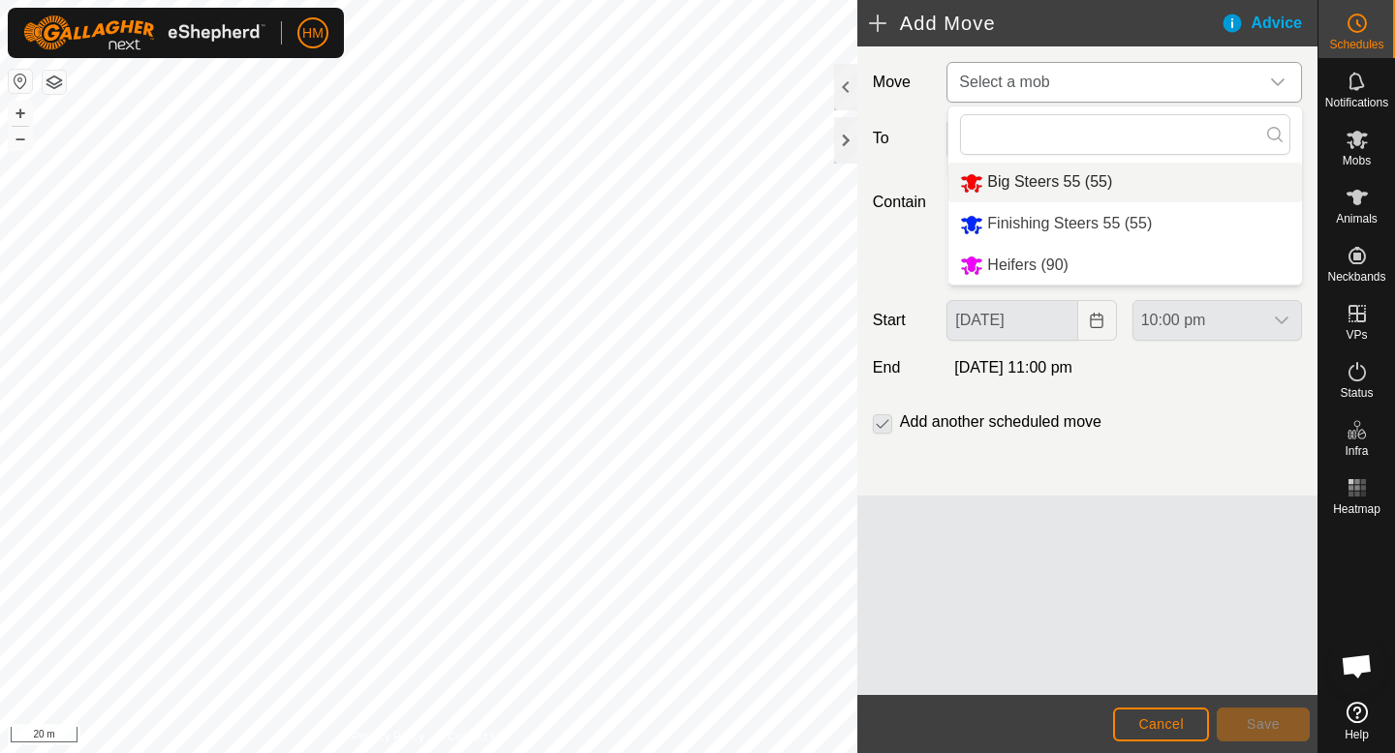
click at [1034, 179] on li "Big Steers 55 (55)" at bounding box center [1124, 183] width 353 height 40
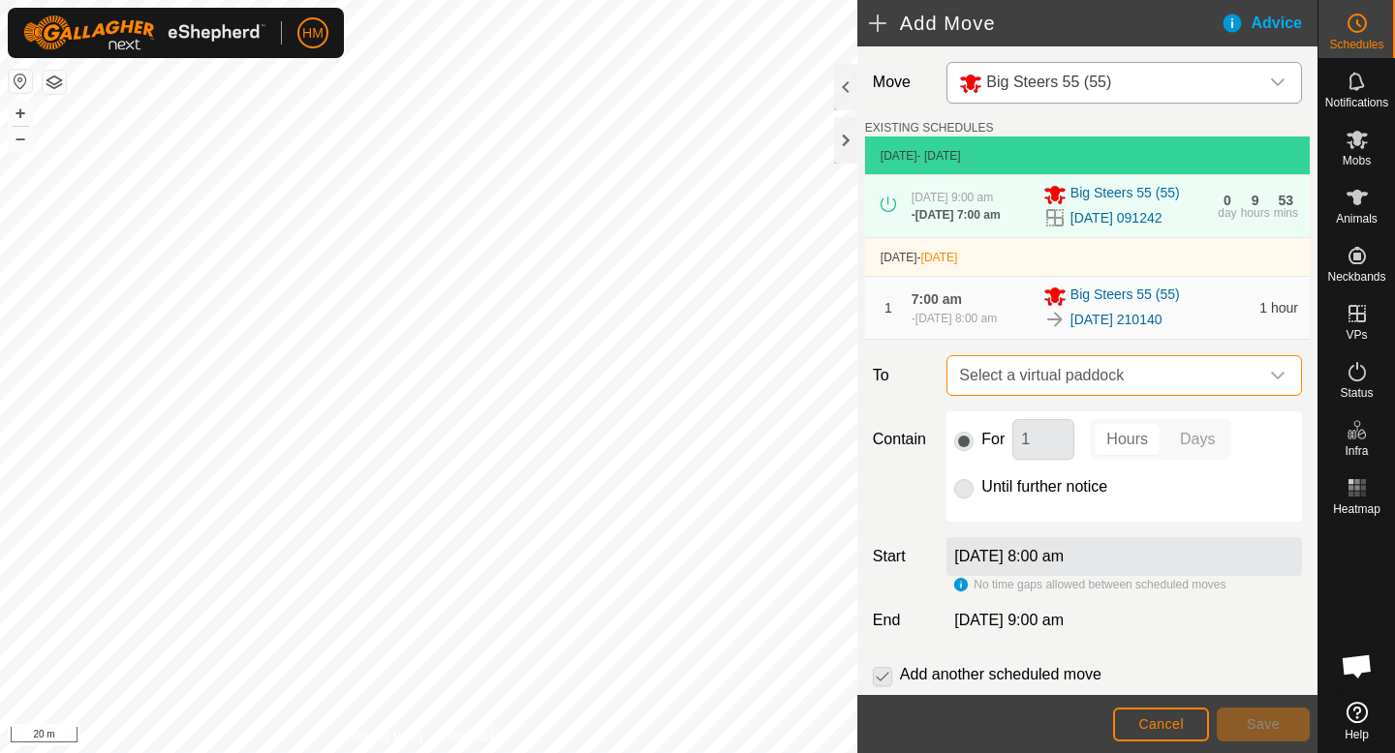
click at [1155, 383] on span "Select a virtual paddock" at bounding box center [1104, 375] width 307 height 39
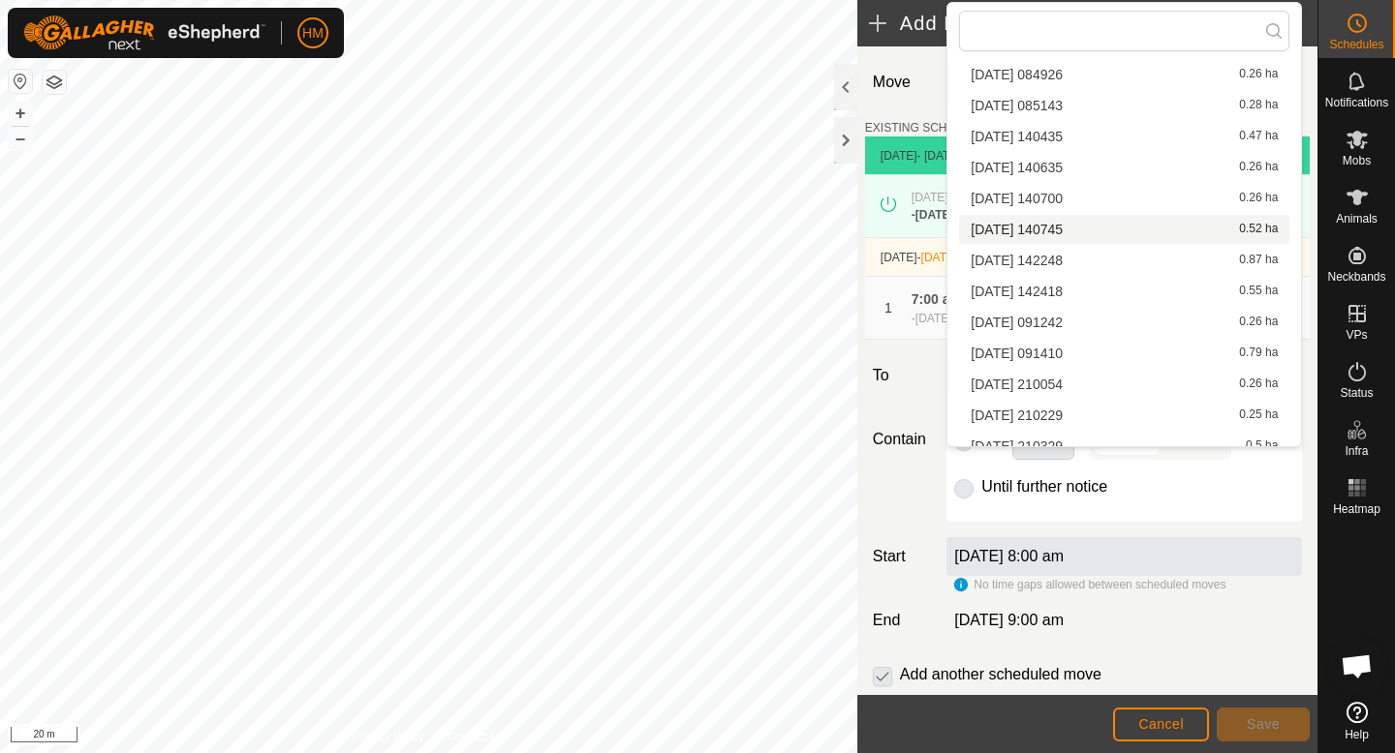
scroll to position [1174, 0]
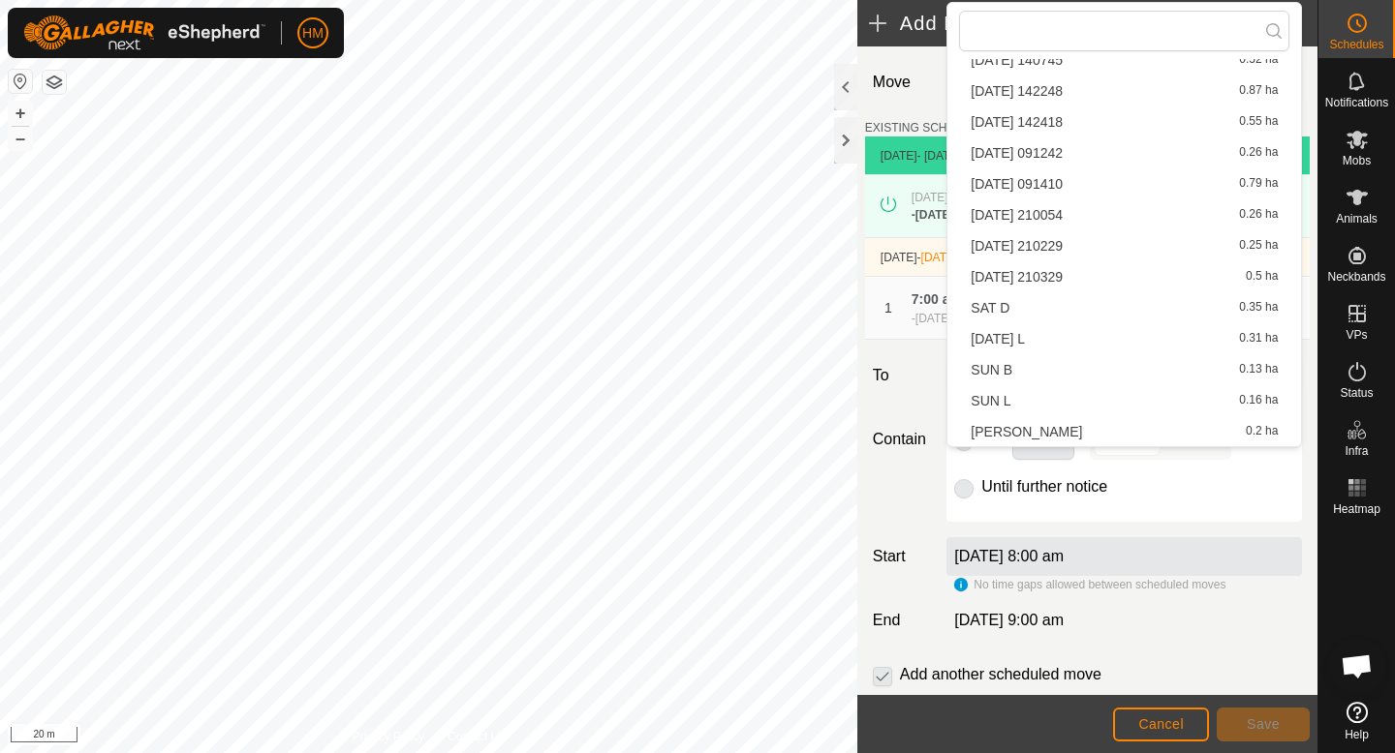
click at [1067, 221] on li "[DATE] 210054 0.26 ha" at bounding box center [1124, 214] width 330 height 29
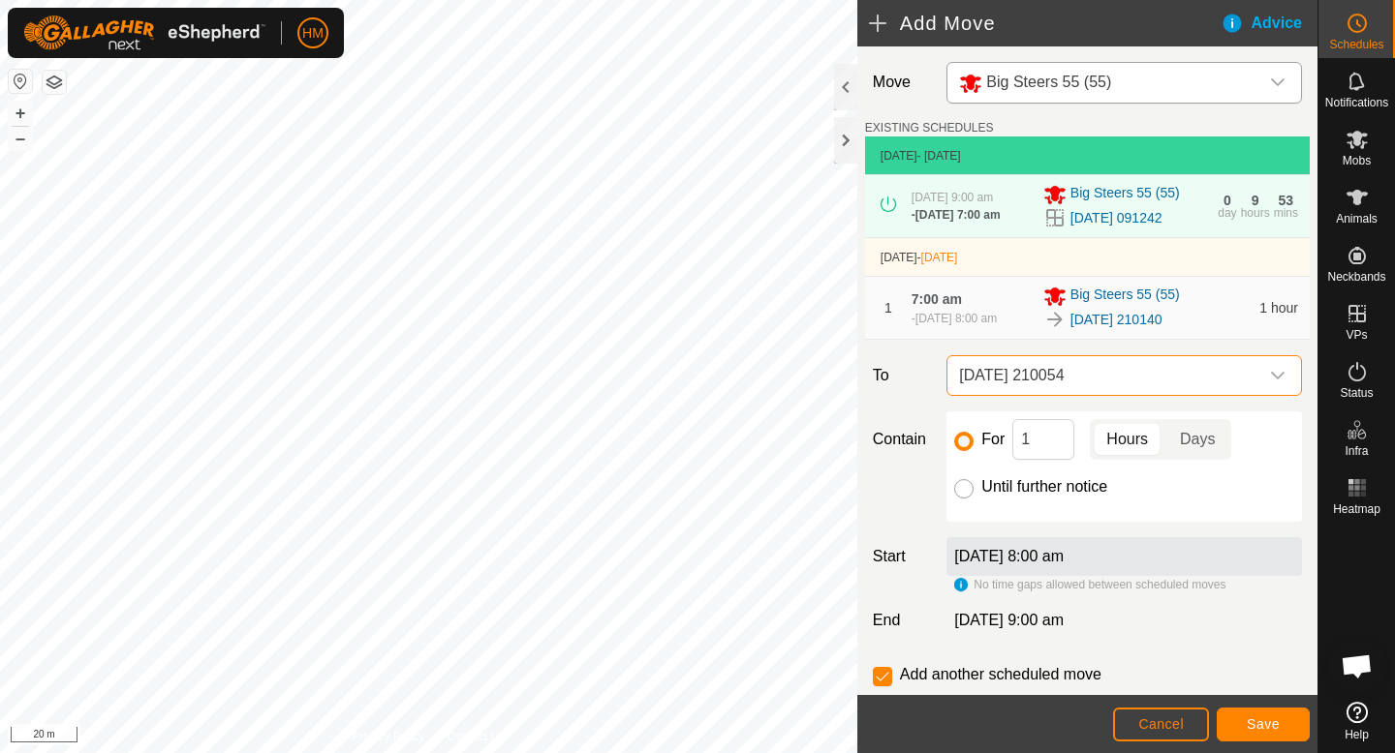
click at [968, 493] on input "Until further notice" at bounding box center [963, 488] width 19 height 19
radio input "true"
checkbox input "false"
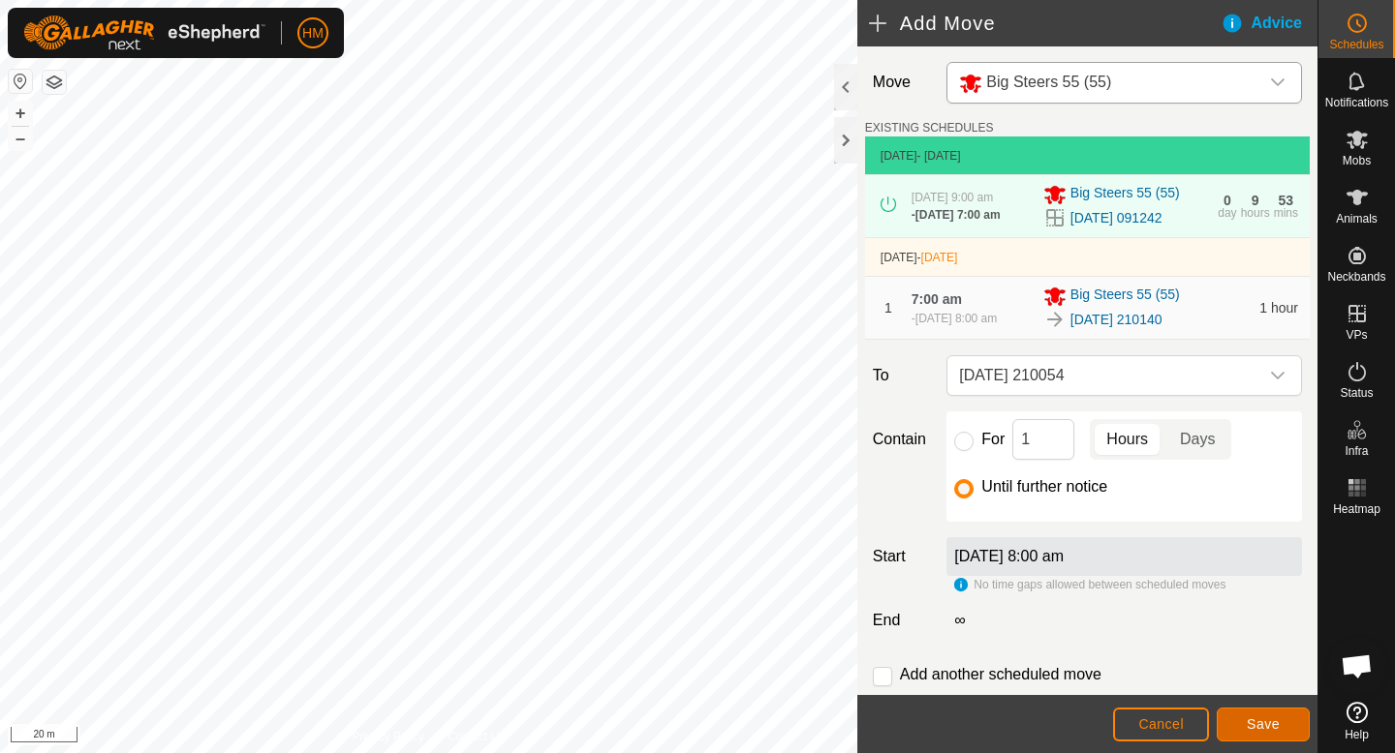
click at [1237, 719] on button "Save" at bounding box center [1262, 725] width 93 height 34
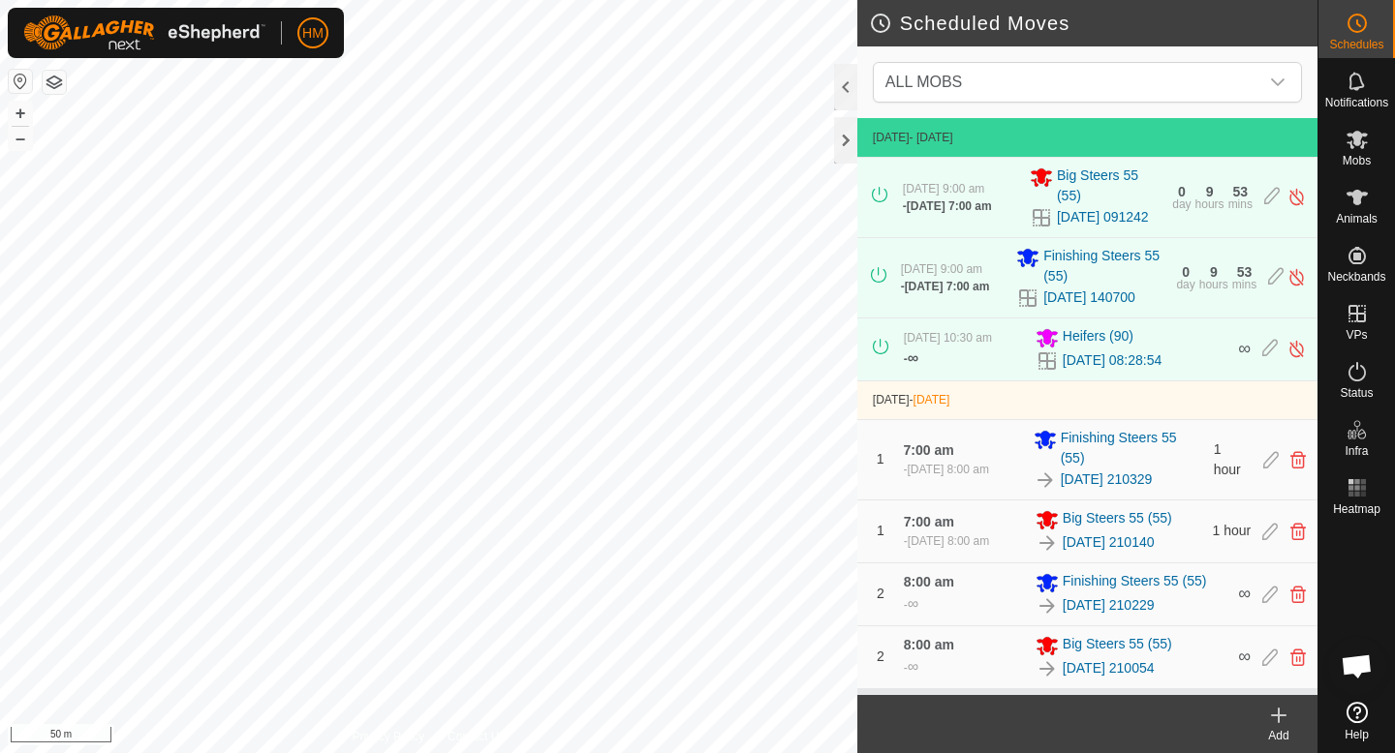
click at [1285, 734] on div "Add" at bounding box center [1278, 735] width 77 height 17
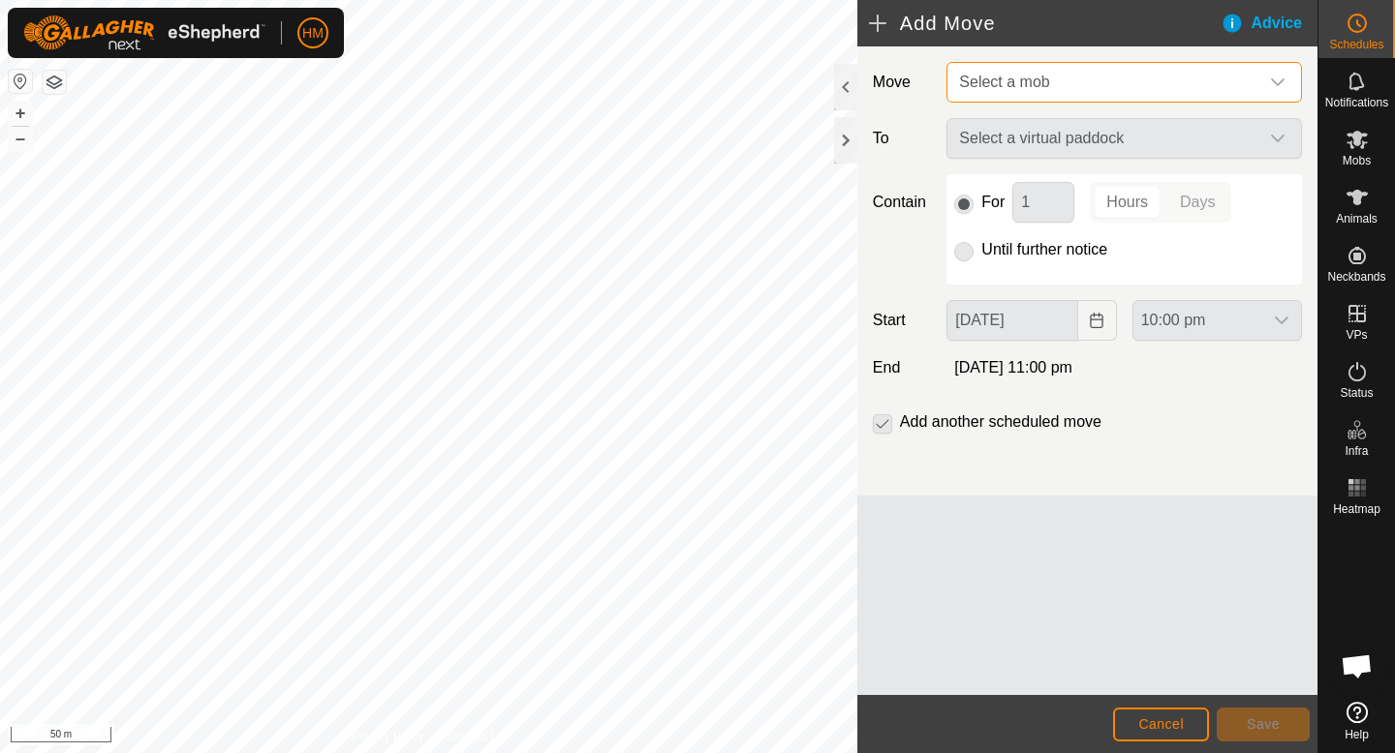
click at [1127, 76] on span "Select a mob" at bounding box center [1104, 82] width 307 height 39
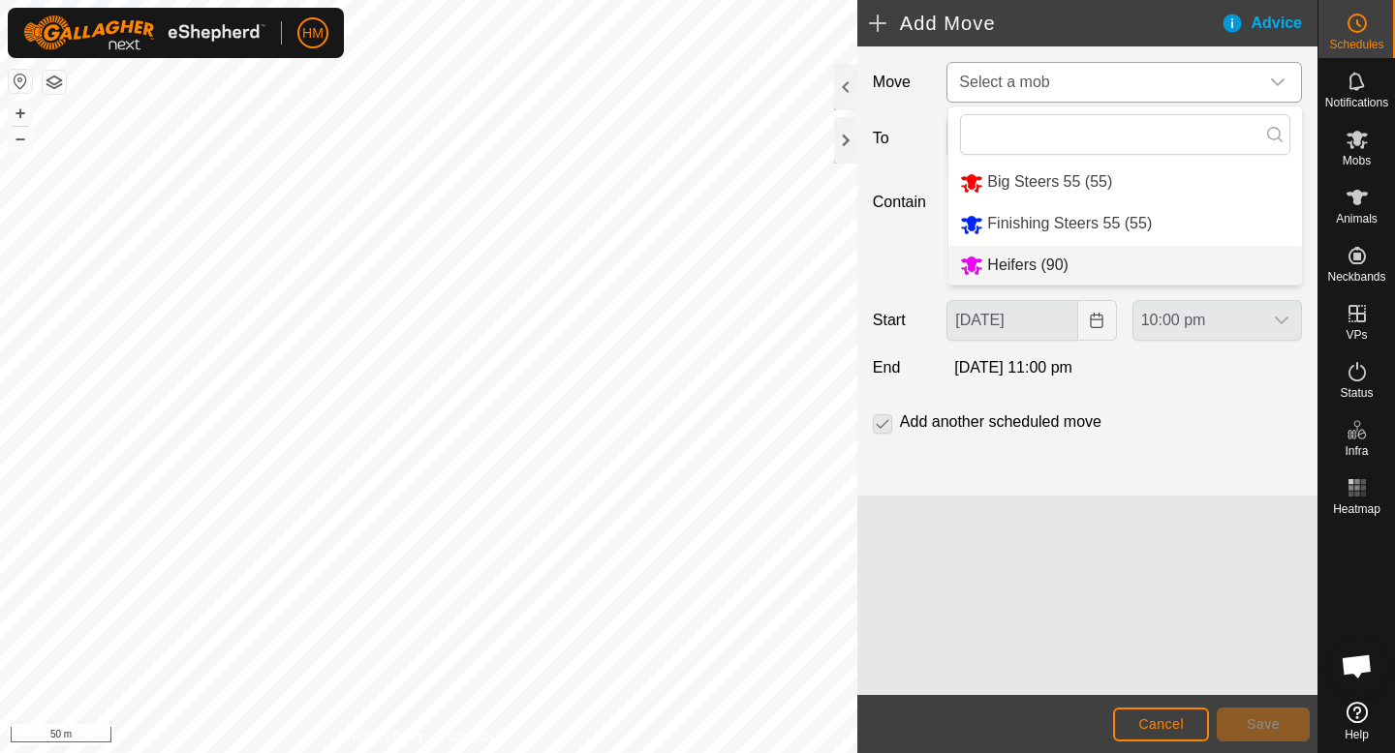
click at [1064, 250] on li "Heifers (90)" at bounding box center [1124, 266] width 353 height 40
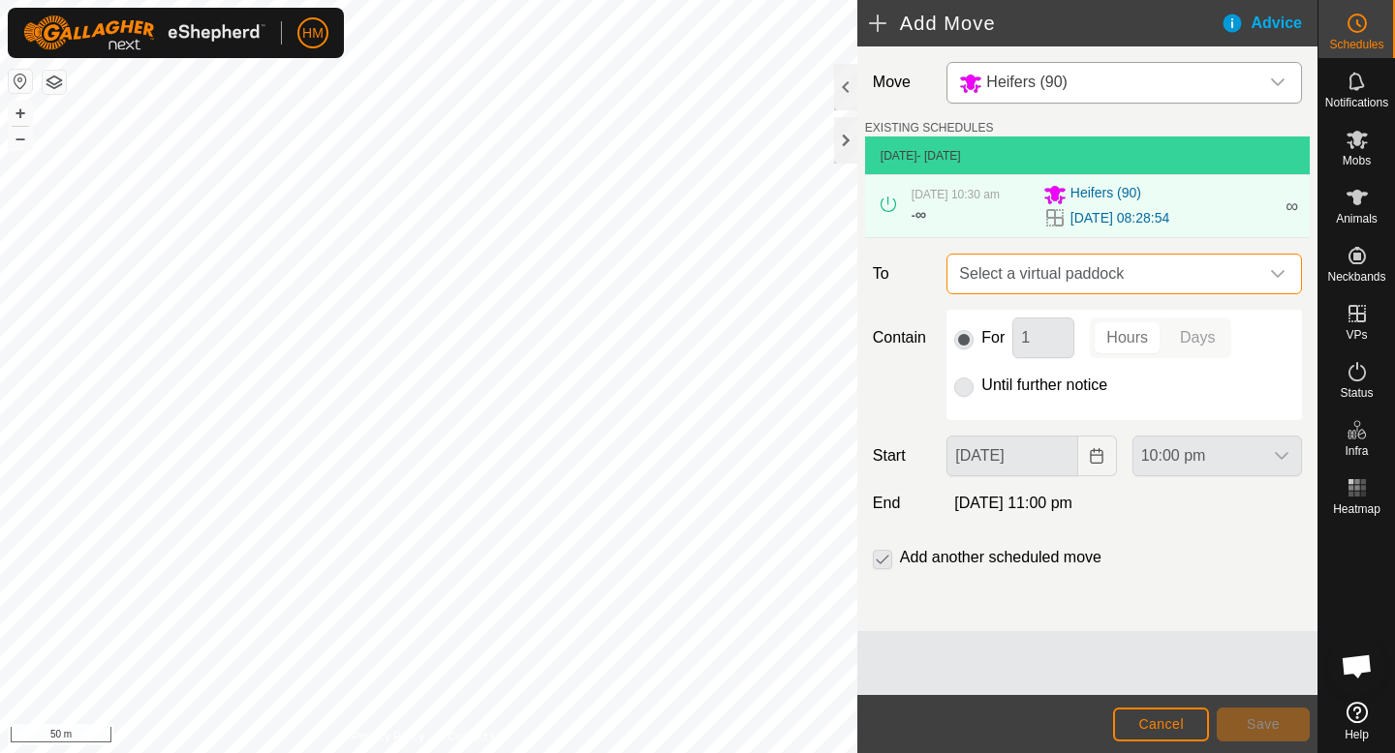
click at [1114, 275] on span "Select a virtual paddock" at bounding box center [1104, 274] width 307 height 39
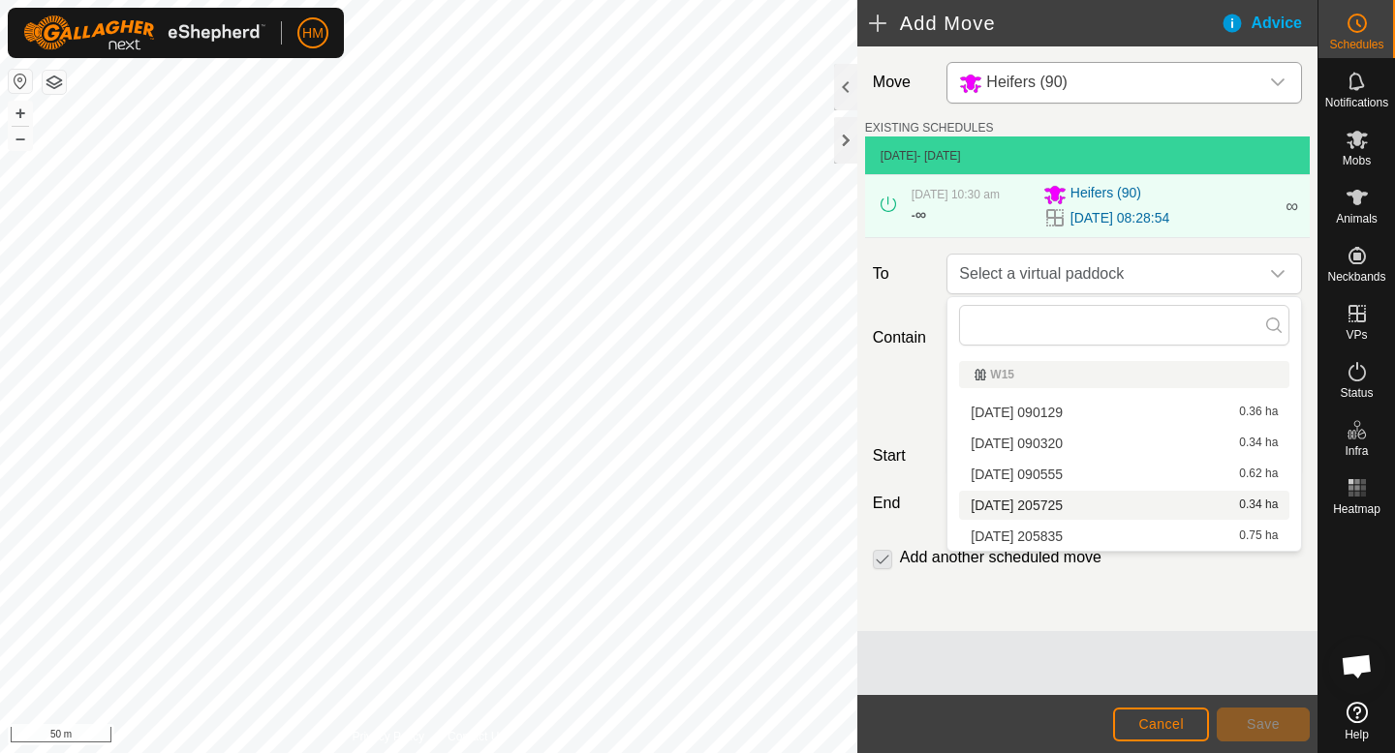
click at [1071, 509] on li "[DATE] 205725 0.34 ha" at bounding box center [1124, 505] width 330 height 29
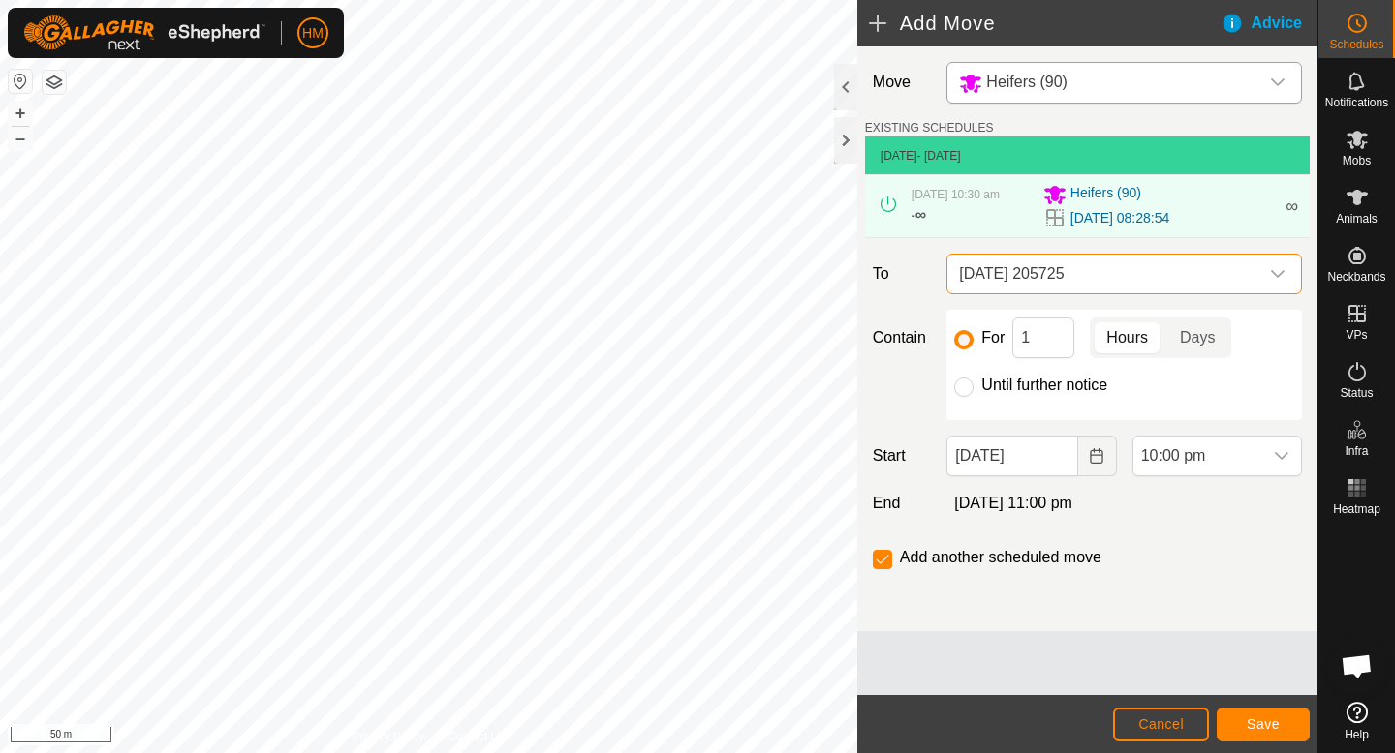
click at [1118, 291] on span "[DATE] 205725" at bounding box center [1104, 274] width 307 height 39
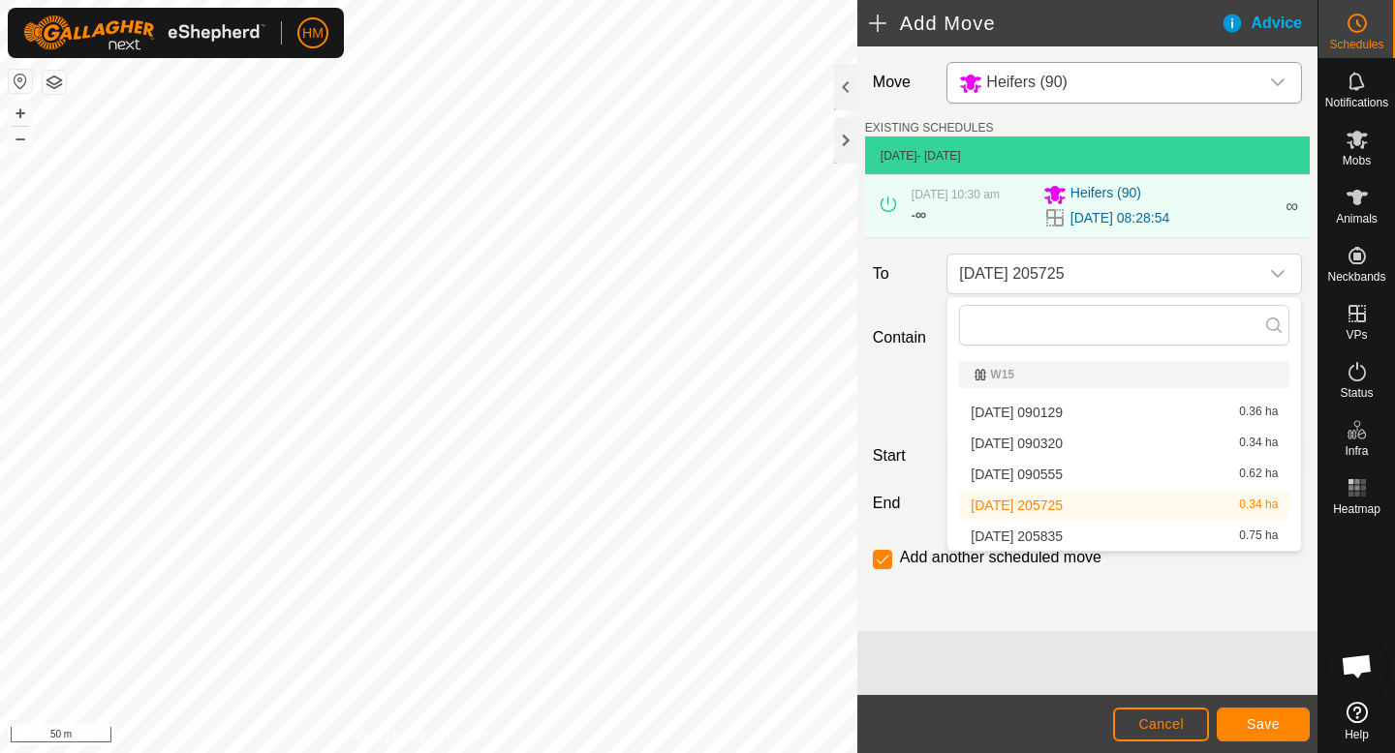
click at [1058, 538] on li "[DATE] 205835 0.75 ha" at bounding box center [1124, 536] width 330 height 29
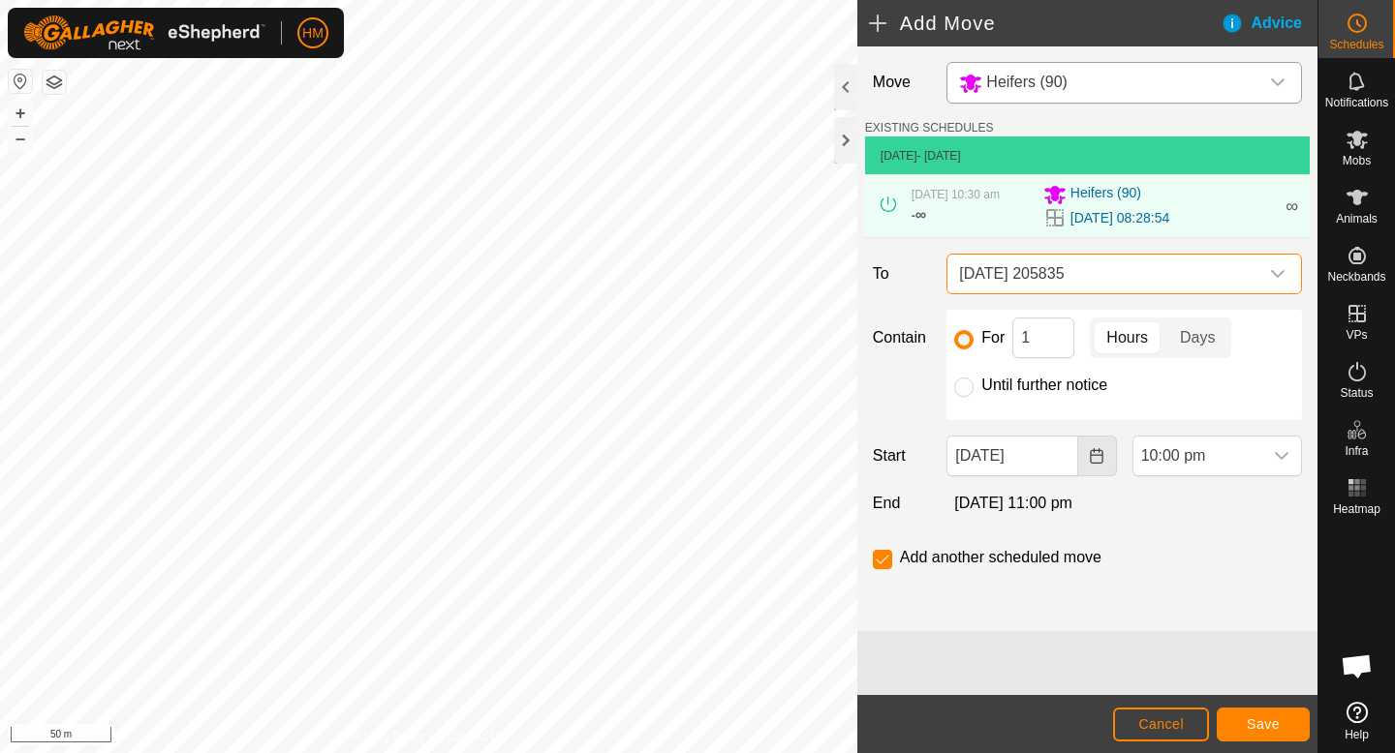
click at [1100, 454] on icon "Choose Date" at bounding box center [1096, 455] width 15 height 15
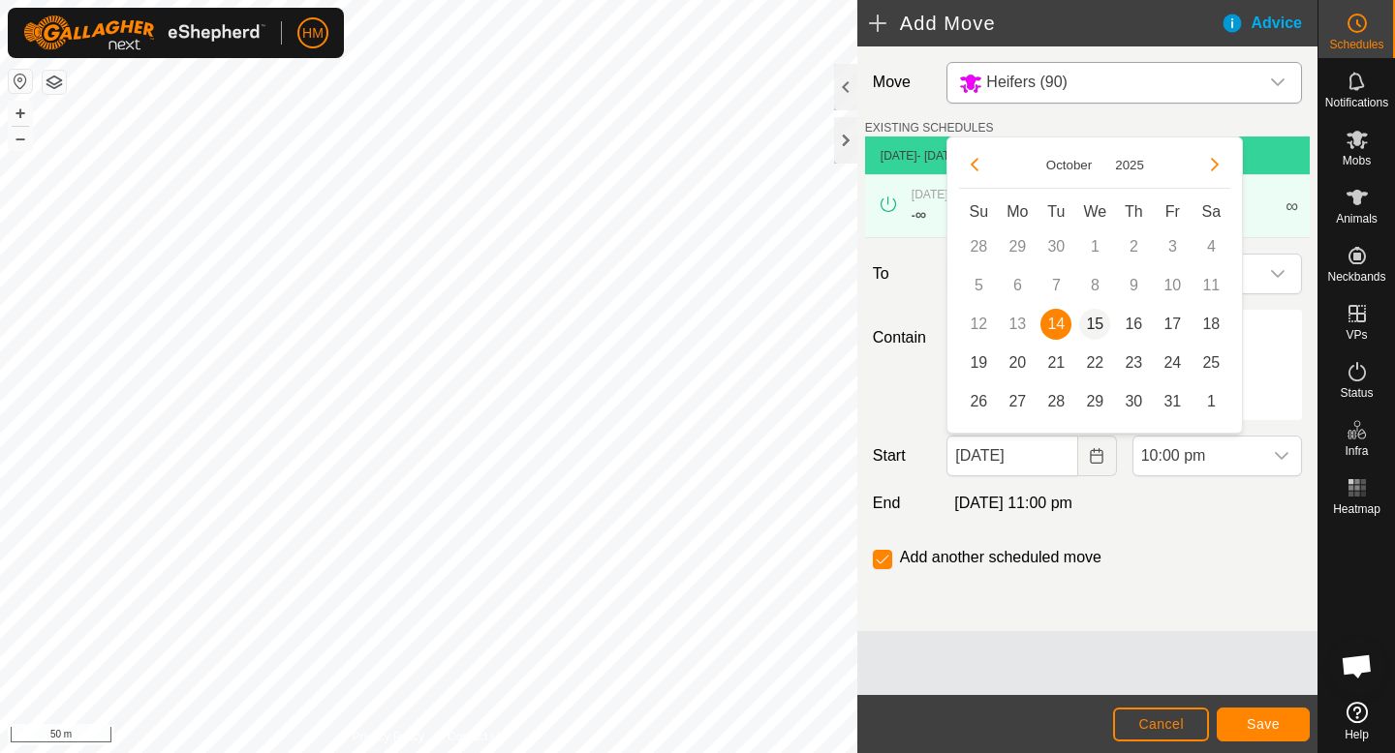
click at [1097, 309] on span "15" at bounding box center [1094, 324] width 31 height 31
type input "[DATE]"
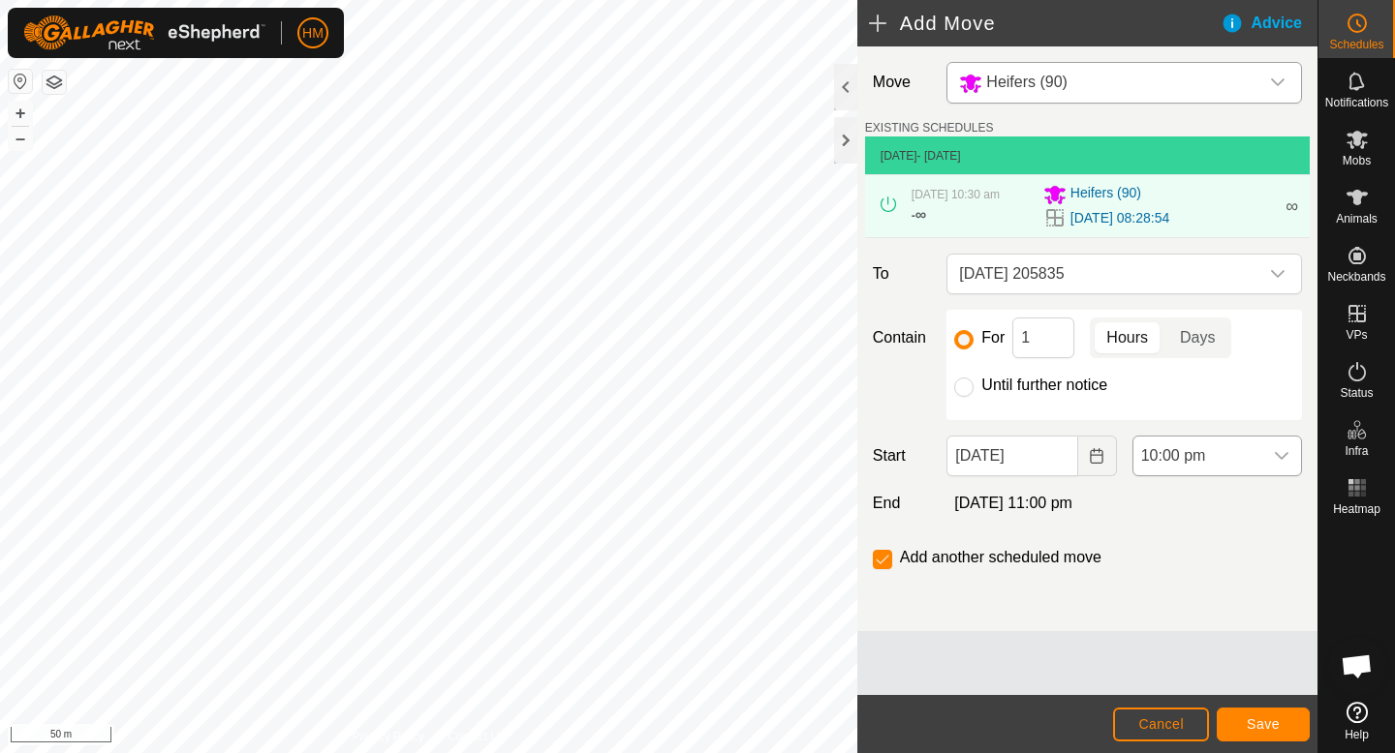
click at [1252, 452] on span "10:00 pm" at bounding box center [1197, 456] width 129 height 39
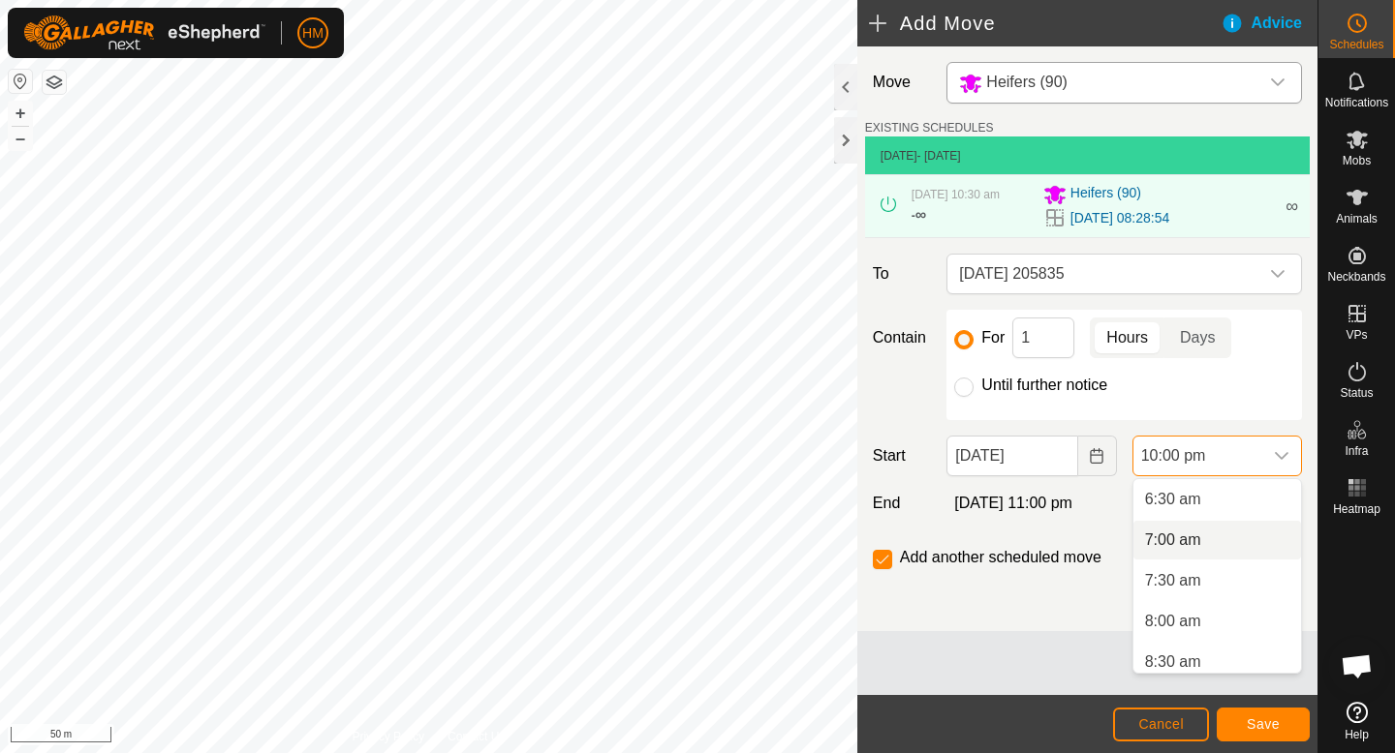
click at [1222, 543] on li "7:00 am" at bounding box center [1217, 540] width 168 height 39
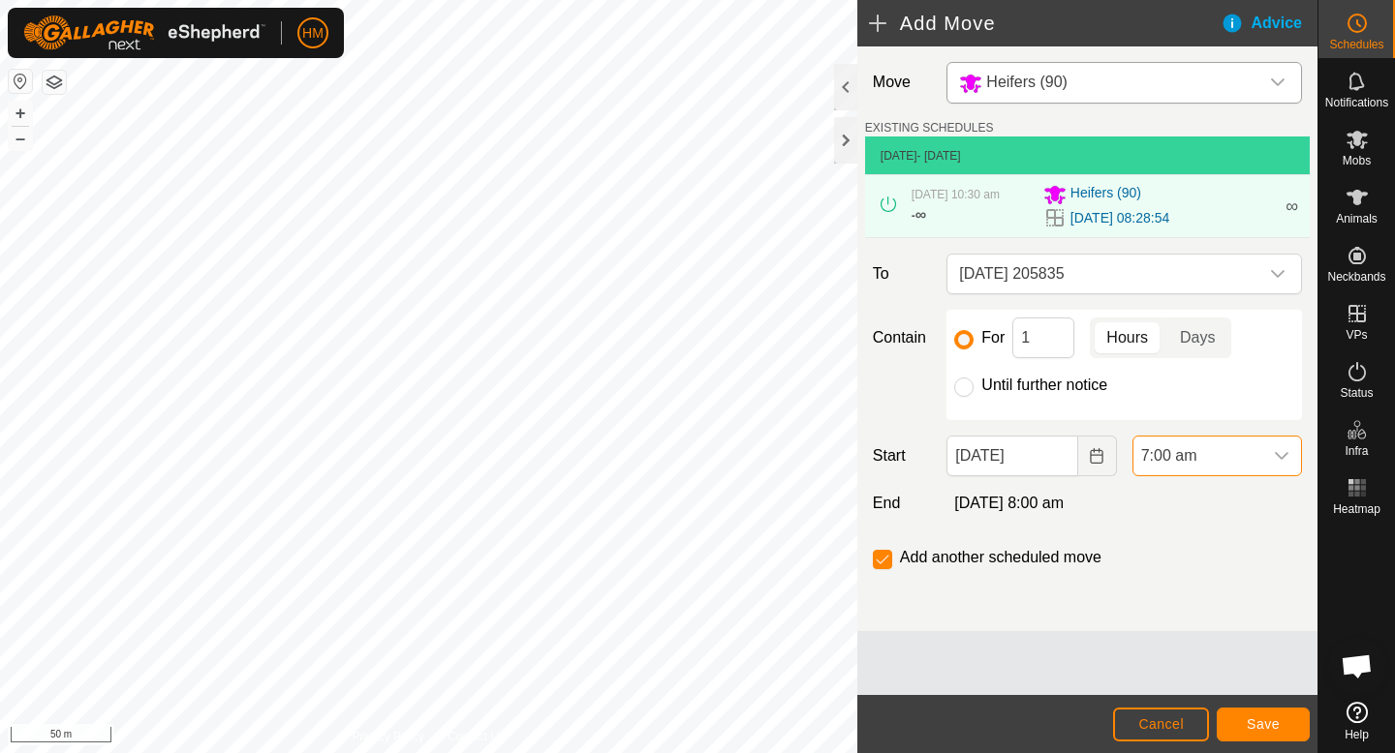
scroll to position [1635, 0]
click at [1264, 725] on span "Save" at bounding box center [1262, 724] width 33 height 15
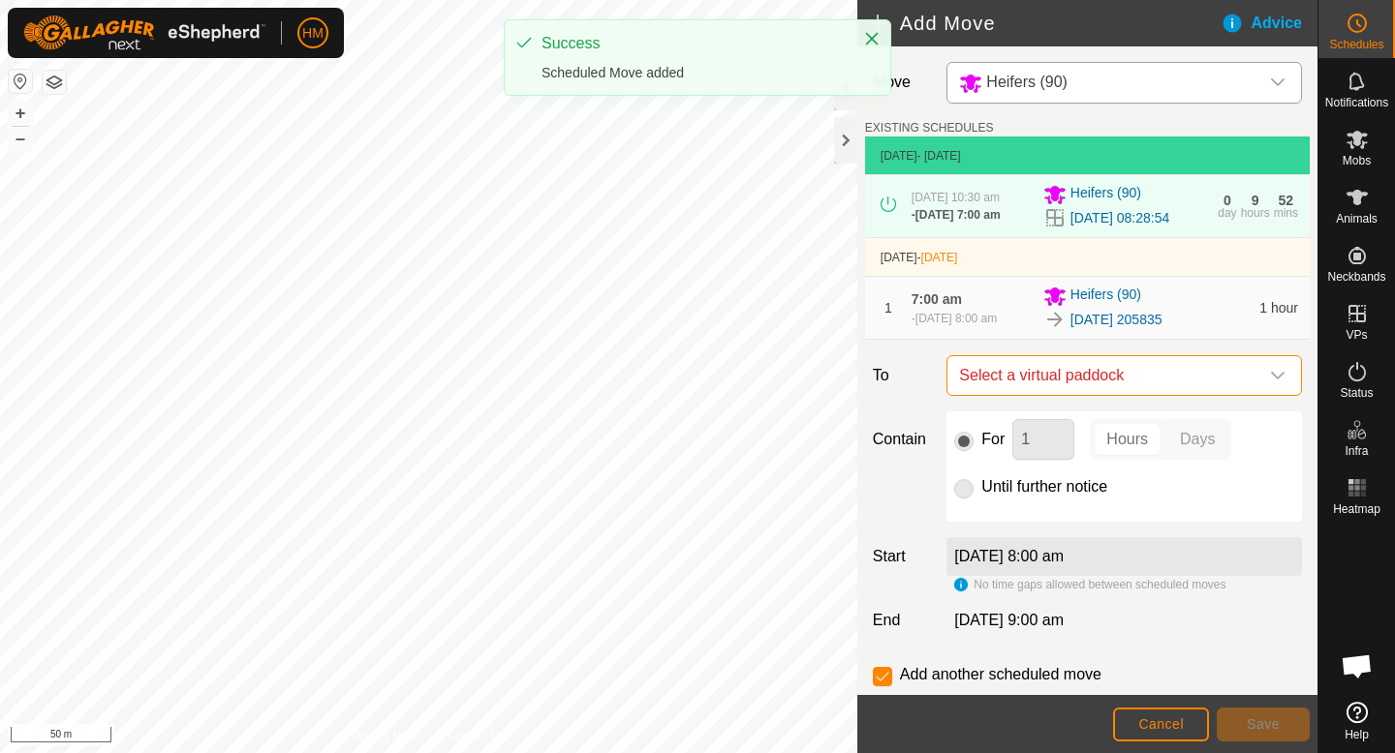
click at [1213, 373] on span "Select a virtual paddock" at bounding box center [1104, 375] width 307 height 39
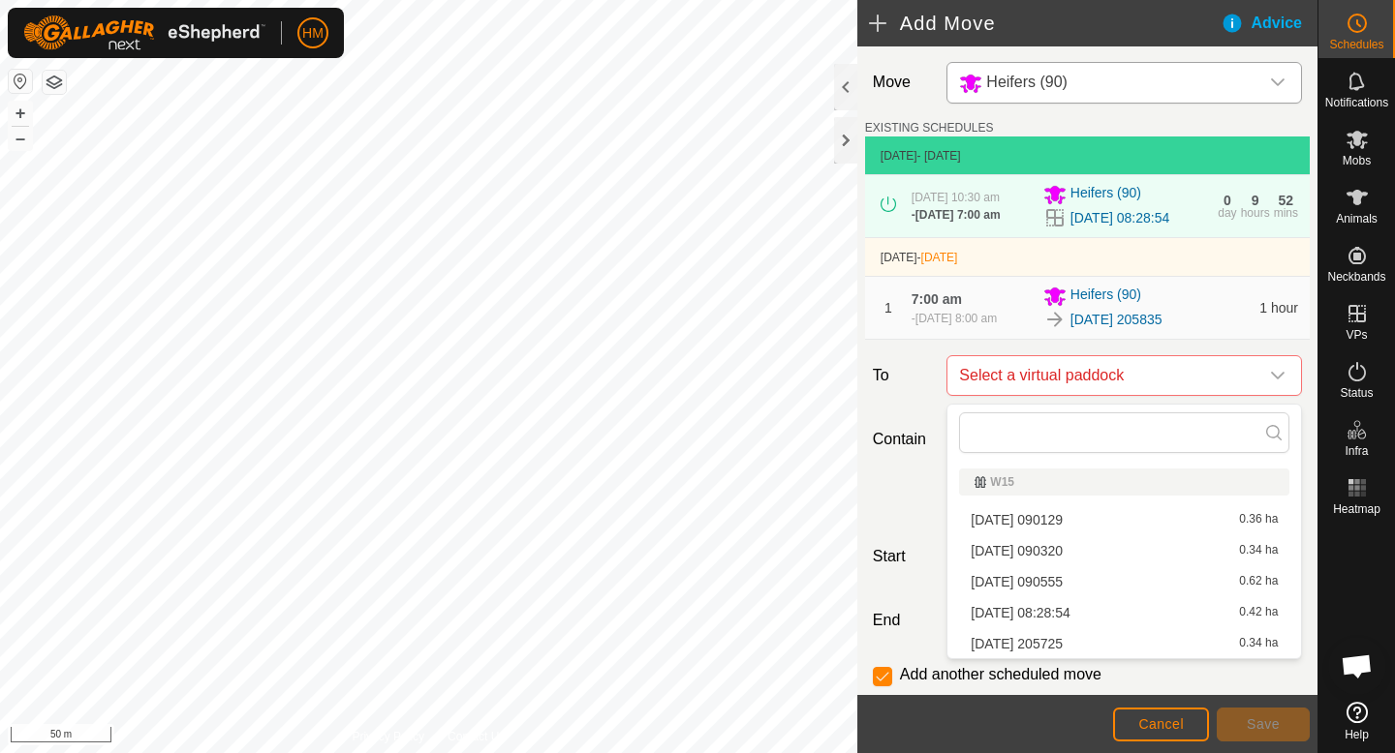
click at [1053, 642] on li "[DATE] 205725 0.34 ha" at bounding box center [1124, 643] width 330 height 29
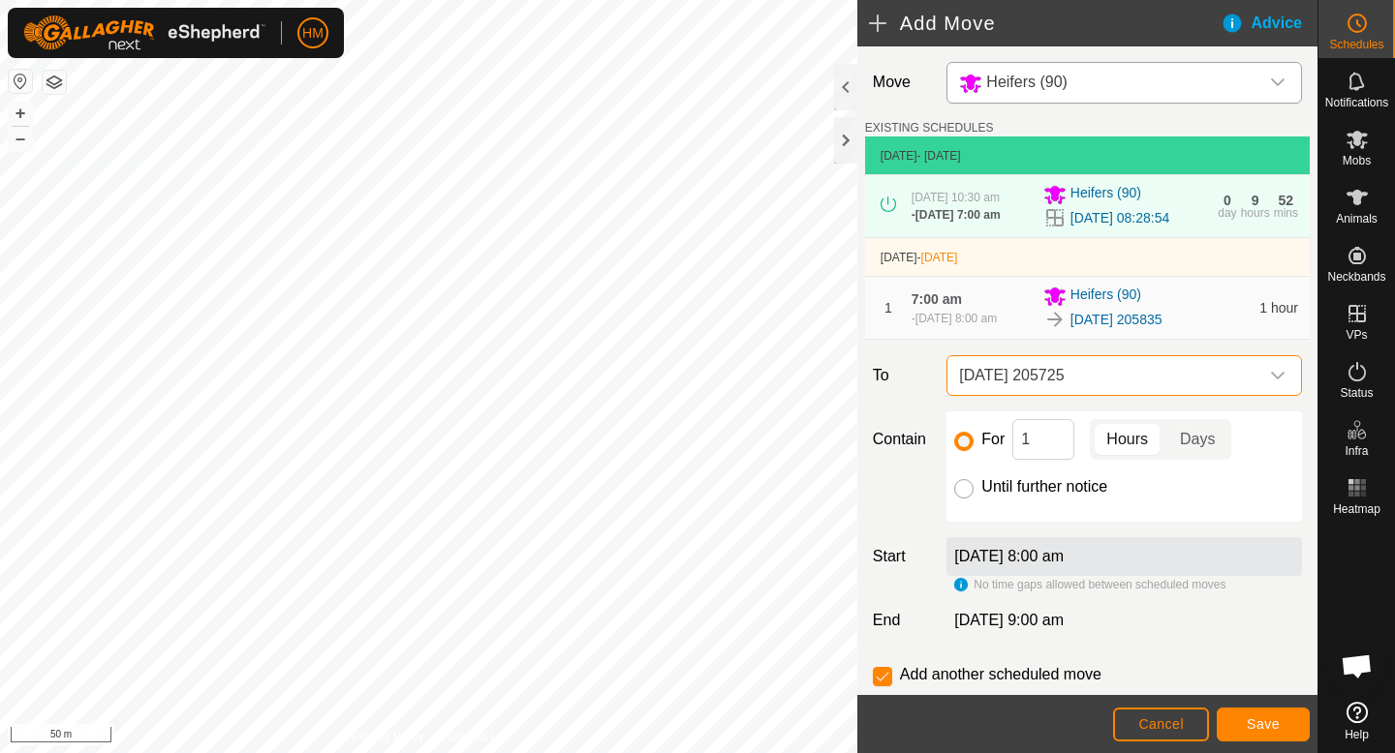
click at [962, 492] on input "Until further notice" at bounding box center [963, 488] width 19 height 19
radio input "true"
checkbox input "false"
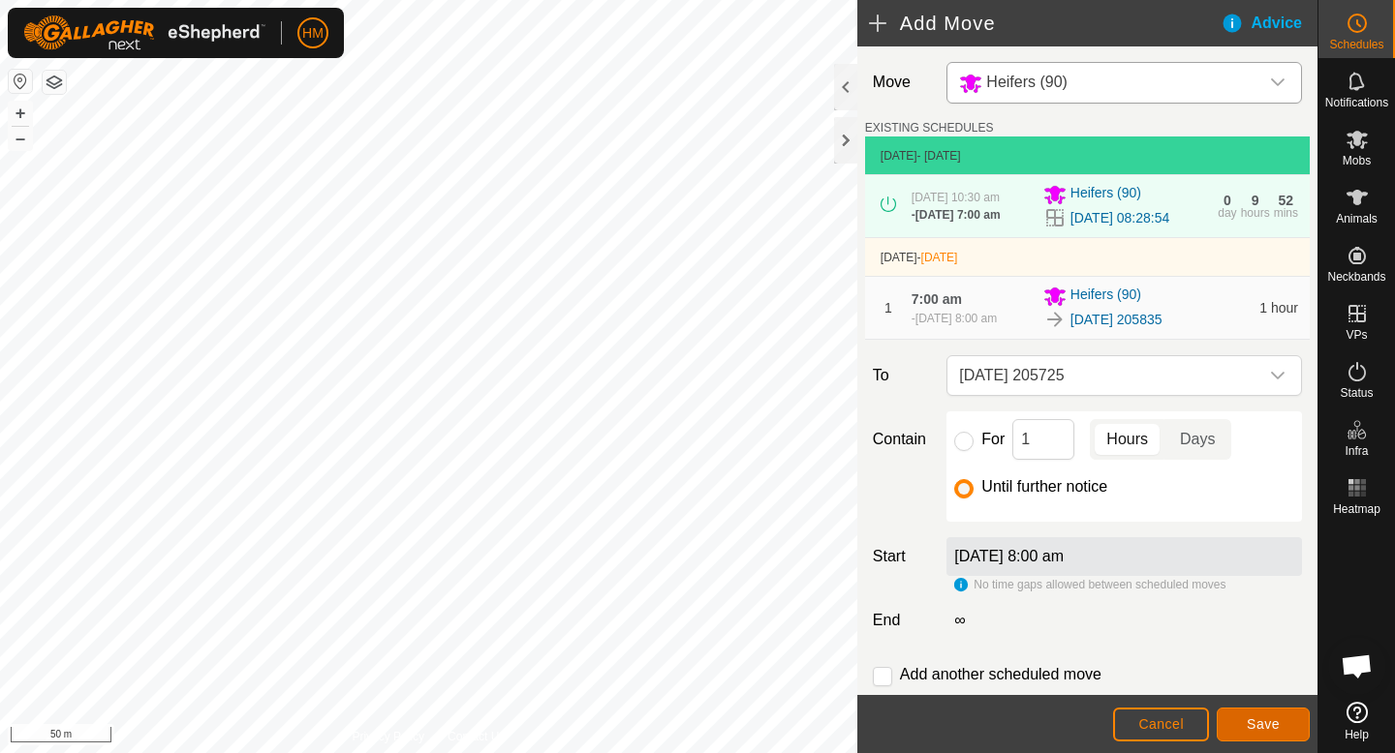
click at [1272, 721] on span "Save" at bounding box center [1262, 724] width 33 height 15
